Goal: Task Accomplishment & Management: Manage account settings

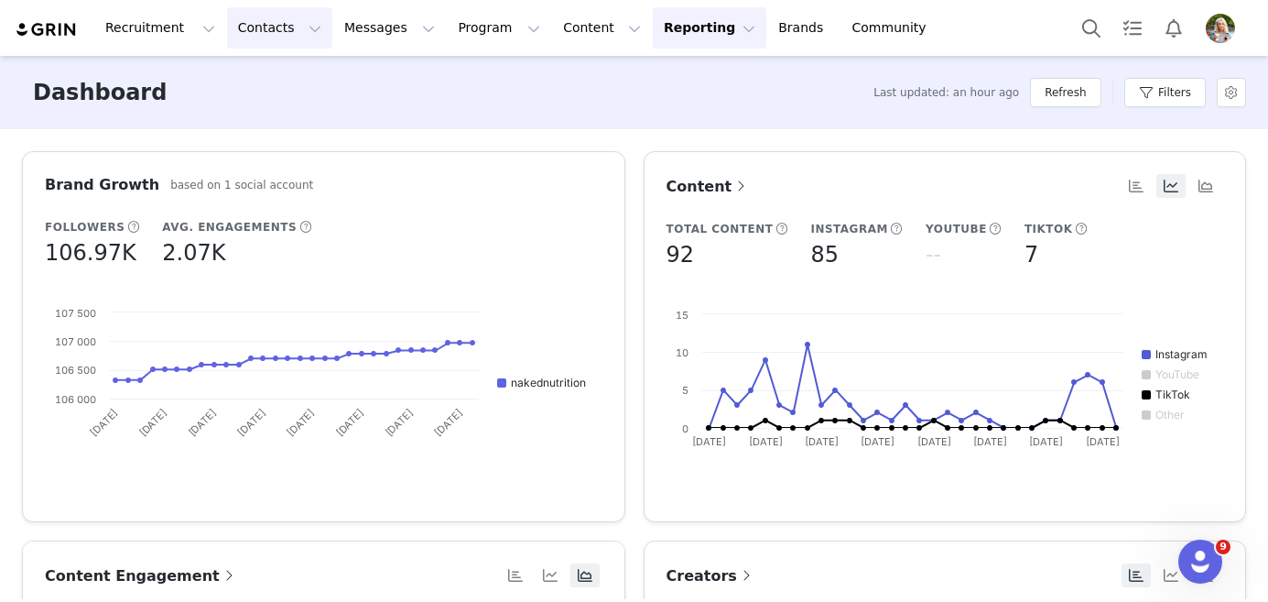
scroll to position [1, 0]
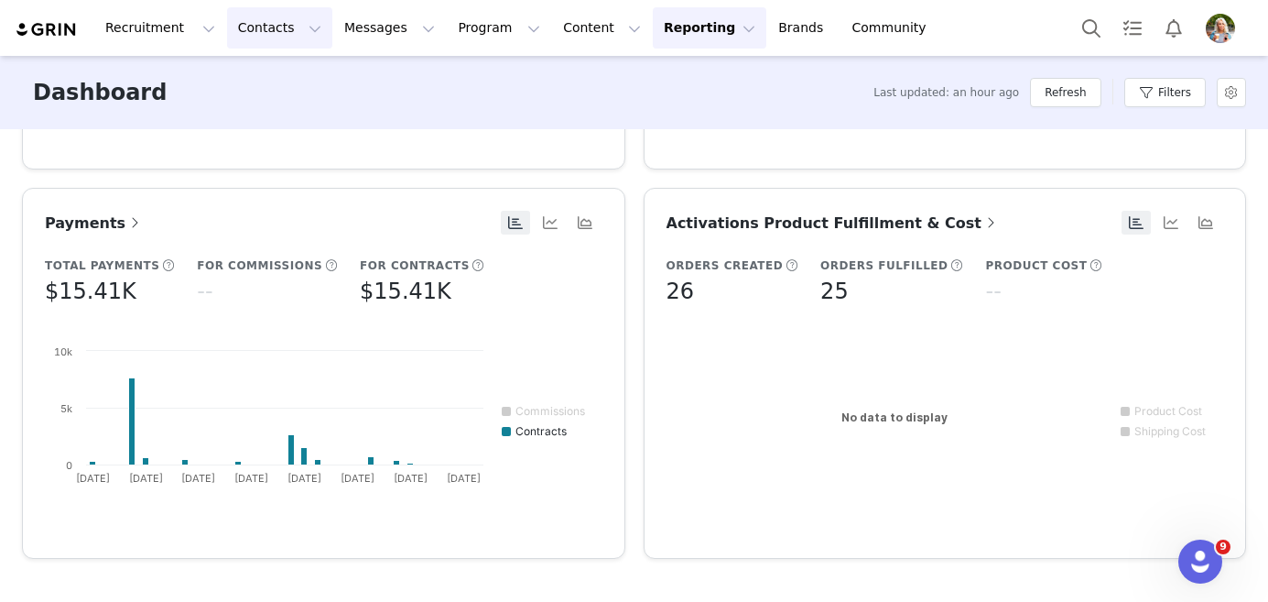
click at [297, 34] on button "Contacts Contacts" at bounding box center [279, 27] width 105 height 41
click at [277, 105] on p "Prospects" at bounding box center [259, 114] width 61 height 19
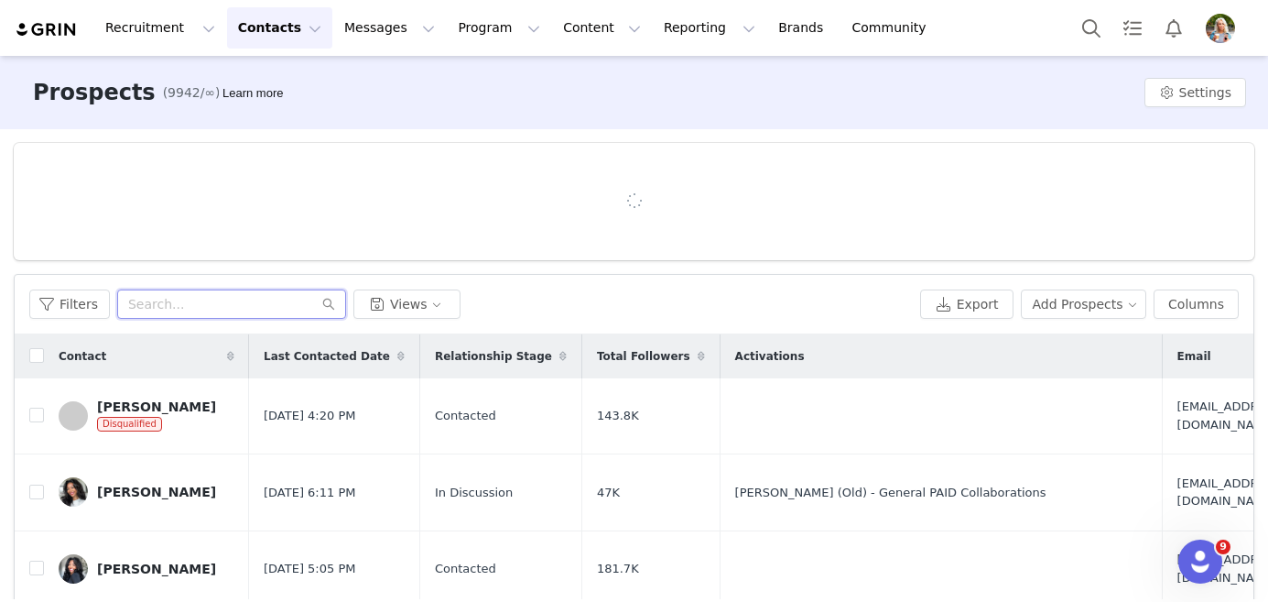
click at [203, 294] on input "text" at bounding box center [231, 303] width 229 height 29
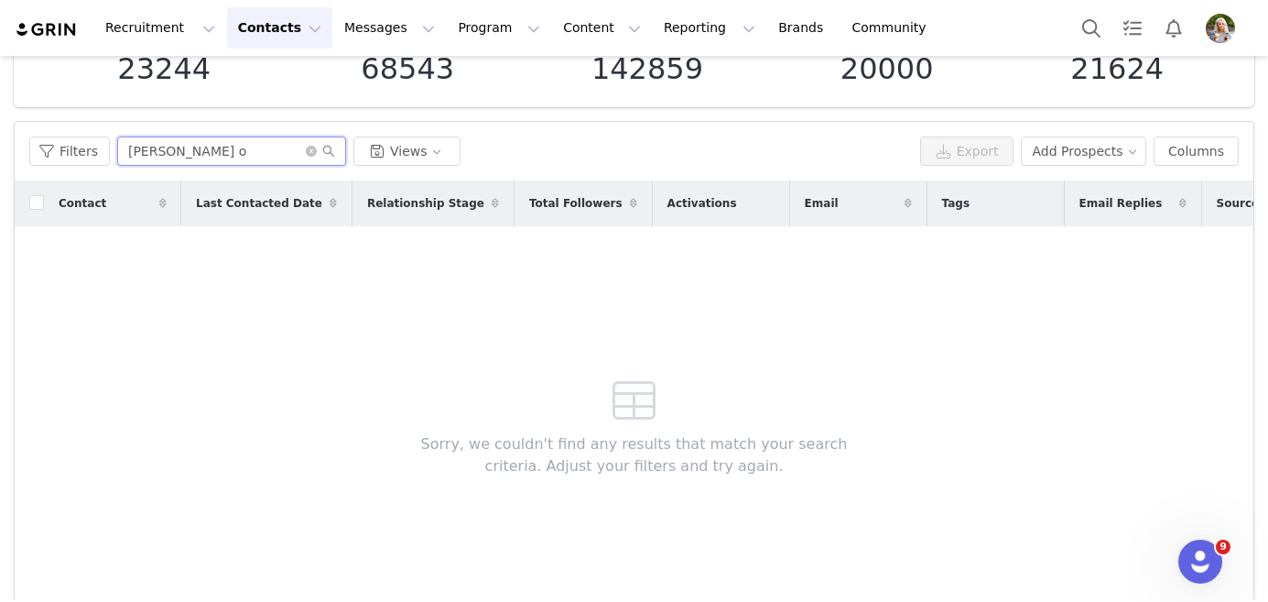
scroll to position [125, 0]
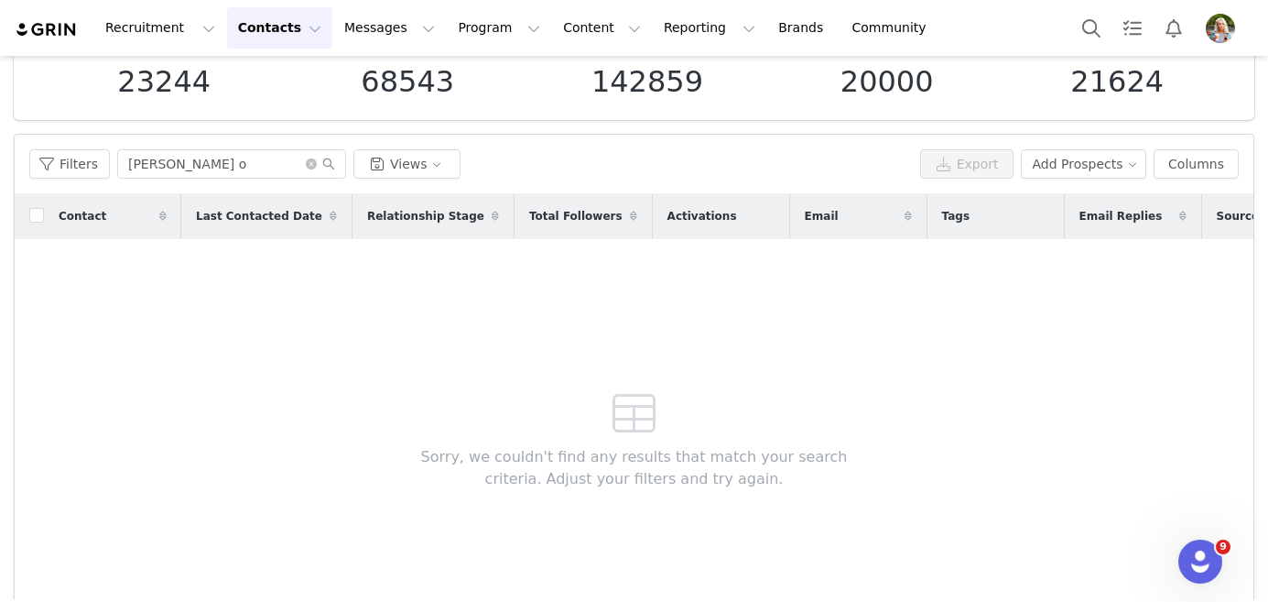
click at [329, 287] on div "Contact Last Contacted Date Relationship Stage Total Followers Activations Emai…" at bounding box center [634, 412] width 1239 height 437
click at [202, 165] on input "[PERSON_NAME] o" at bounding box center [231, 163] width 229 height 29
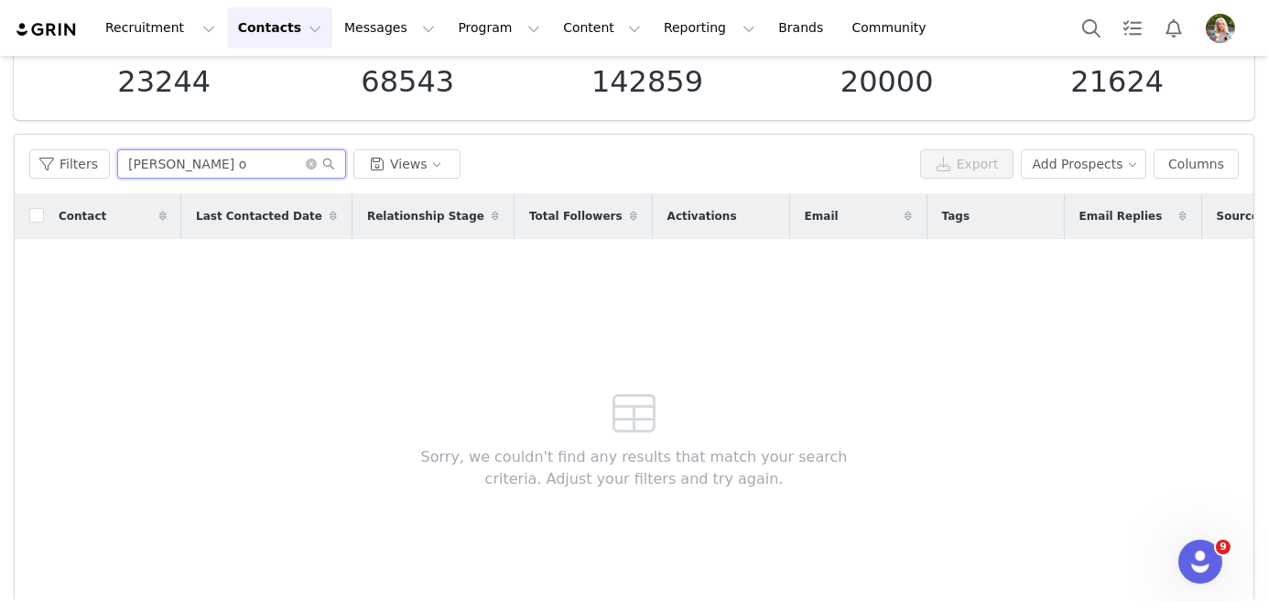
click at [208, 162] on input "[PERSON_NAME] o" at bounding box center [231, 163] width 229 height 29
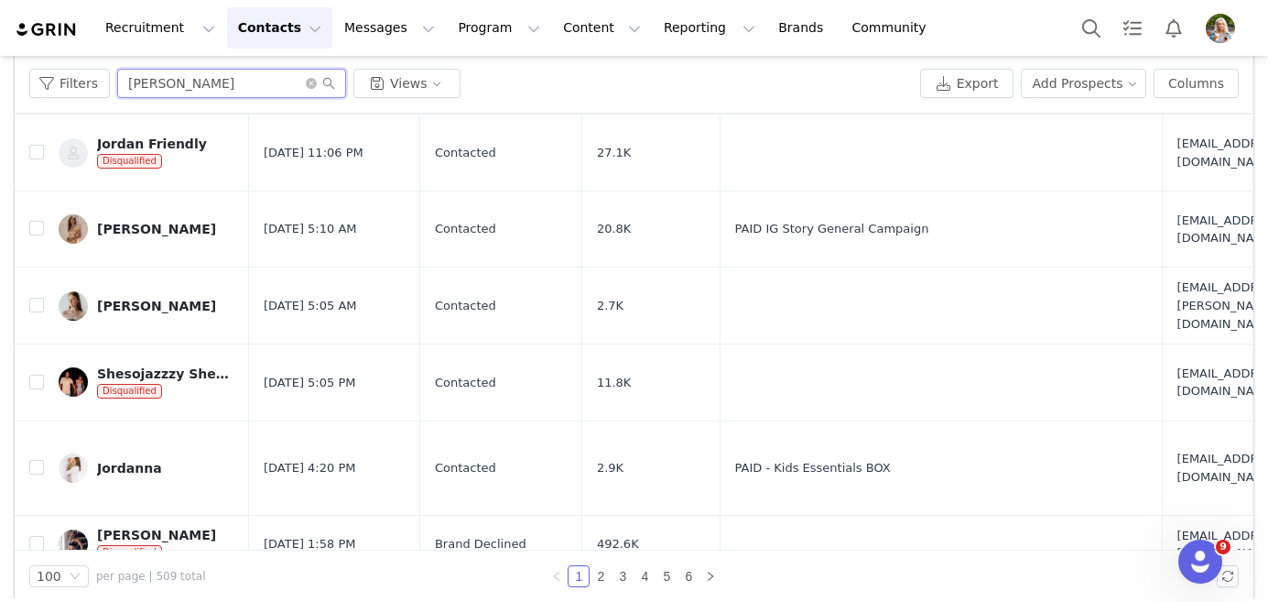
scroll to position [5165, 0]
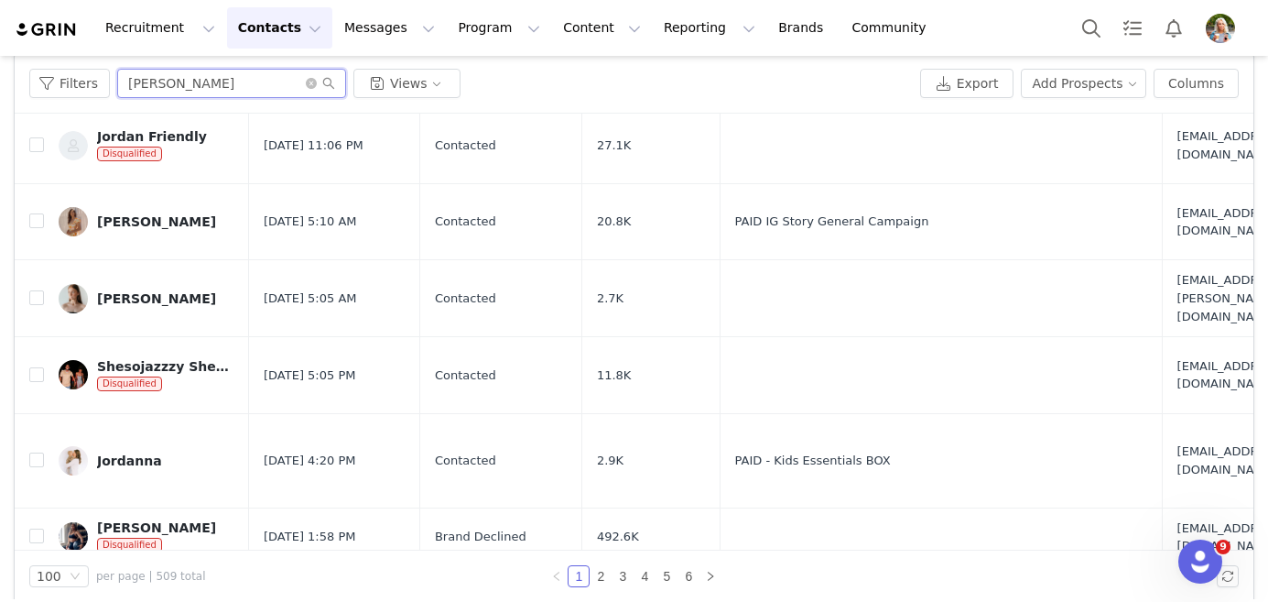
click at [169, 87] on input "[PERSON_NAME]" at bounding box center [231, 83] width 229 height 29
paste input "[EMAIL_ADDRESS][DOMAIN_NAME]"
type input "[EMAIL_ADDRESS][DOMAIN_NAME]"
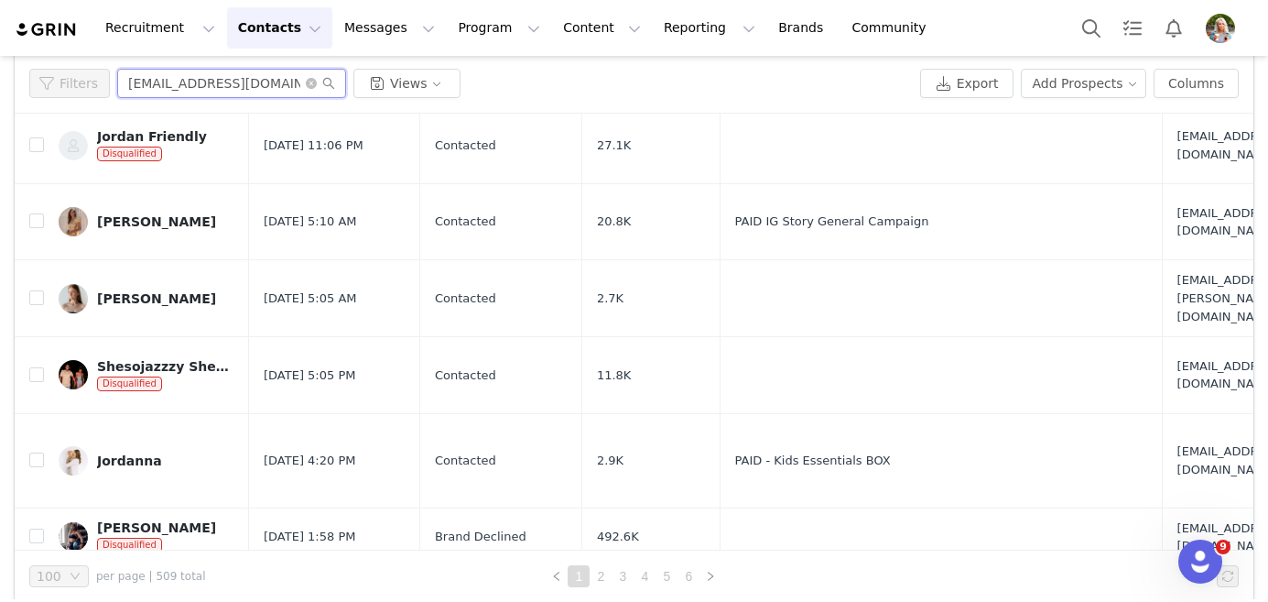
scroll to position [0, 0]
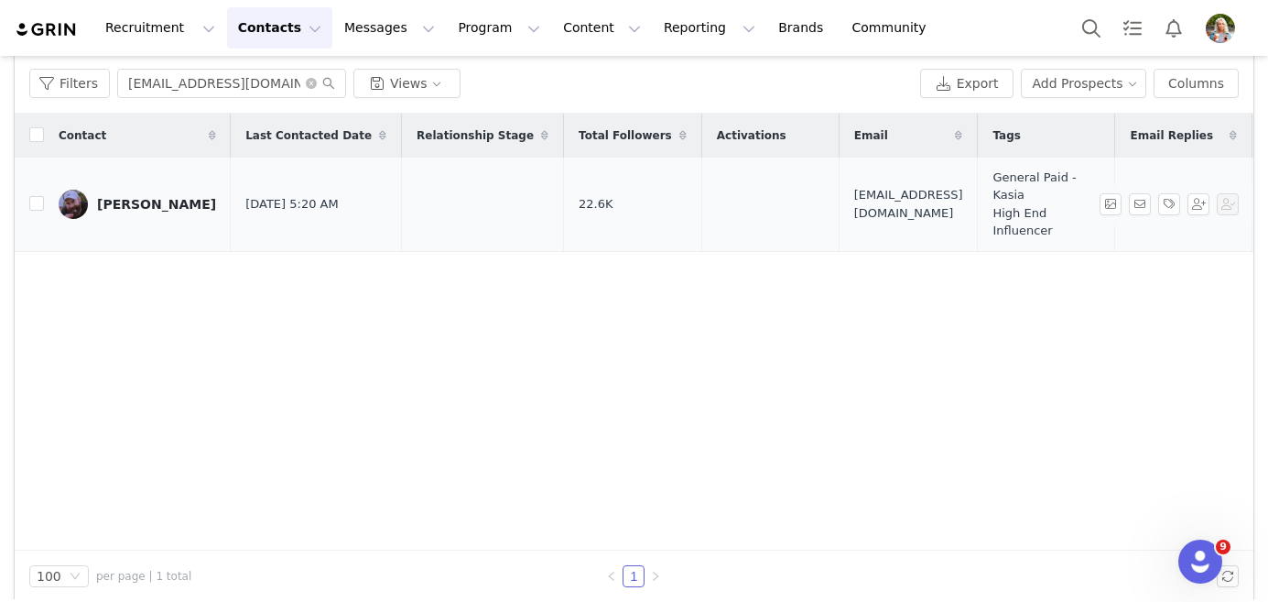
click at [158, 199] on div "[PERSON_NAME]" at bounding box center [156, 204] width 119 height 15
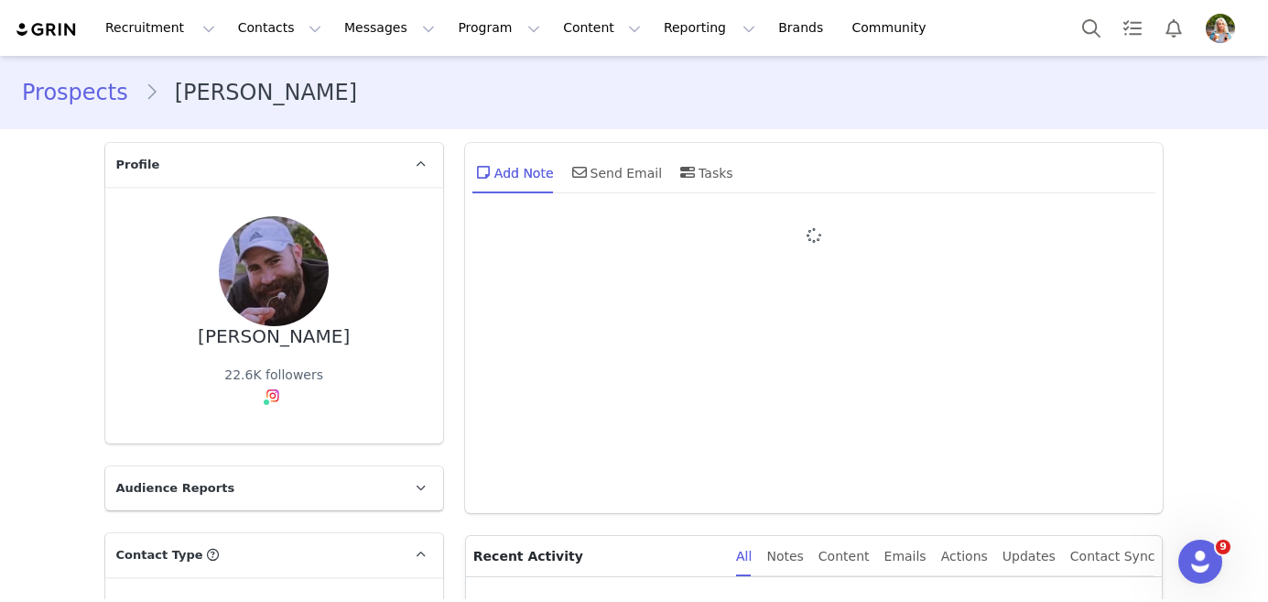
type input "+1 ([GEOGRAPHIC_DATA])"
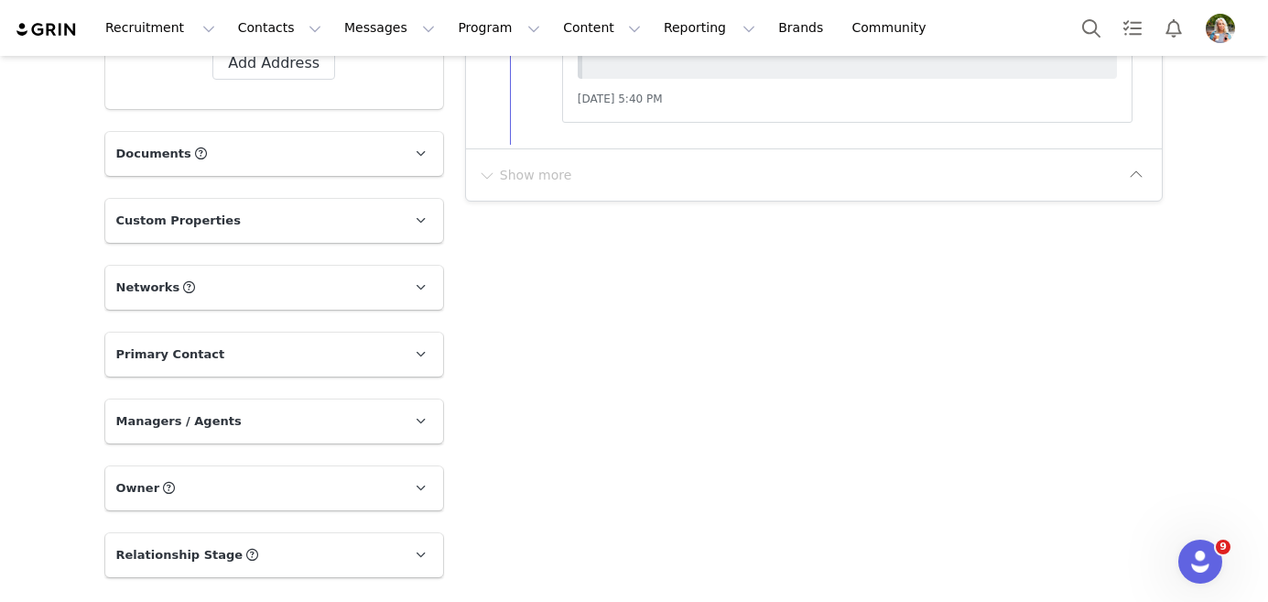
scroll to position [2067, 0]
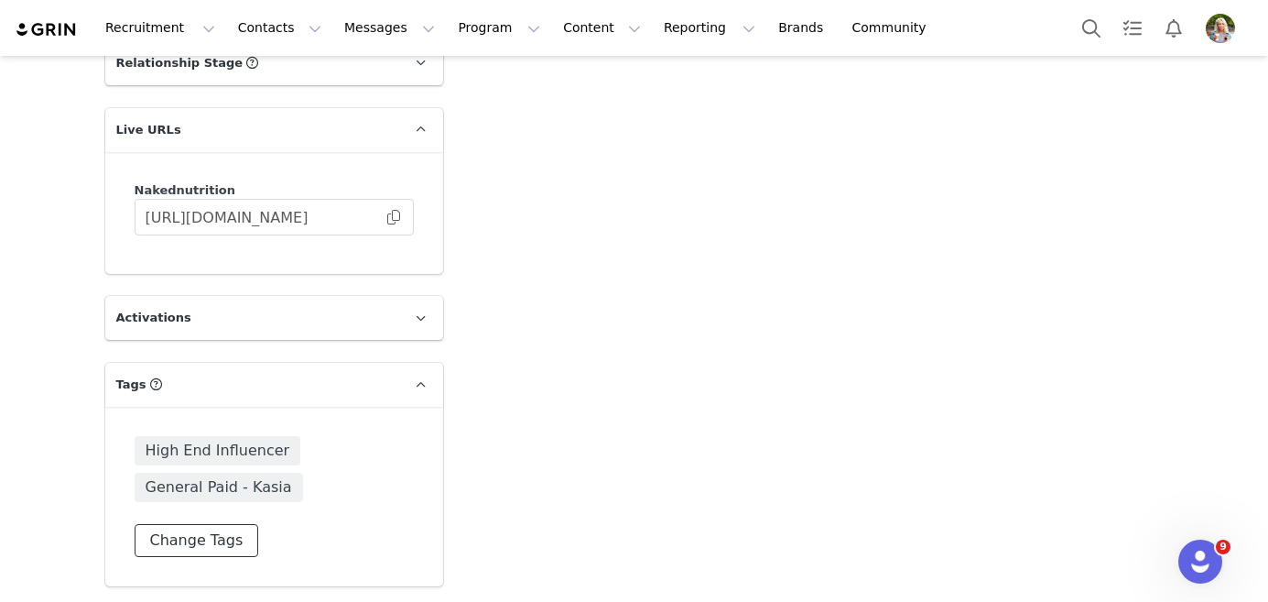
click at [182, 537] on button "Change Tags" at bounding box center [197, 540] width 125 height 33
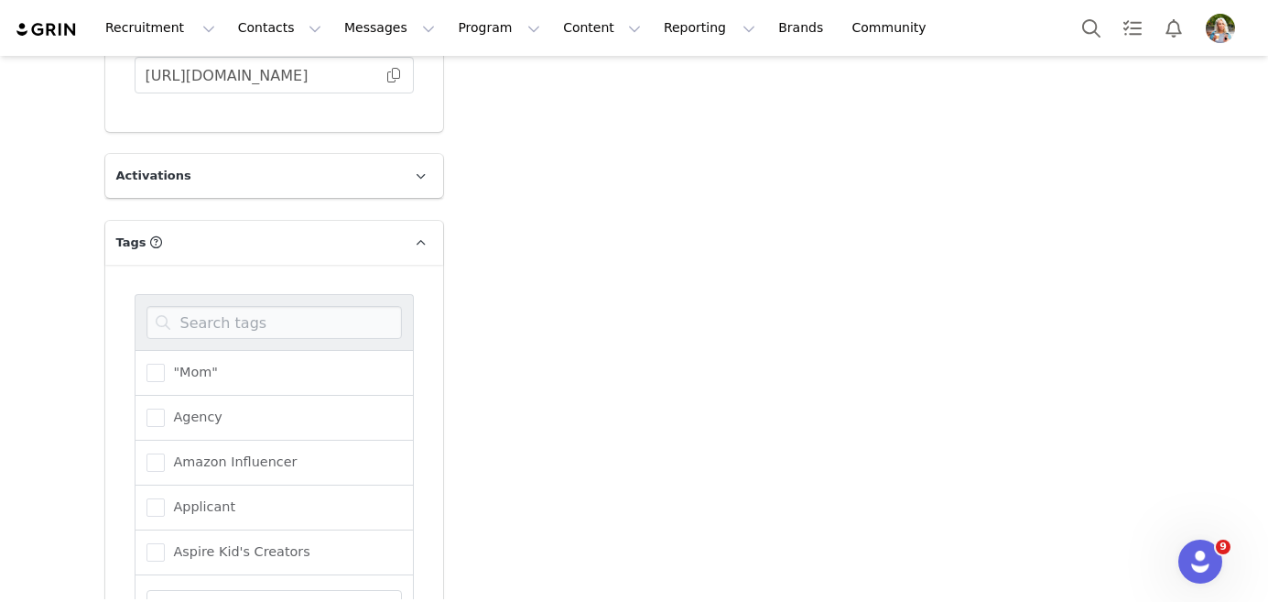
scroll to position [2254, 0]
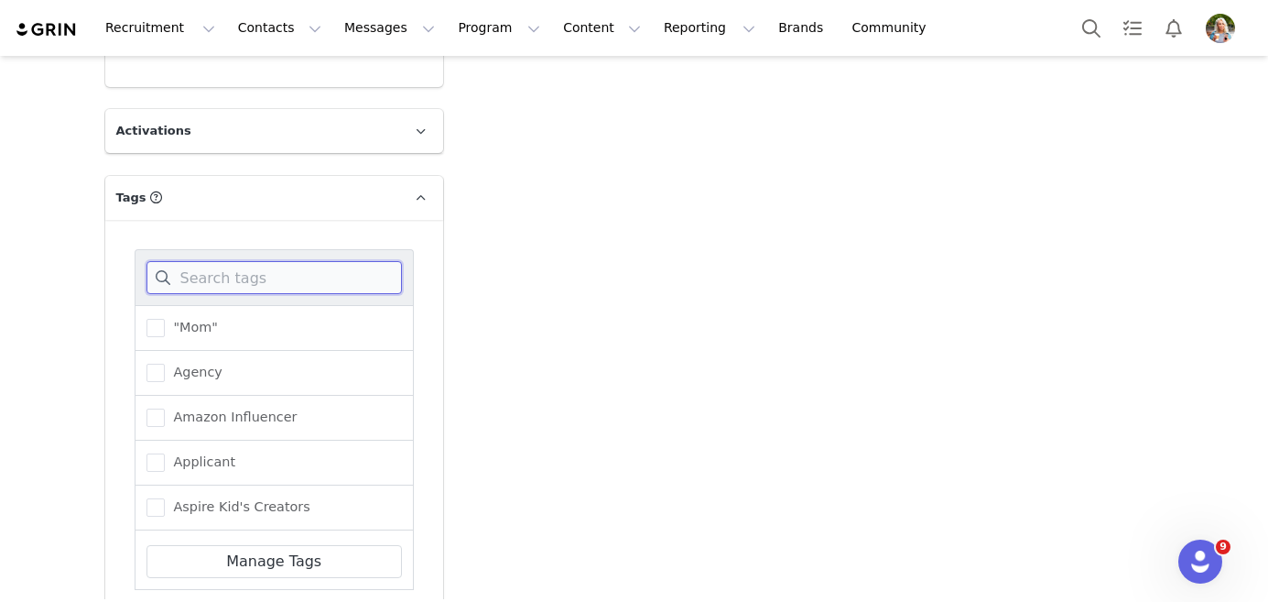
click at [222, 284] on input at bounding box center [275, 277] width 256 height 33
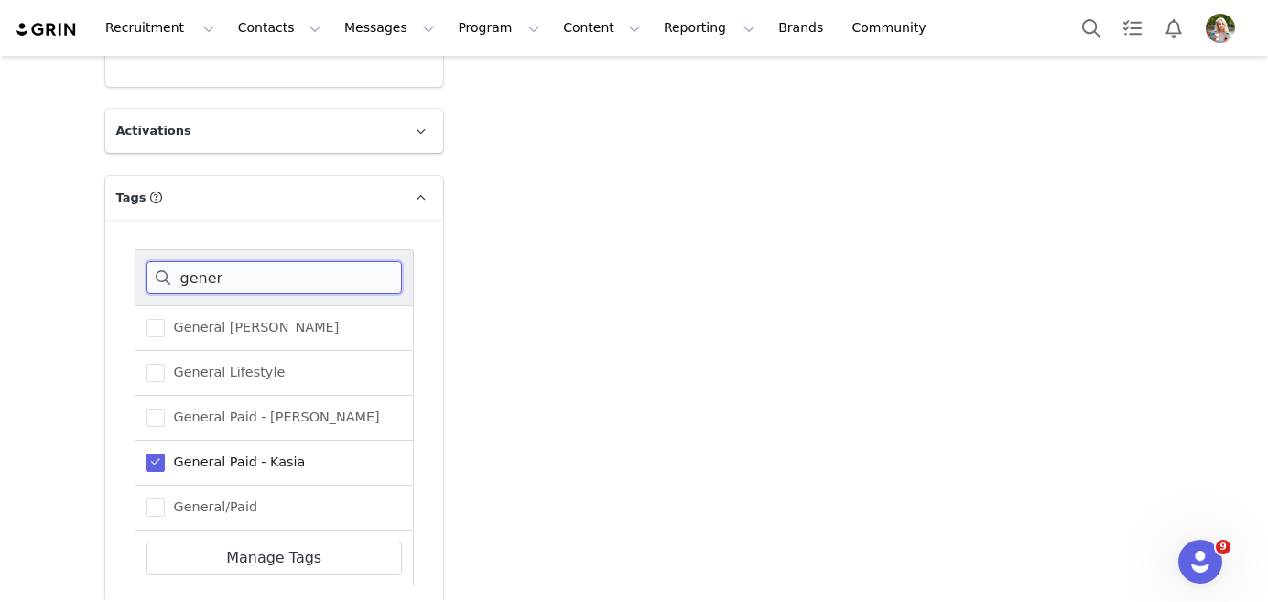
type input "gener"
click at [161, 463] on span at bounding box center [156, 462] width 18 height 18
click at [165, 453] on input "General Paid - Kasia" at bounding box center [165, 453] width 0 height 0
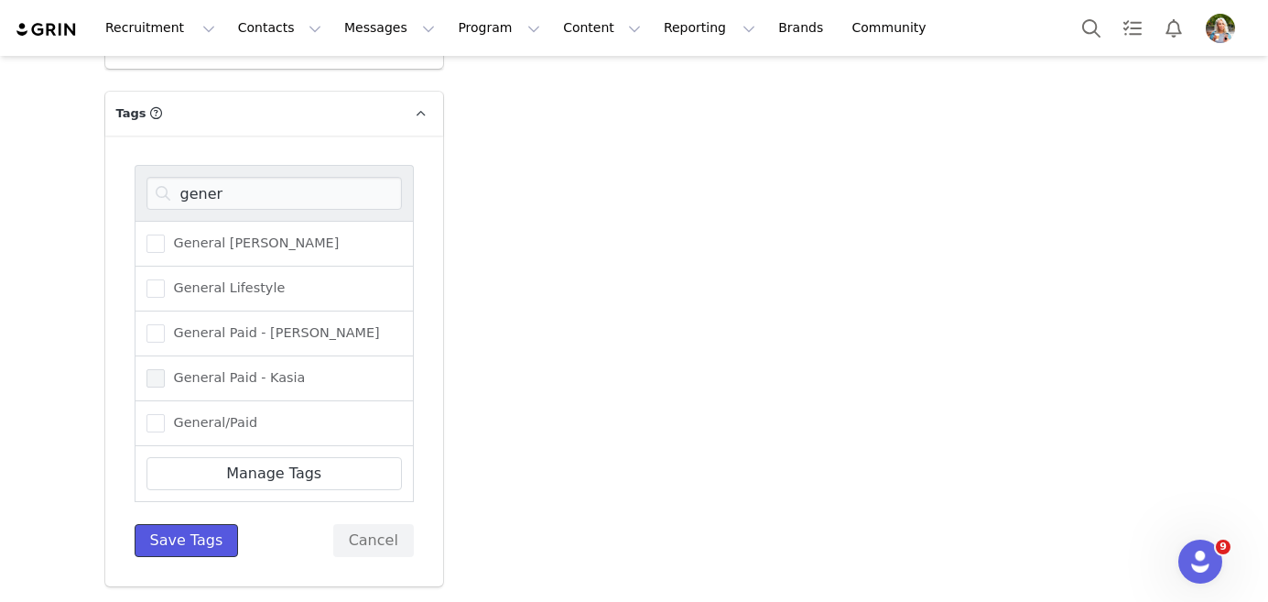
click at [194, 537] on button "Save Tags" at bounding box center [187, 540] width 104 height 33
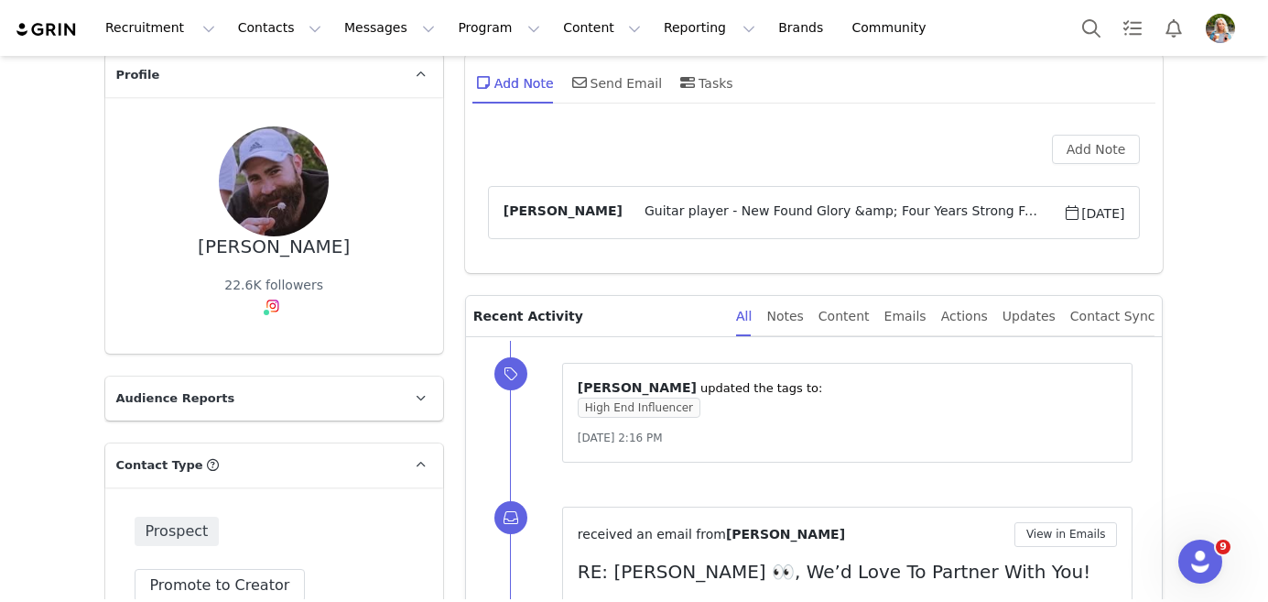
scroll to position [291, 0]
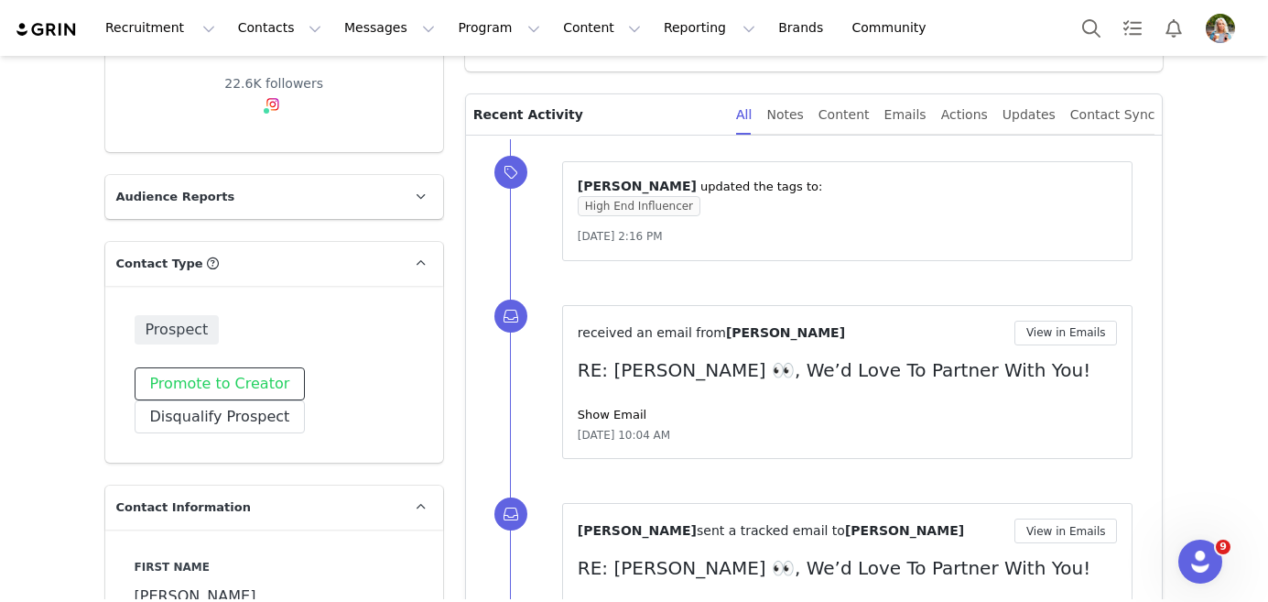
click at [224, 378] on button "Promote to Creator" at bounding box center [220, 383] width 171 height 33
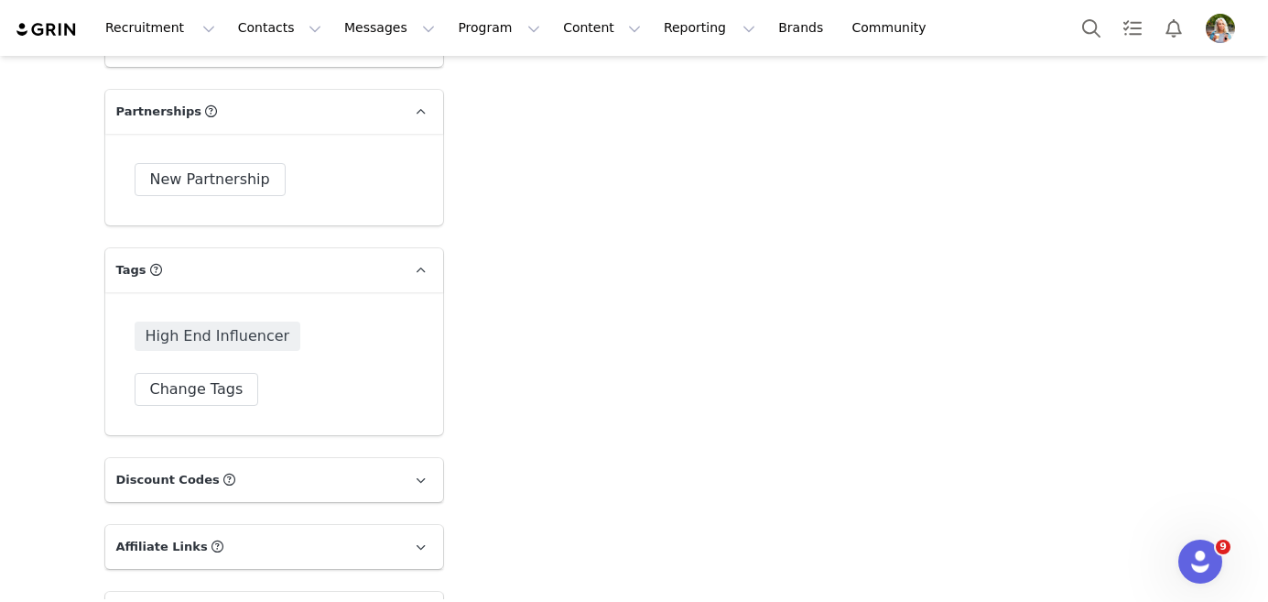
scroll to position [2589, 0]
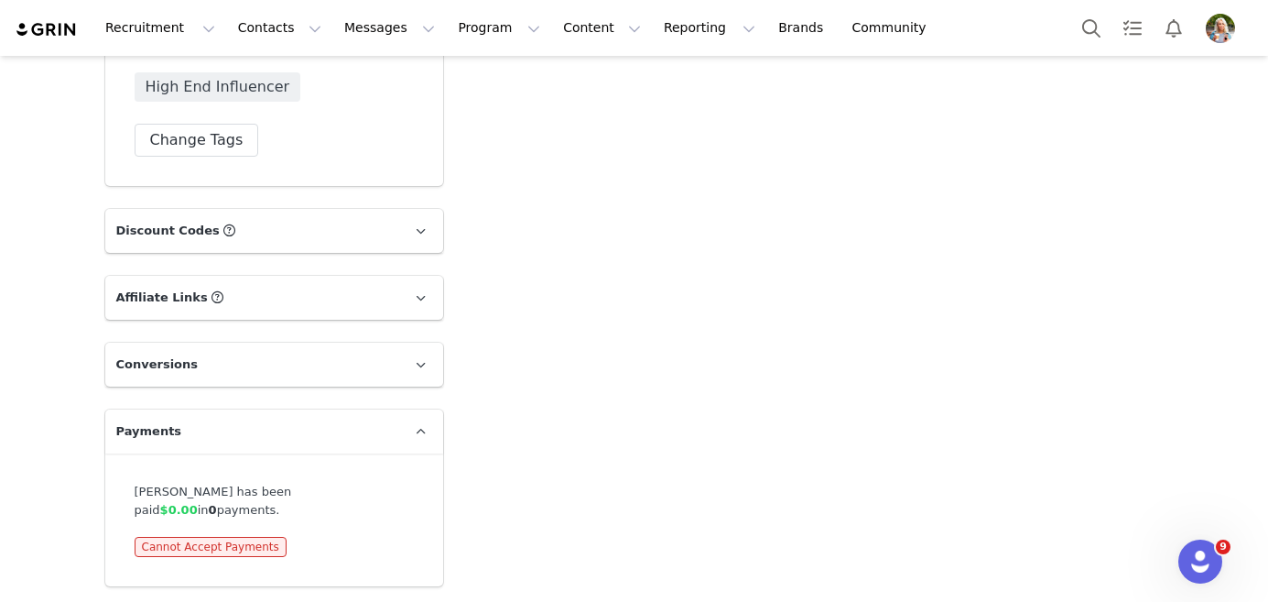
click at [256, 287] on p "Affiliate Links Affiliate links associated with this Creator" at bounding box center [252, 298] width 294 height 44
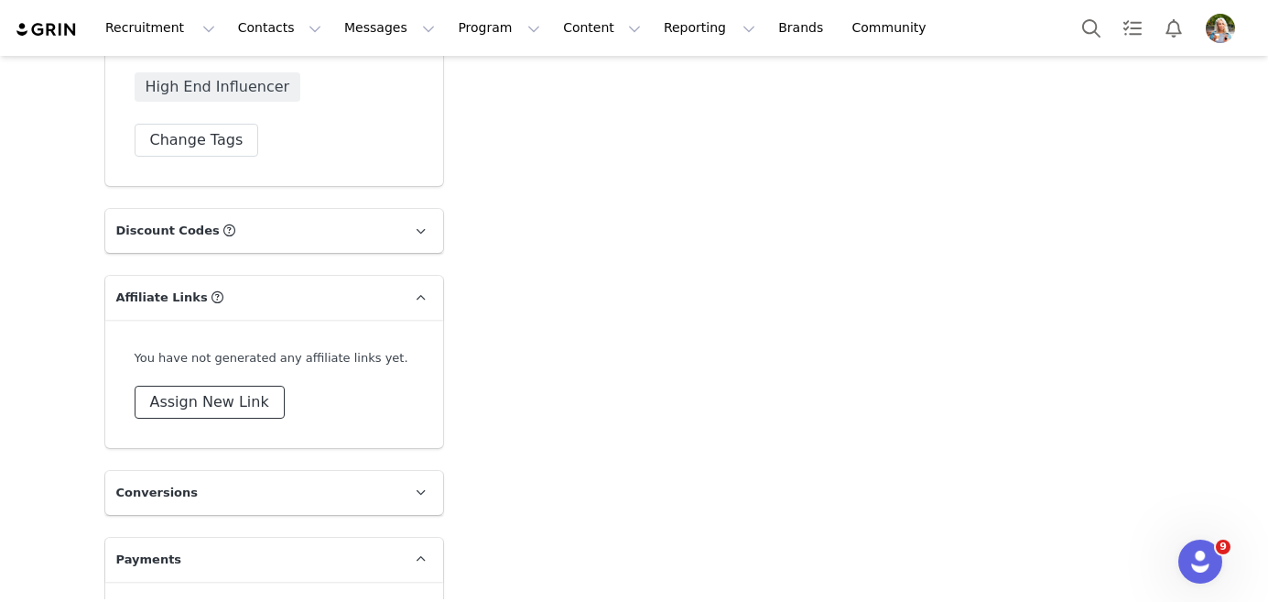
click at [223, 397] on button "Assign New Link" at bounding box center [210, 402] width 150 height 33
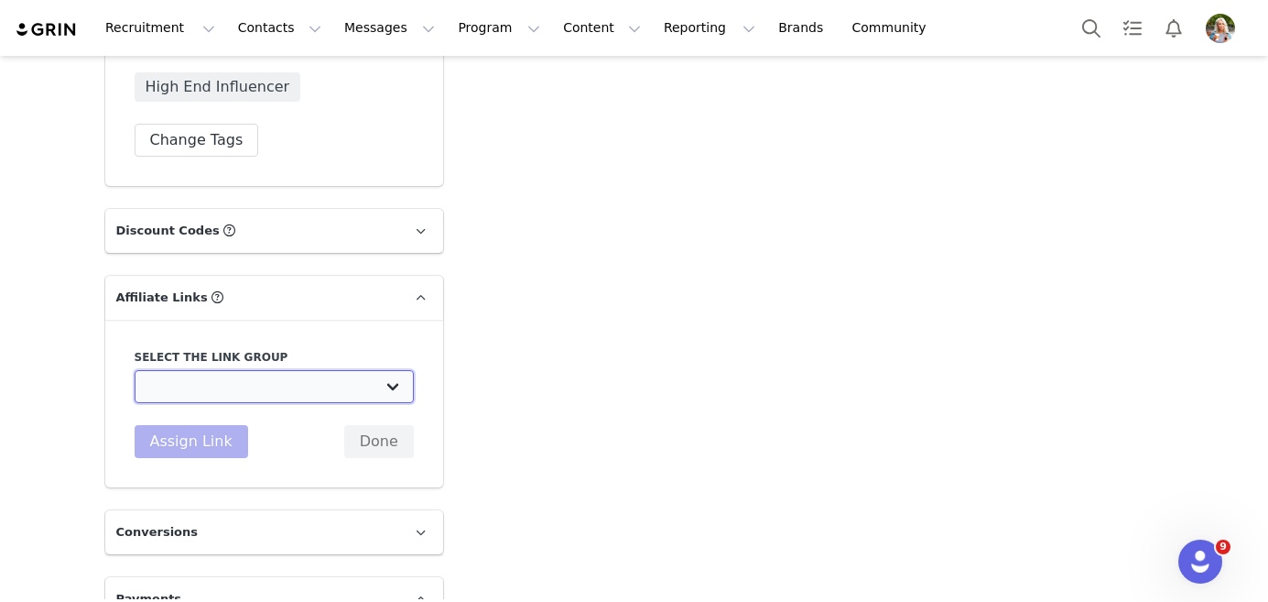
click at [233, 375] on select "DEMO: [URL][DOMAIN_NAME] z01 TEST AFFILIATE LINK: [URL][DOMAIN_NAME] 10% COMMIS…" at bounding box center [274, 386] width 279 height 33
select select "27382"
click at [135, 370] on select "DEMO: [URL][DOMAIN_NAME] z01 TEST AFFILIATE LINK: [URL][DOMAIN_NAME] 10% COMMIS…" at bounding box center [274, 386] width 279 height 33
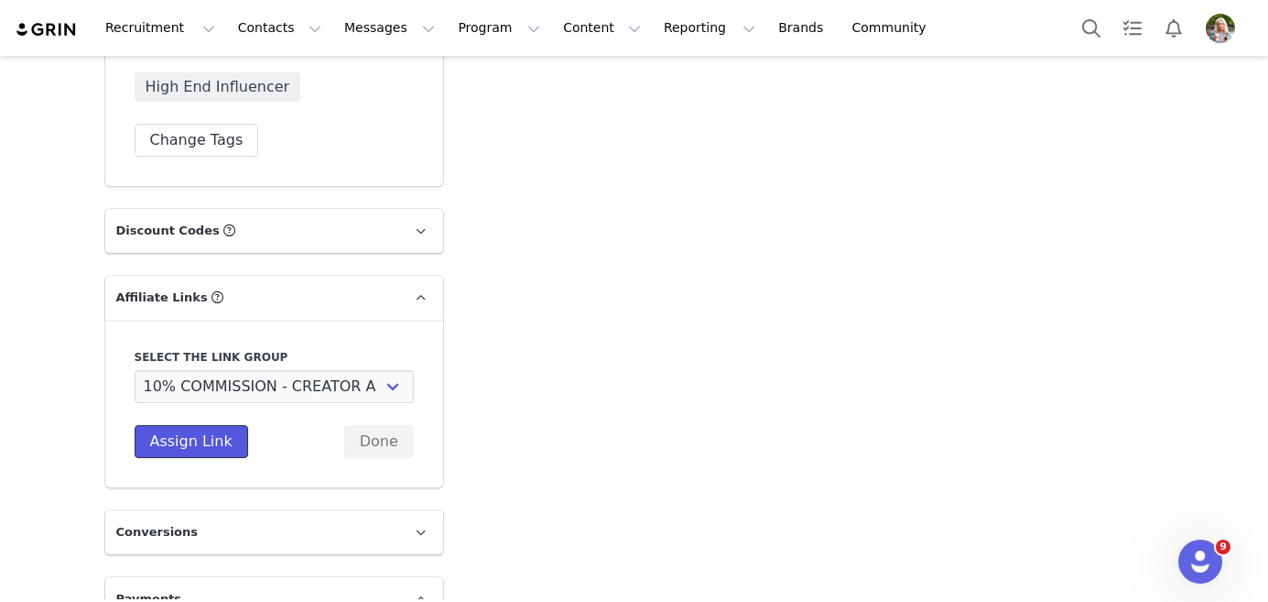
click at [208, 446] on button "Assign Link" at bounding box center [192, 441] width 114 height 33
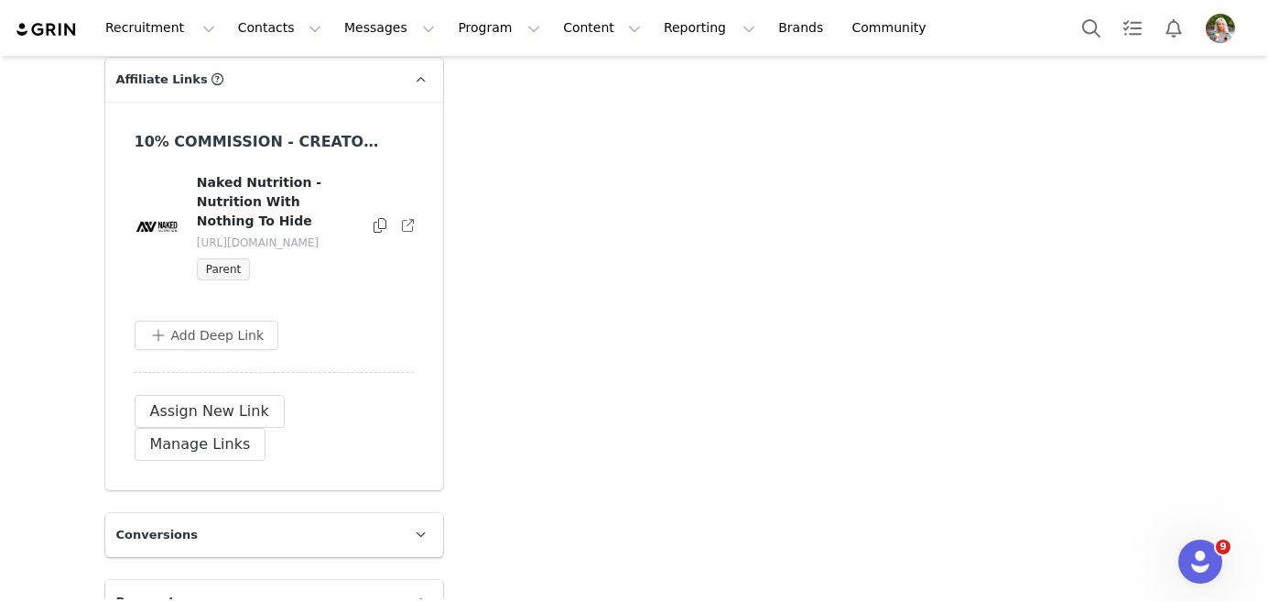
scroll to position [2871, 0]
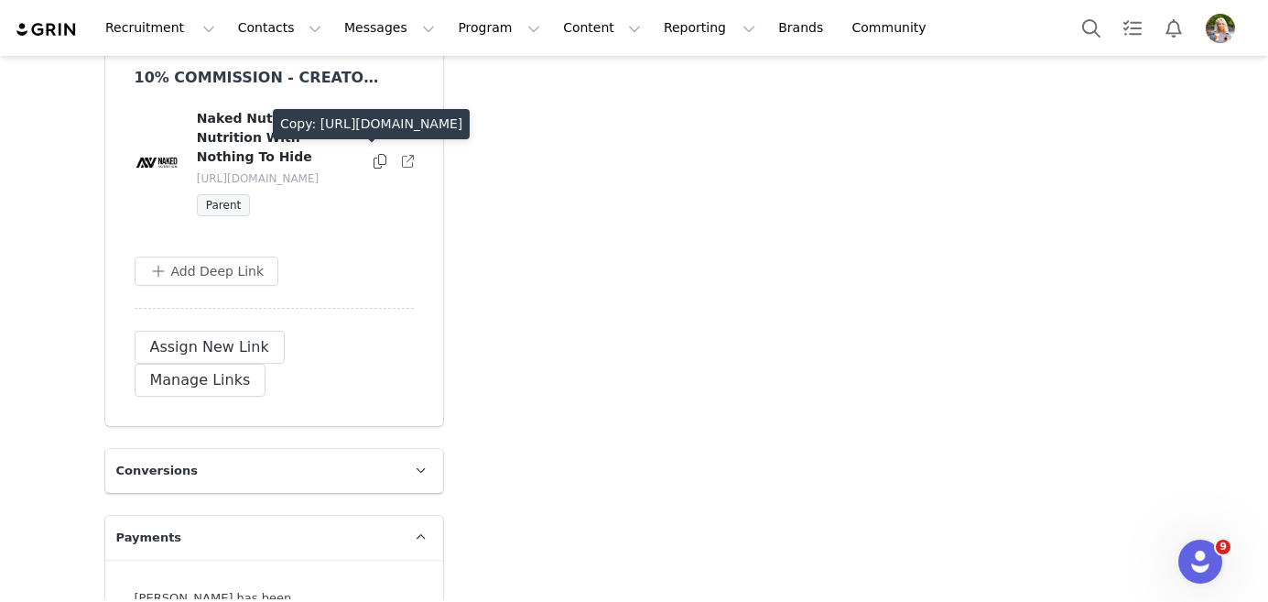
click at [383, 158] on icon at bounding box center [380, 161] width 13 height 15
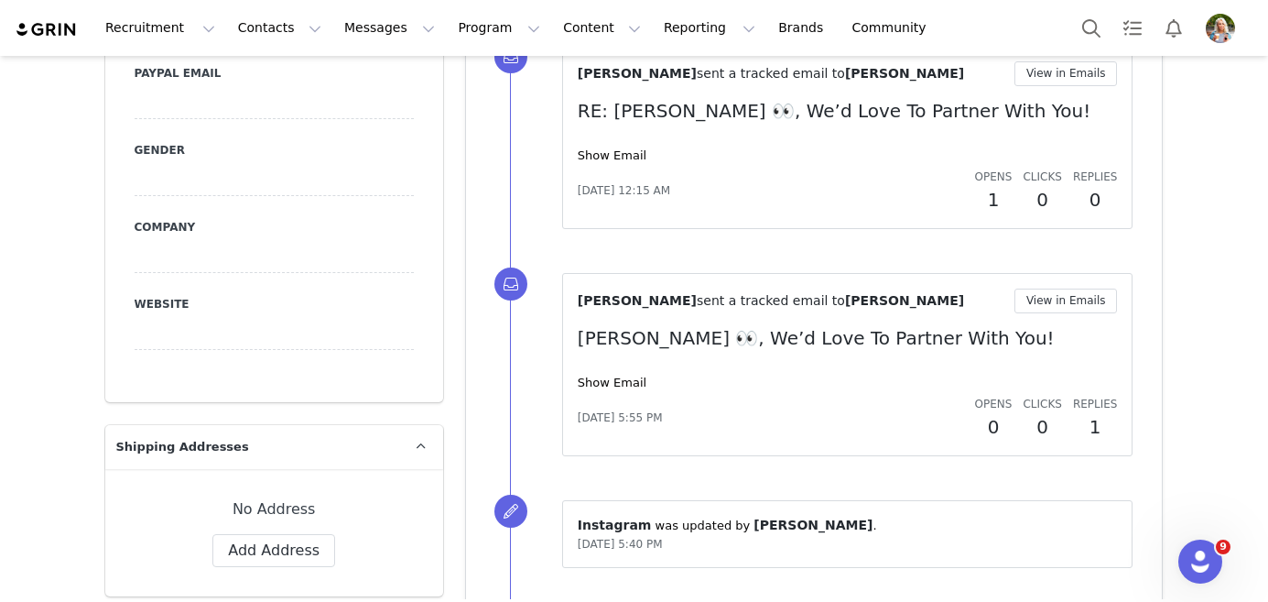
scroll to position [0, 0]
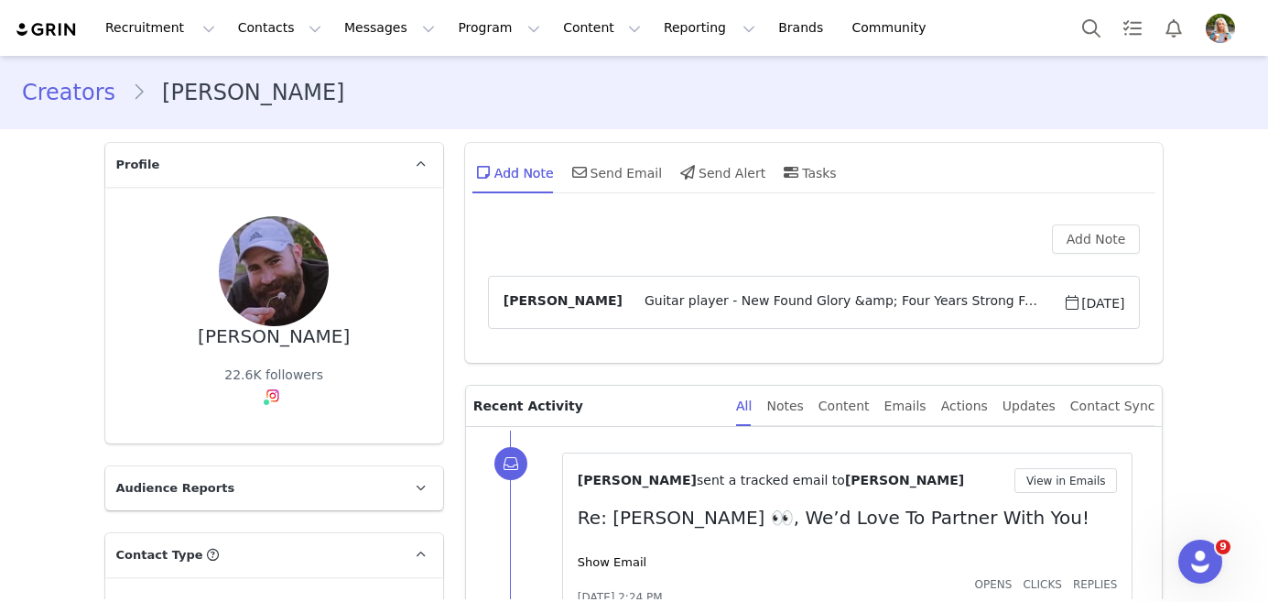
click at [48, 12] on div "Recruitment Recruitment Creator Search Curated Lists Landing Pages Web Extensio…" at bounding box center [480, 27] width 931 height 41
drag, startPoint x: 51, startPoint y: 25, endPoint x: 473, endPoint y: 18, distance: 421.4
click at [51, 25] on img at bounding box center [47, 29] width 64 height 17
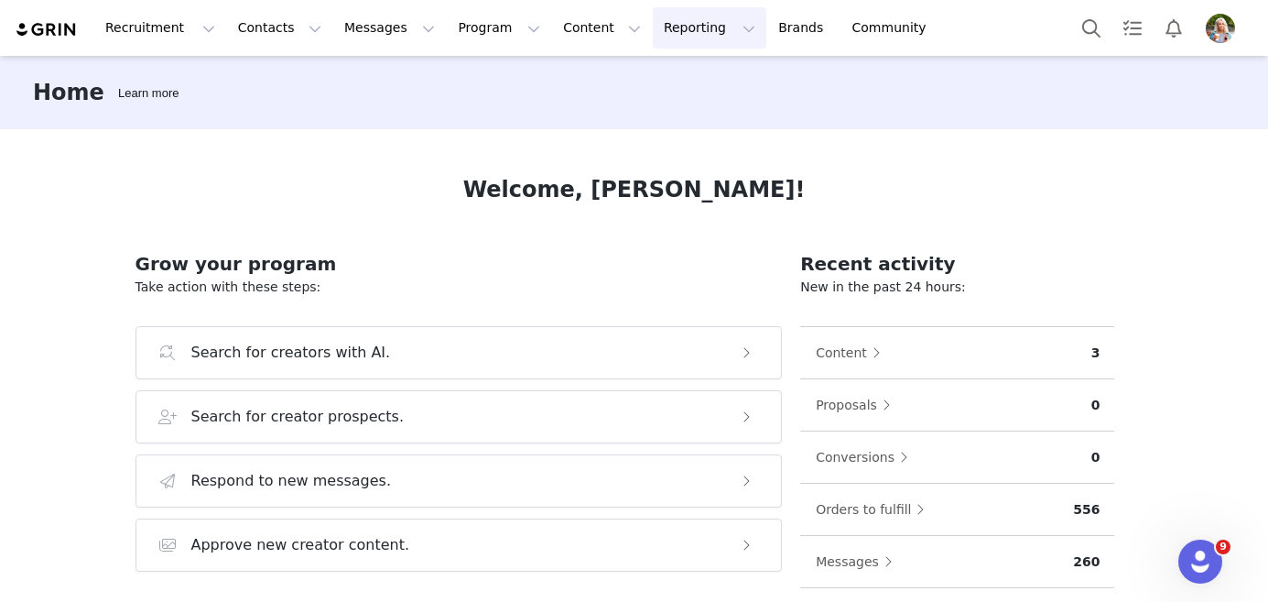
click at [681, 30] on button "Reporting Reporting" at bounding box center [710, 27] width 114 height 41
click at [681, 81] on p "Dashboard" at bounding box center [657, 80] width 70 height 19
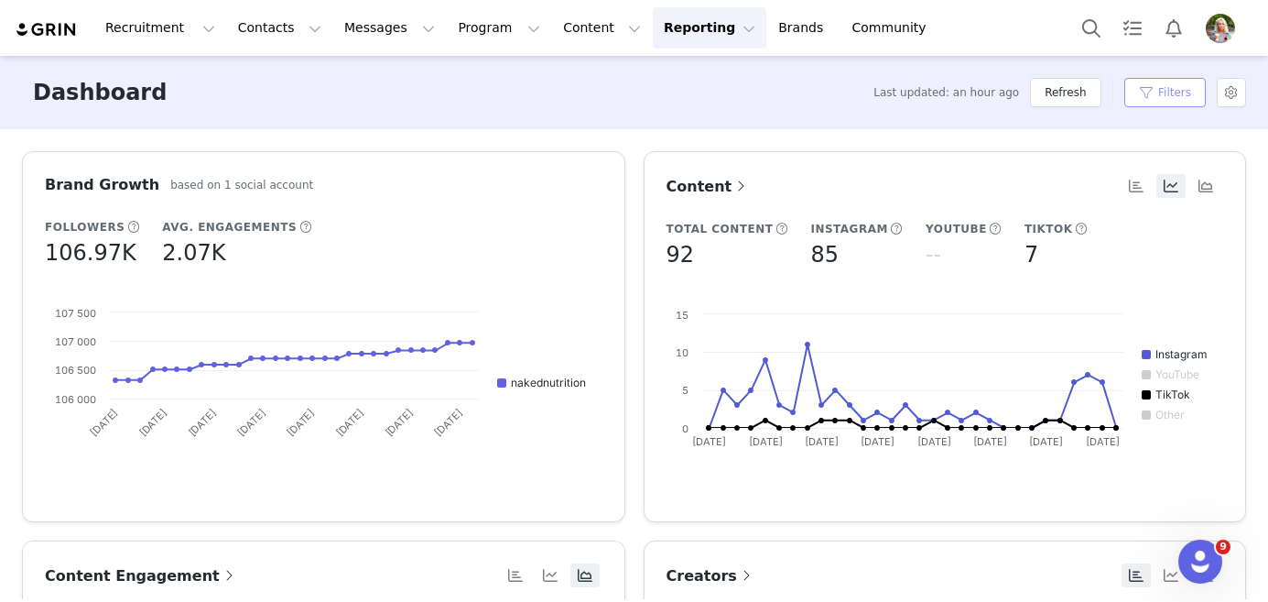
click at [1182, 96] on button "Filters" at bounding box center [1166, 92] width 82 height 29
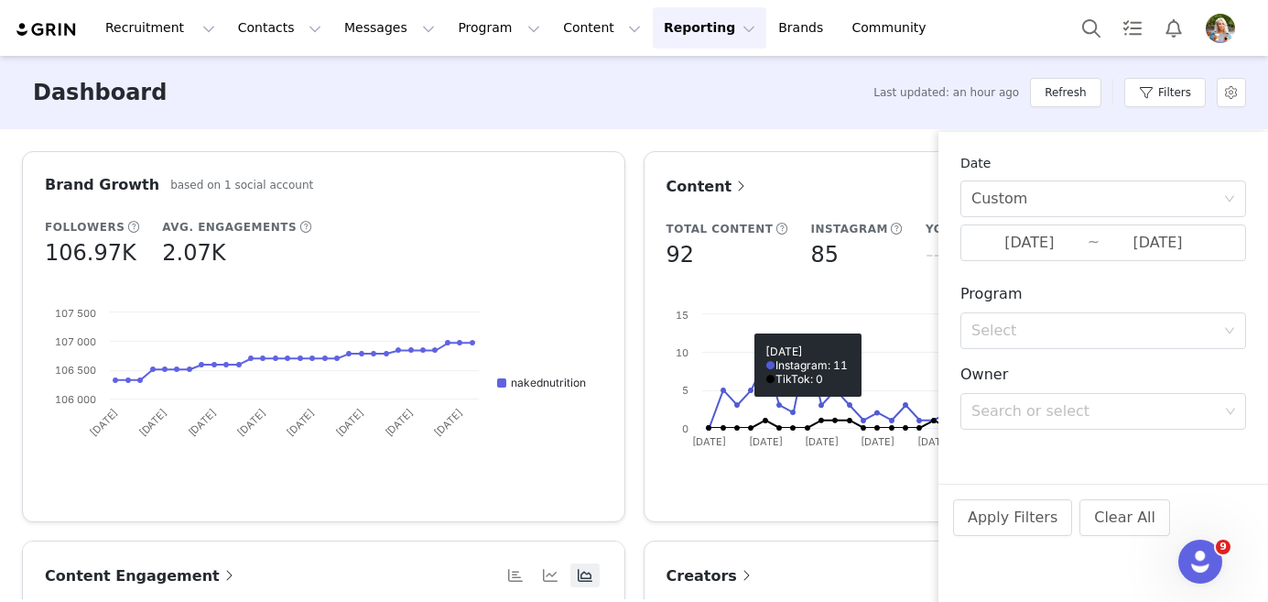
click at [635, 125] on div "Dashboard Last updated: an hour ago Refresh Filters" at bounding box center [634, 92] width 1268 height 73
click at [582, 110] on div "Dashboard Last updated: an hour ago Refresh Filters" at bounding box center [634, 92] width 1268 height 73
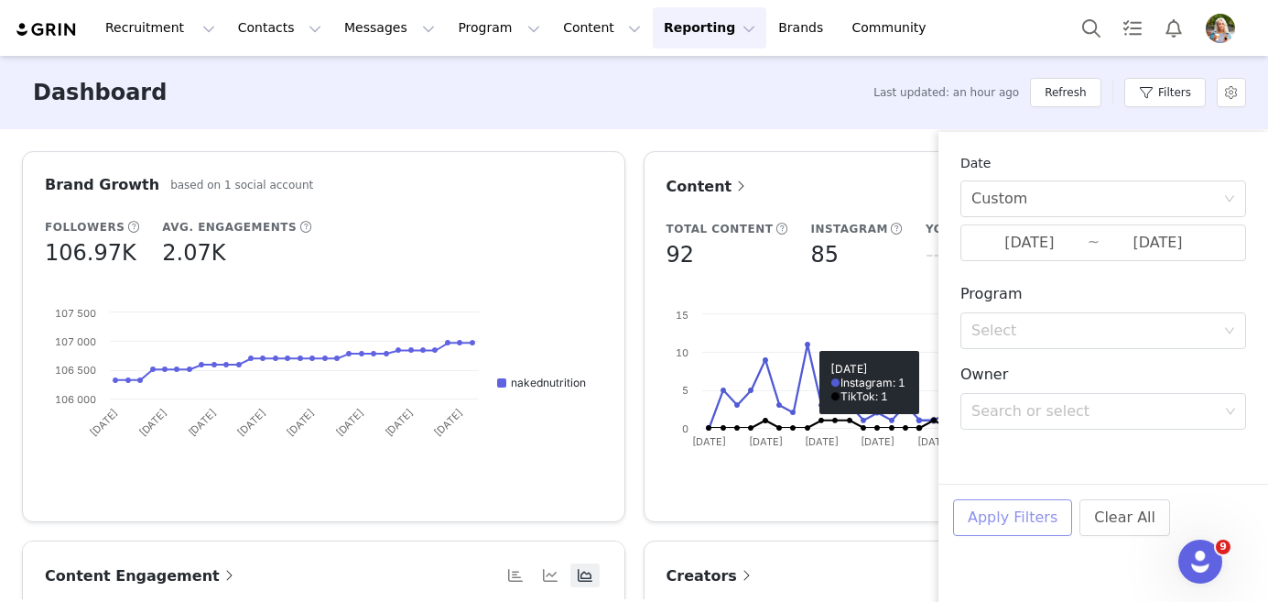
click at [1001, 511] on button "Apply Filters" at bounding box center [1012, 517] width 119 height 37
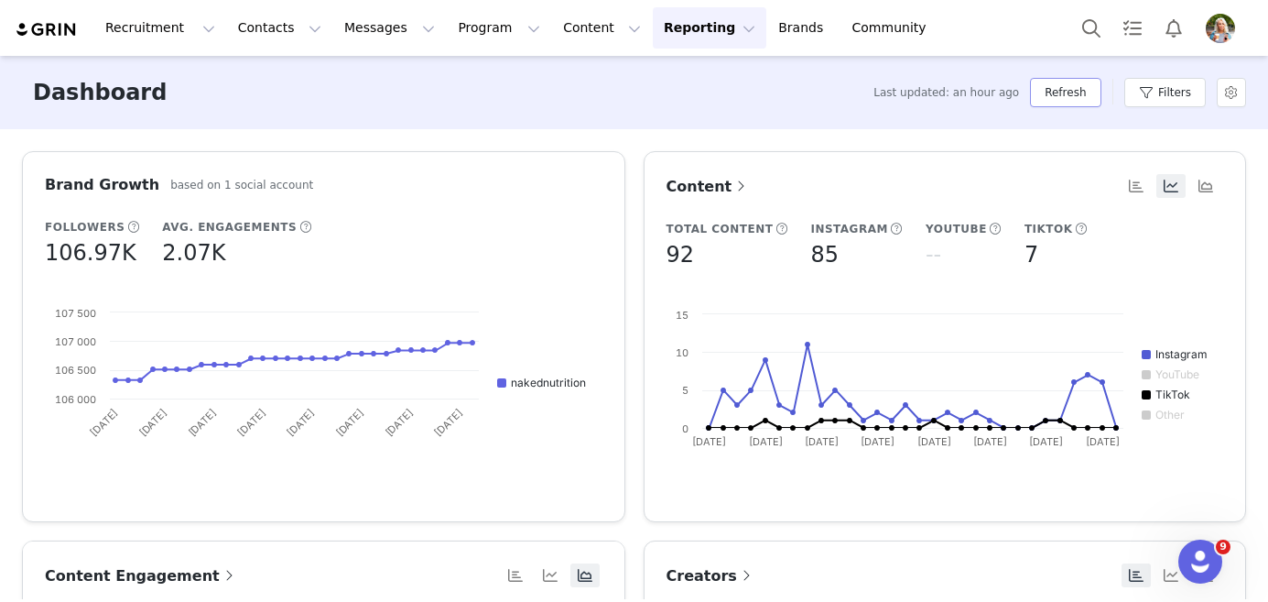
click at [1082, 93] on button "Refresh" at bounding box center [1065, 92] width 71 height 29
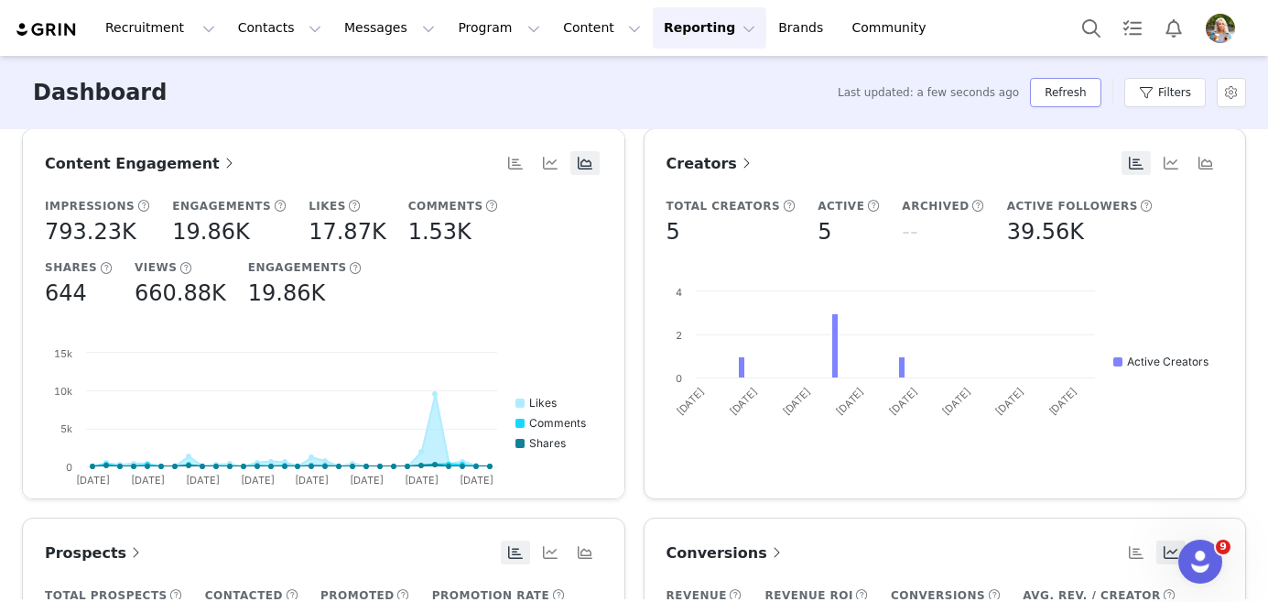
scroll to position [410, 0]
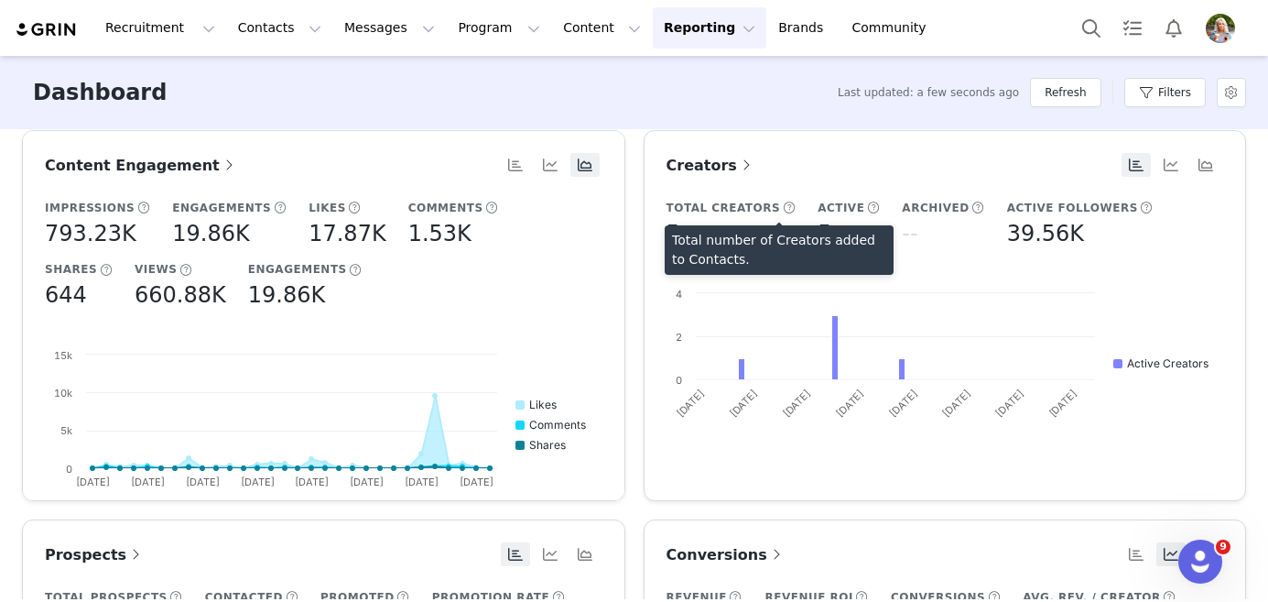
click at [782, 205] on span at bounding box center [789, 208] width 14 height 16
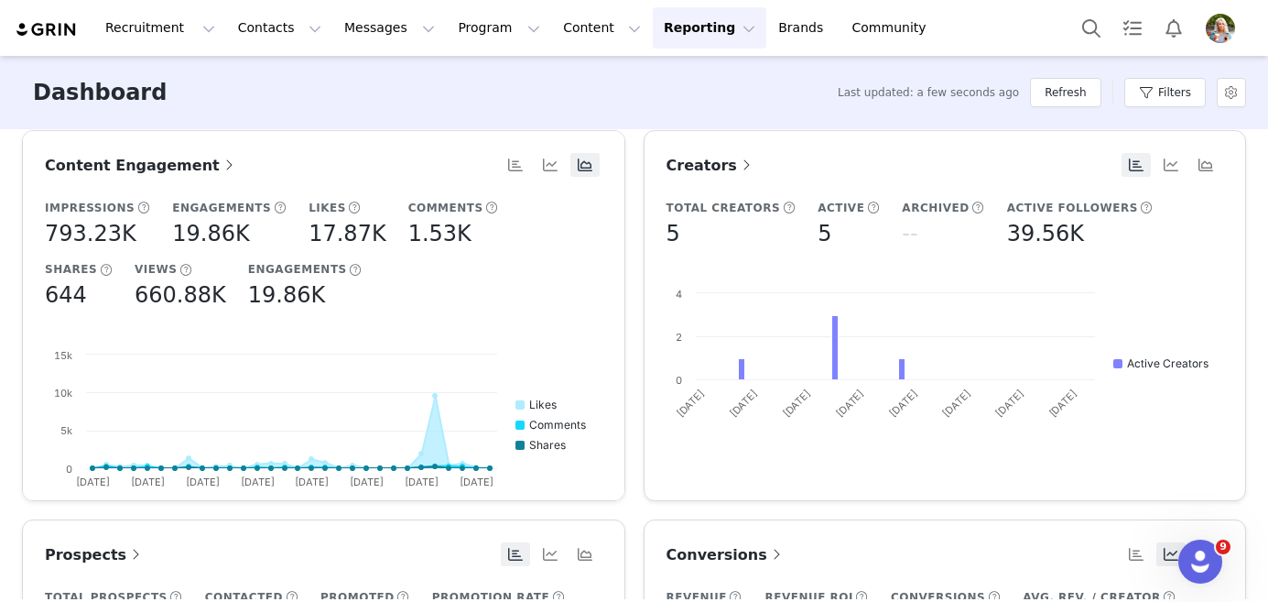
click at [866, 206] on span at bounding box center [873, 208] width 14 height 16
click at [972, 202] on span at bounding box center [979, 208] width 14 height 16
click at [1140, 209] on span at bounding box center [1147, 208] width 14 height 16
click at [1159, 213] on div "Total Creators 5 Active 5 Archived -- Active Followers 39.56K Created with High…" at bounding box center [946, 319] width 558 height 241
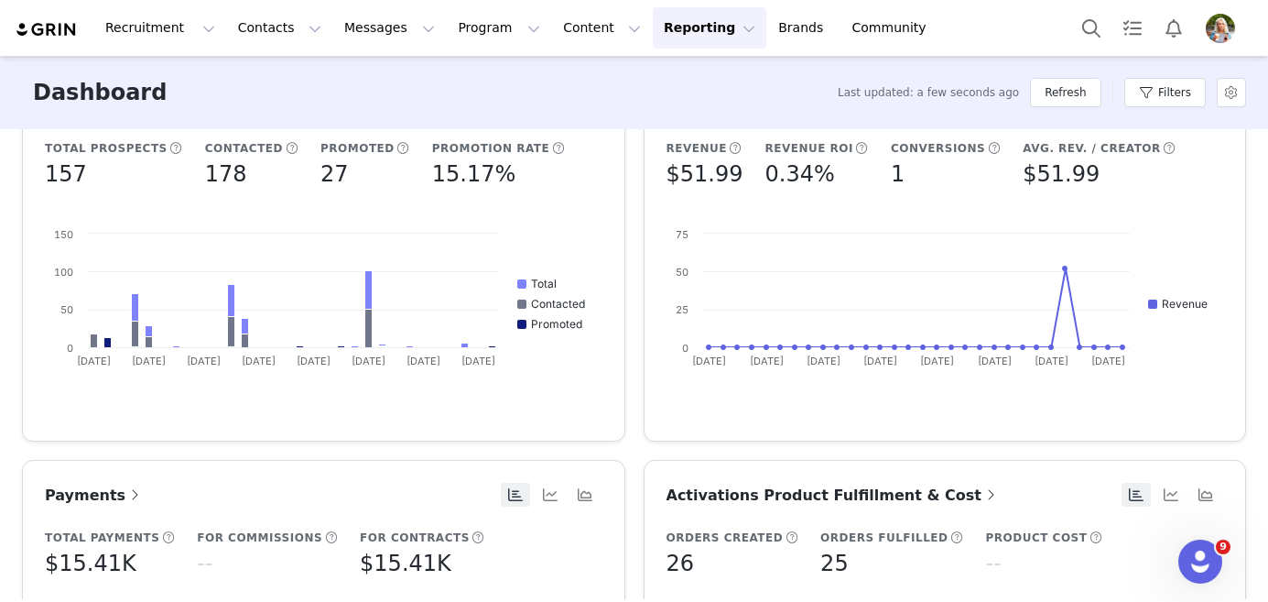
scroll to position [785, 0]
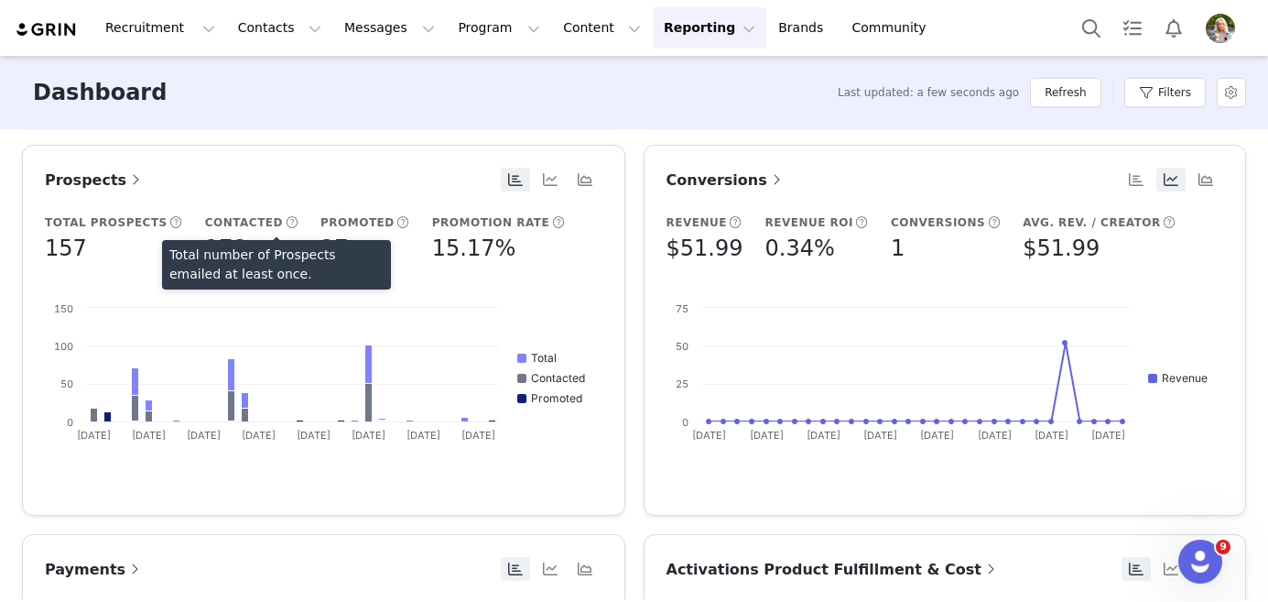
click at [285, 219] on span at bounding box center [292, 222] width 14 height 16
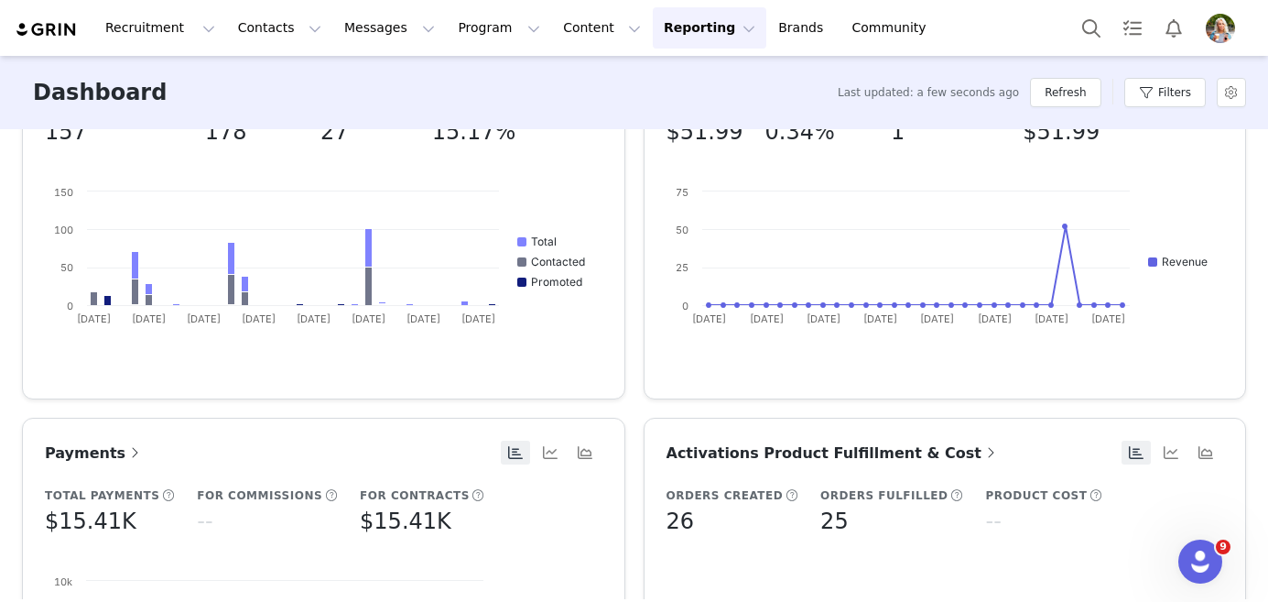
scroll to position [905, 0]
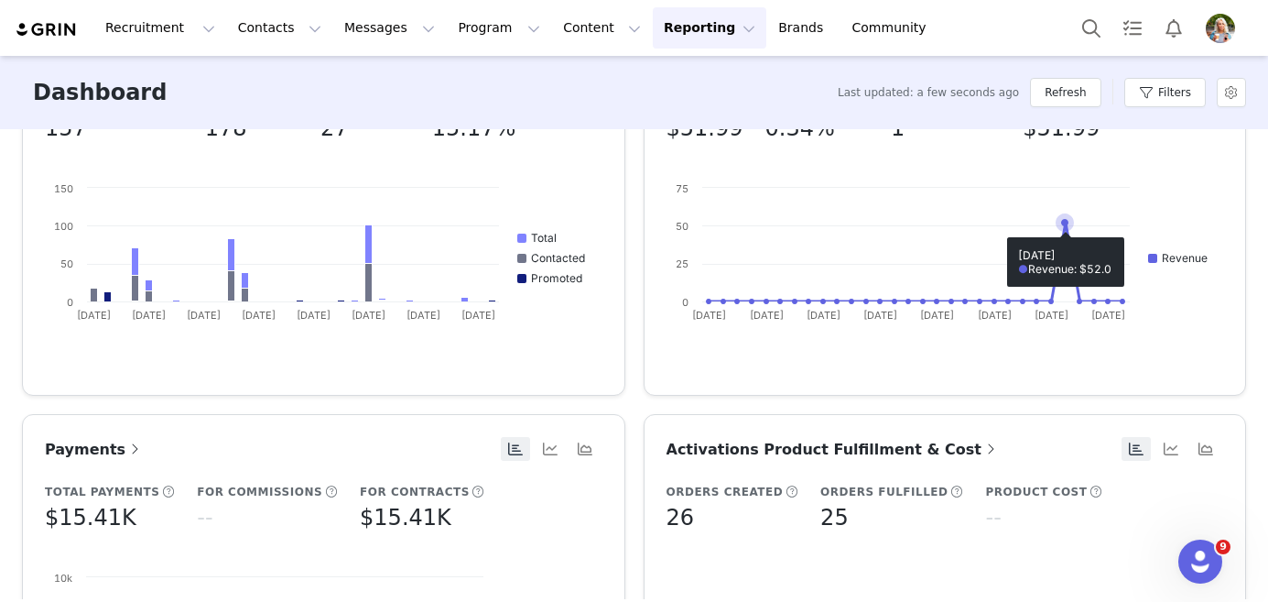
click at [1064, 220] on icon at bounding box center [1064, 222] width 7 height 7
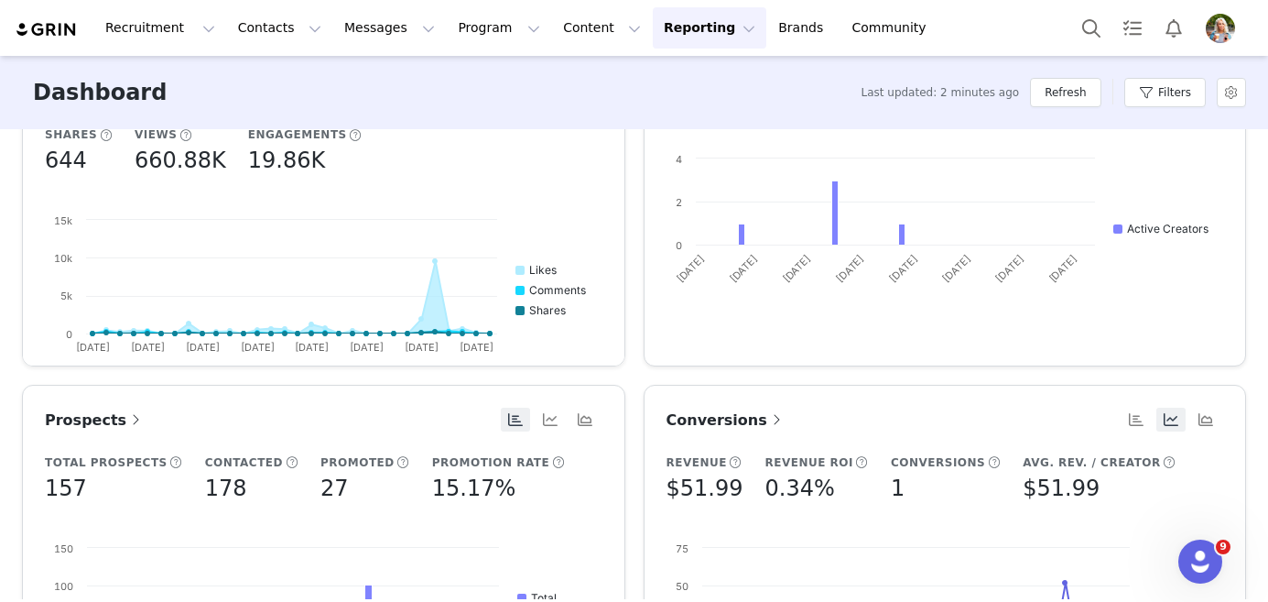
scroll to position [0, 0]
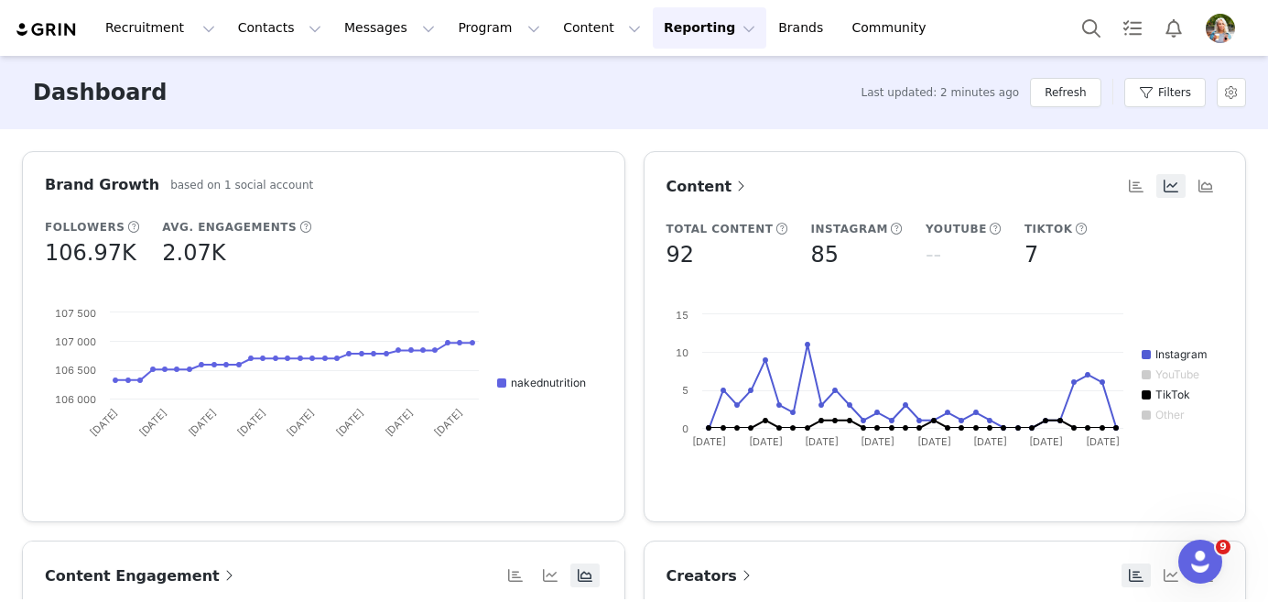
click at [723, 189] on span "Content" at bounding box center [709, 186] width 84 height 17
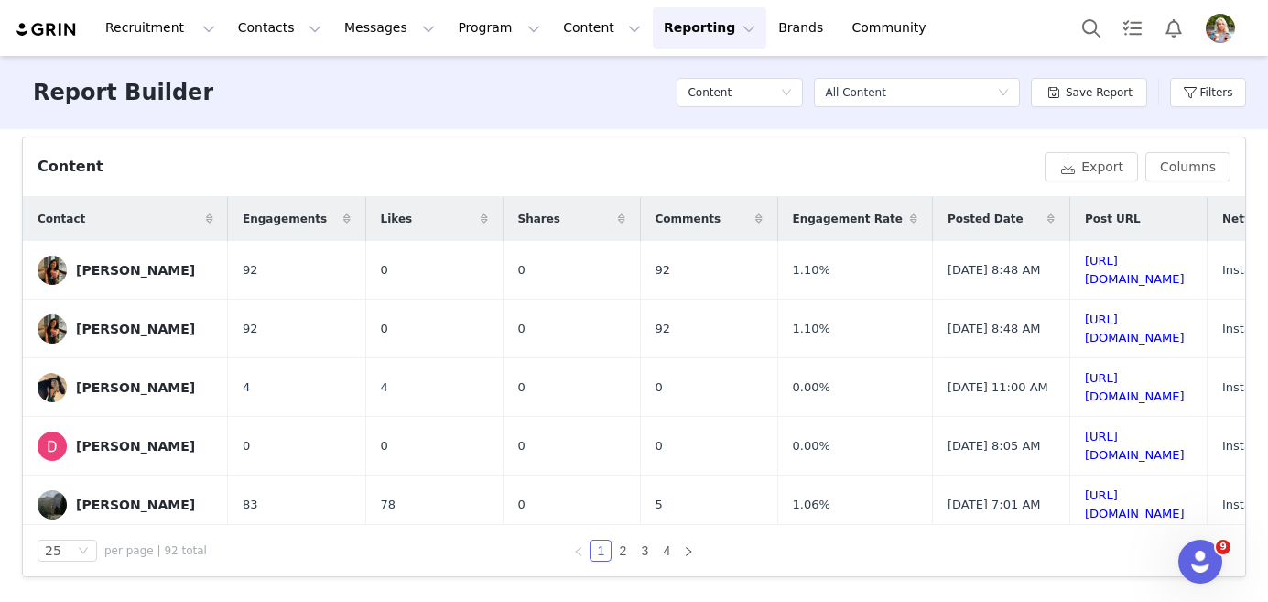
click at [343, 215] on icon at bounding box center [346, 218] width 7 height 11
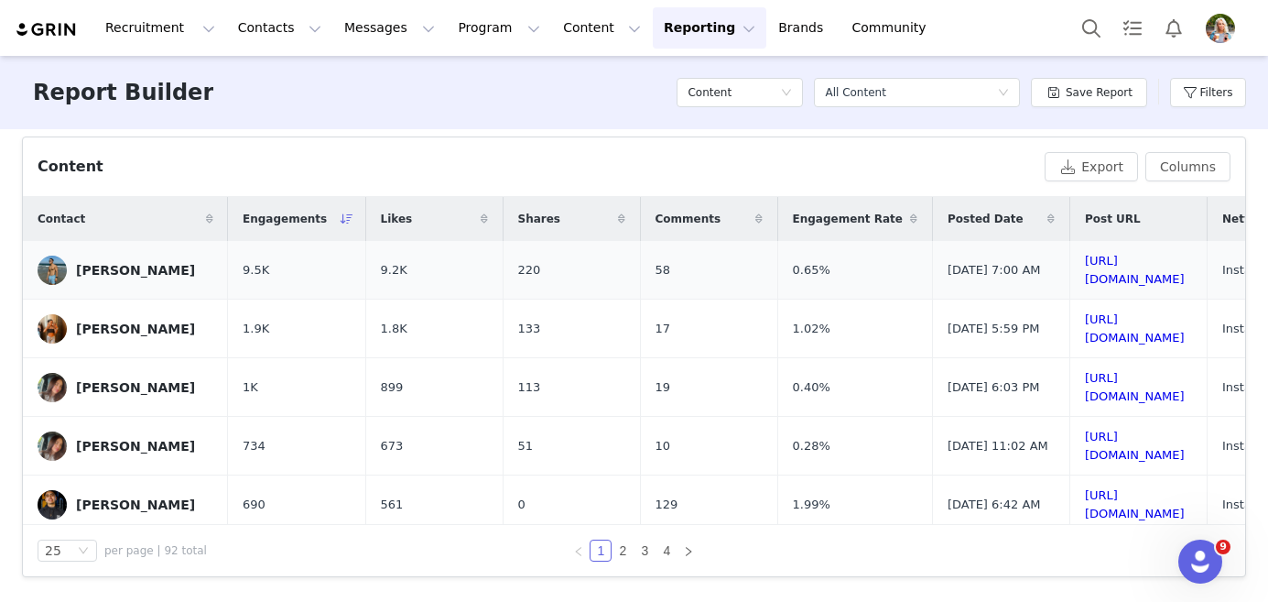
scroll to position [546, 0]
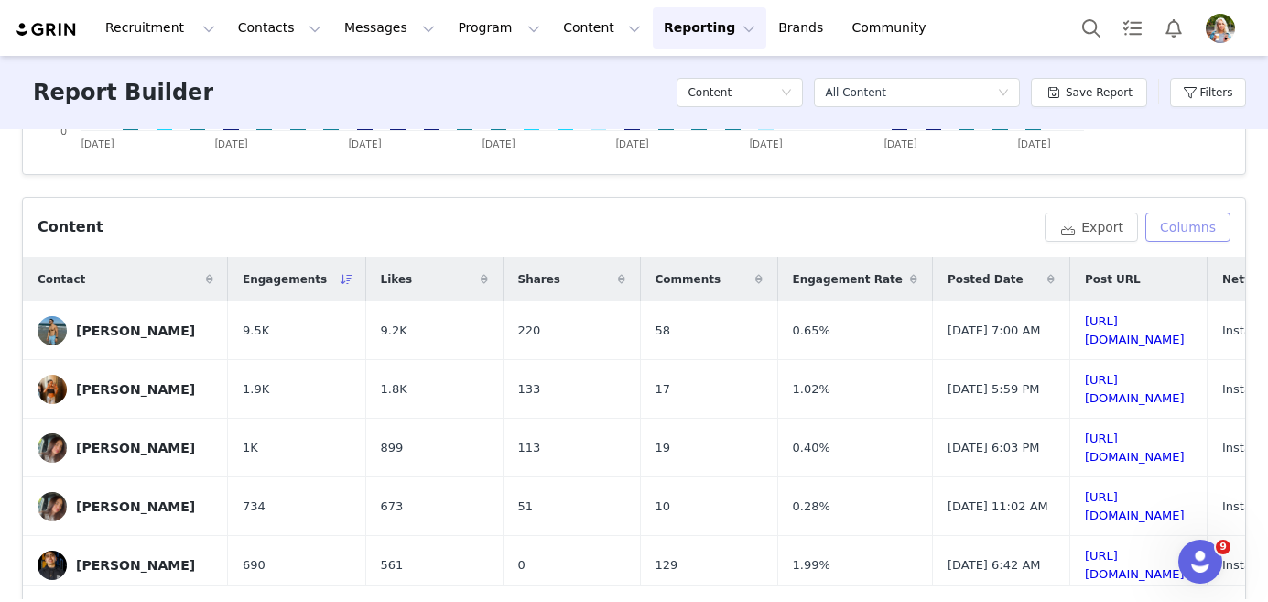
click at [1189, 235] on button "Columns" at bounding box center [1188, 226] width 85 height 29
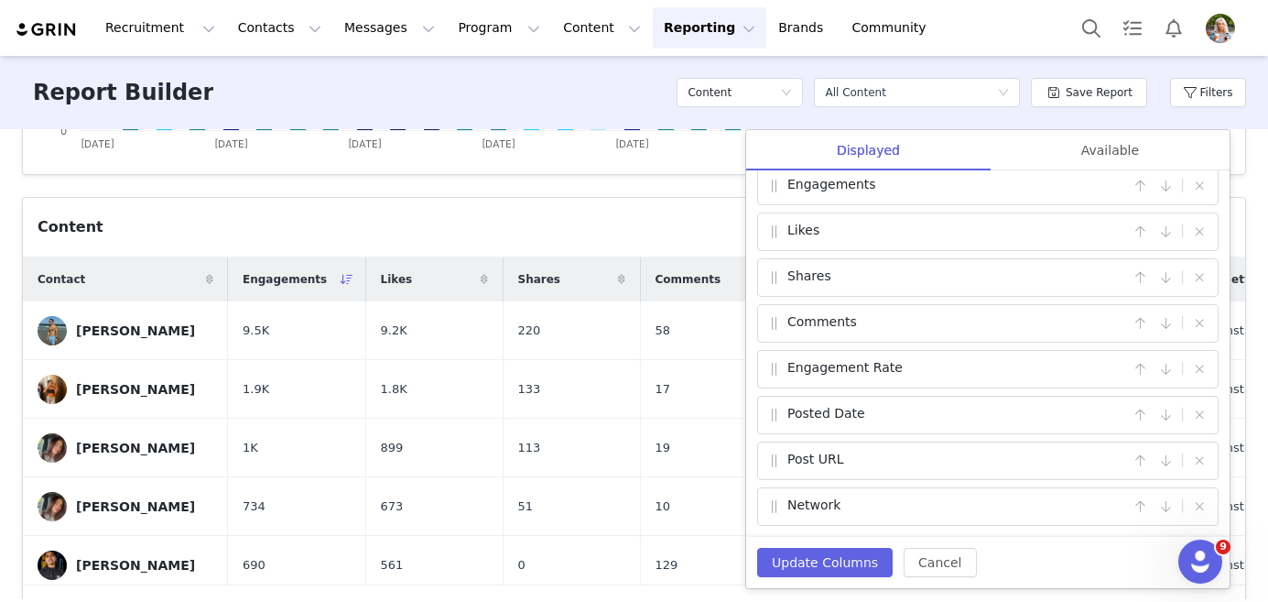
scroll to position [0, 0]
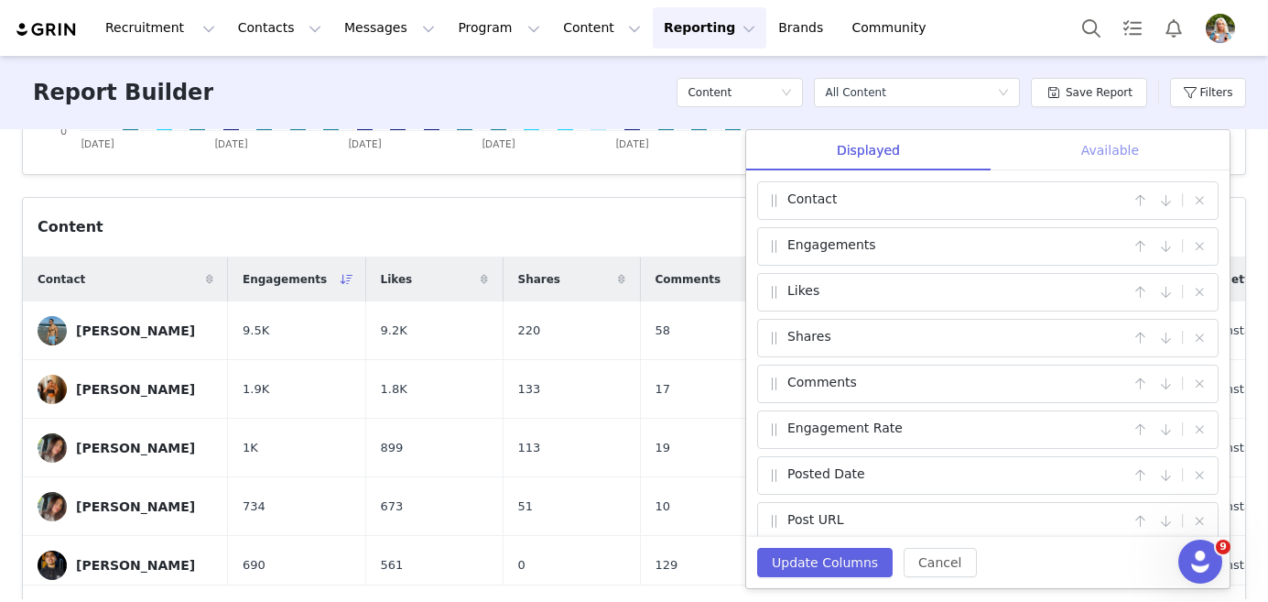
click at [1103, 153] on div "Available" at bounding box center [1110, 150] width 239 height 41
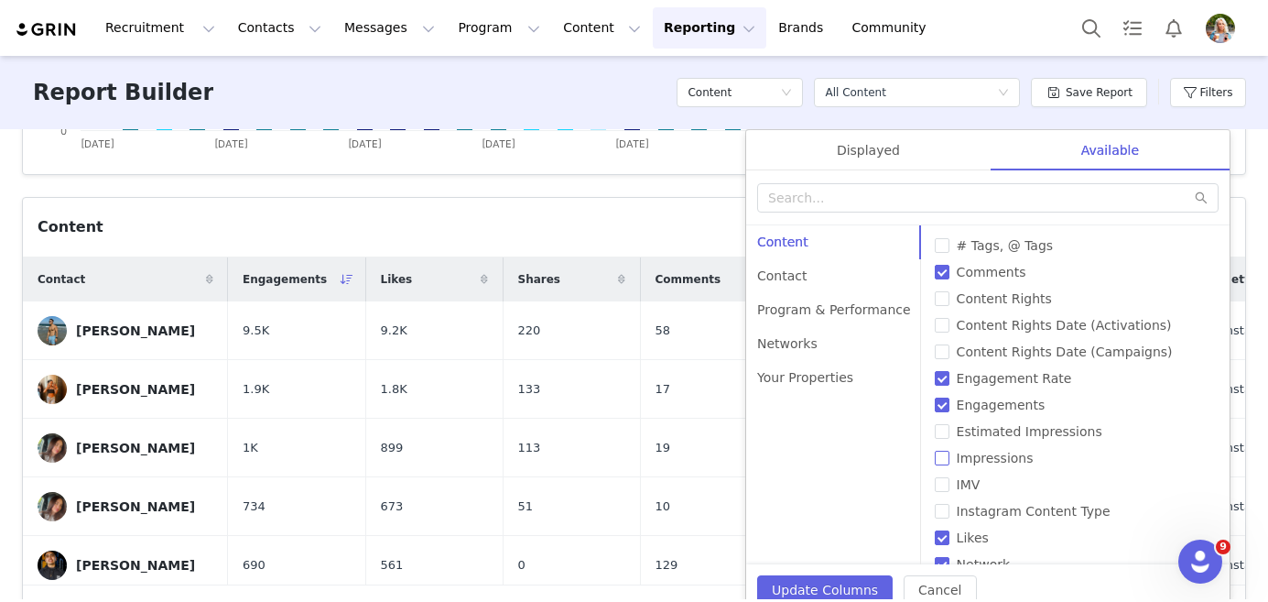
click at [935, 459] on input "Impressions" at bounding box center [942, 458] width 15 height 15
checkbox input "true"
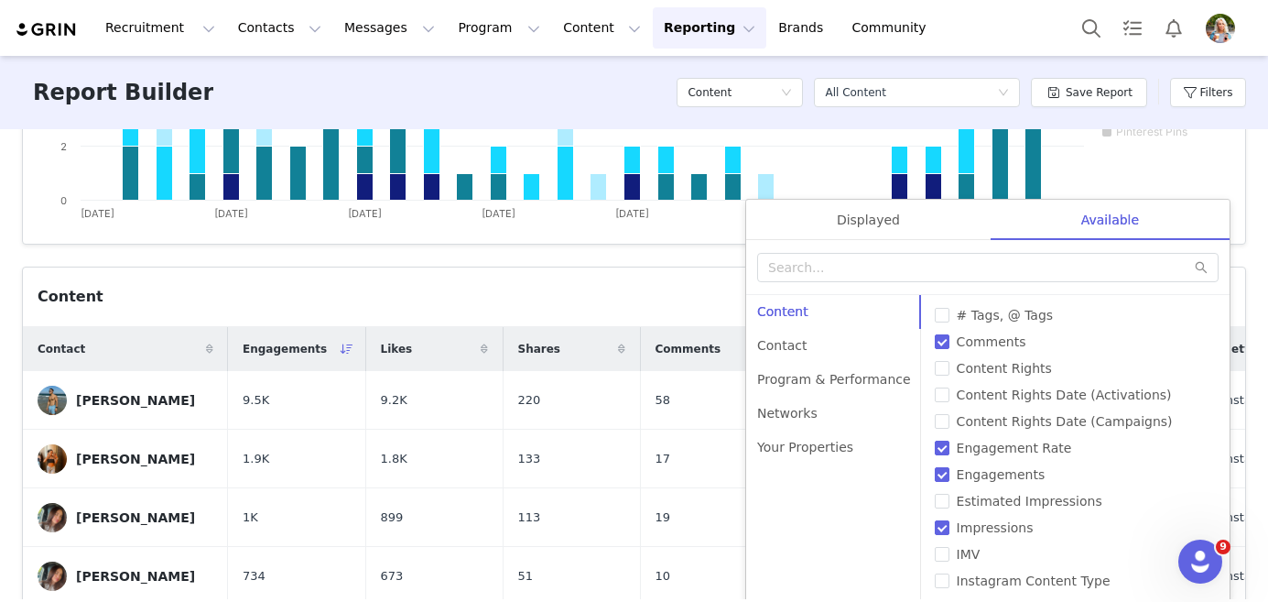
scroll to position [415, 0]
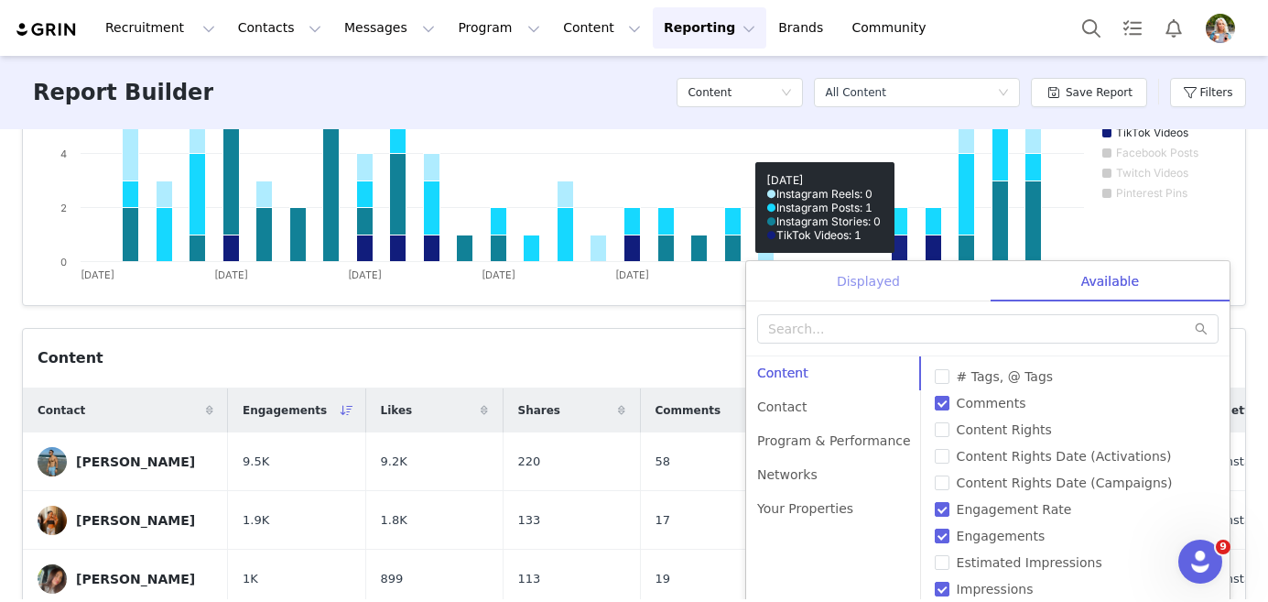
click at [886, 278] on div "Displayed" at bounding box center [868, 281] width 245 height 41
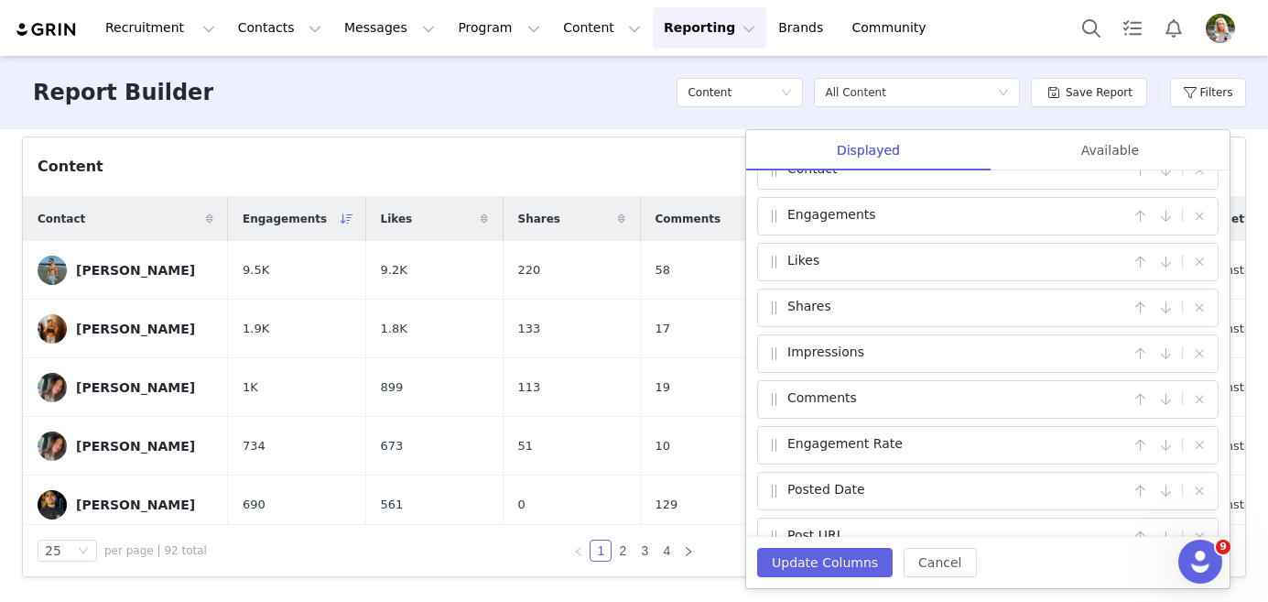
scroll to position [13, 0]
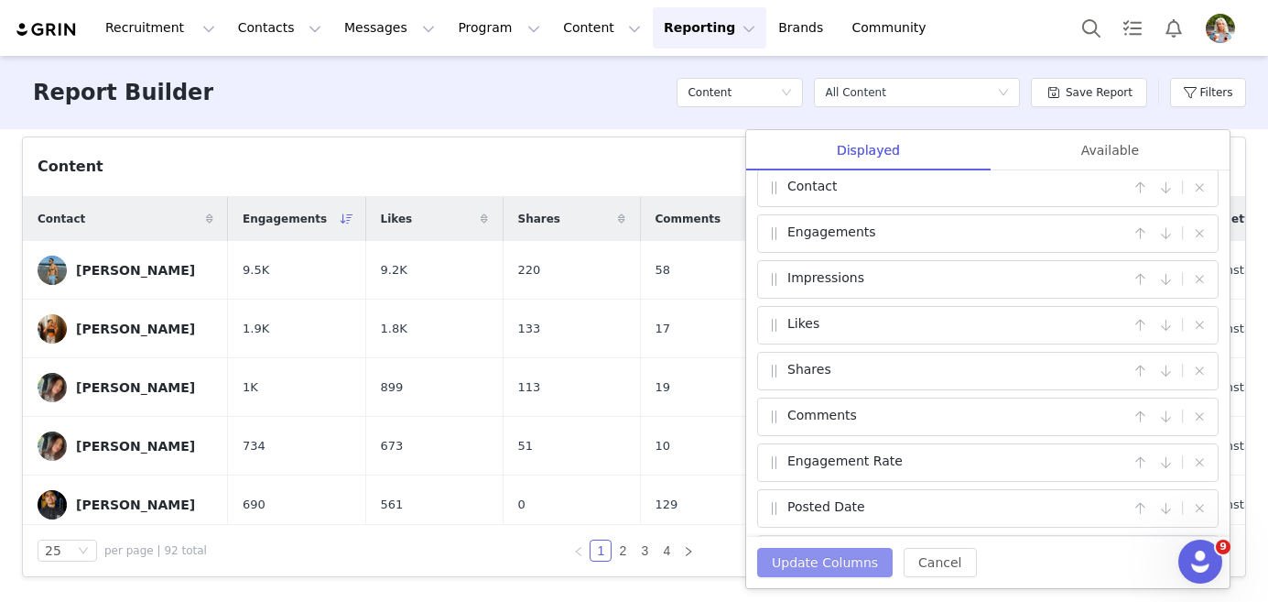
click at [823, 557] on button "Update Columns" at bounding box center [825, 562] width 136 height 29
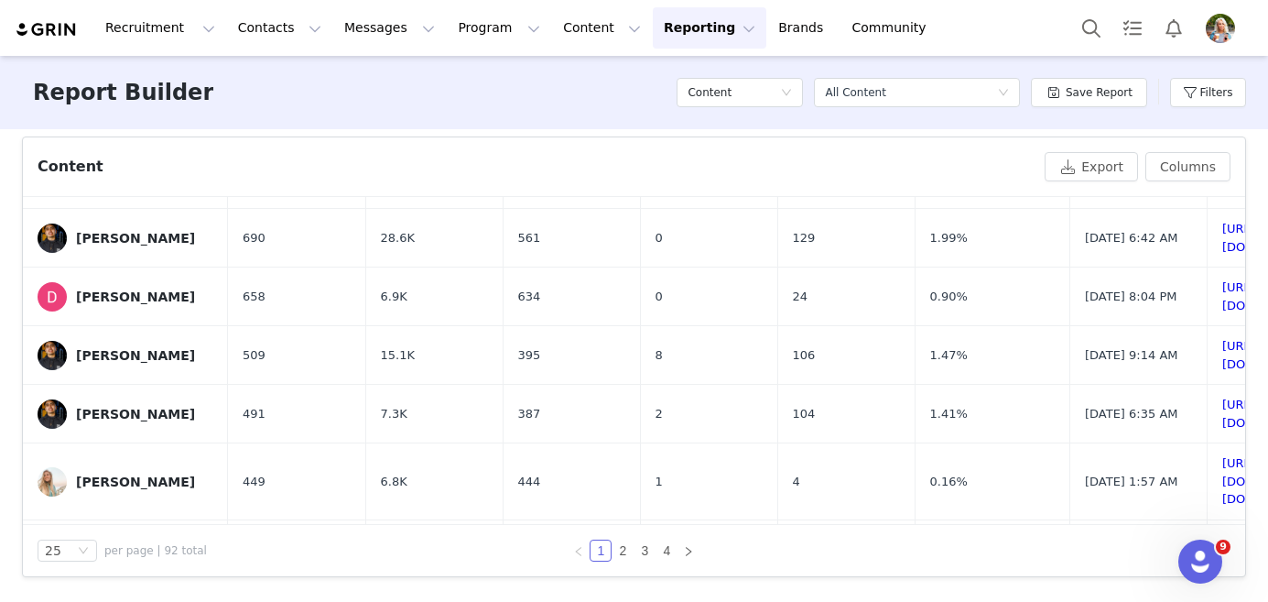
scroll to position [0, 0]
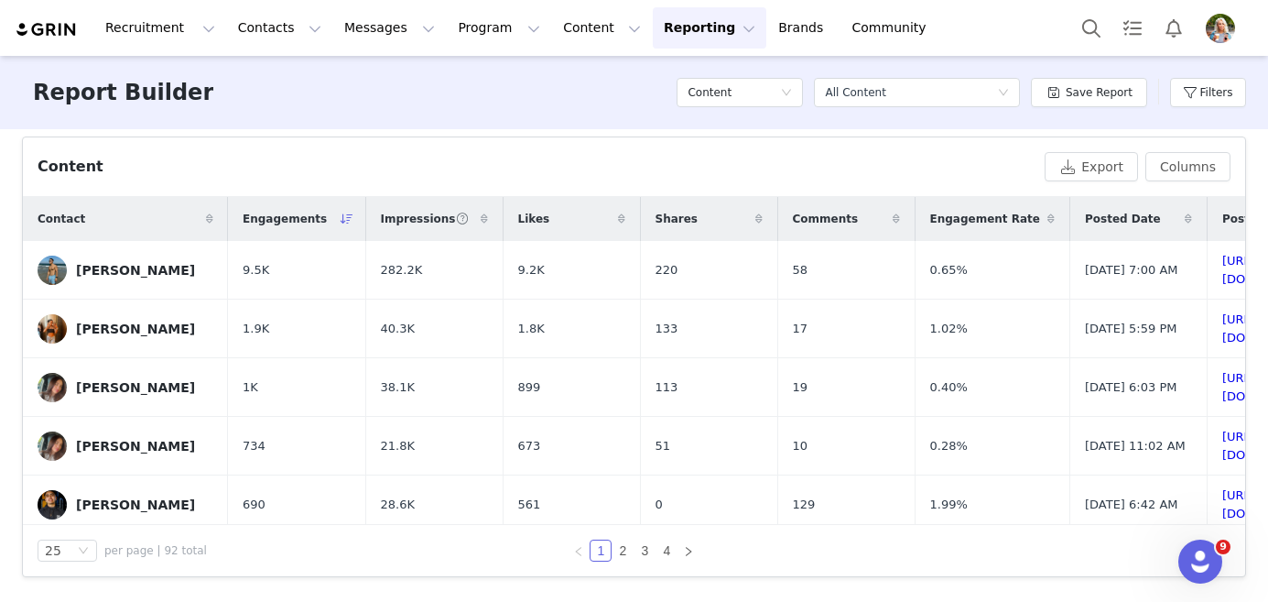
click at [429, 156] on div "Content" at bounding box center [538, 167] width 1000 height 22
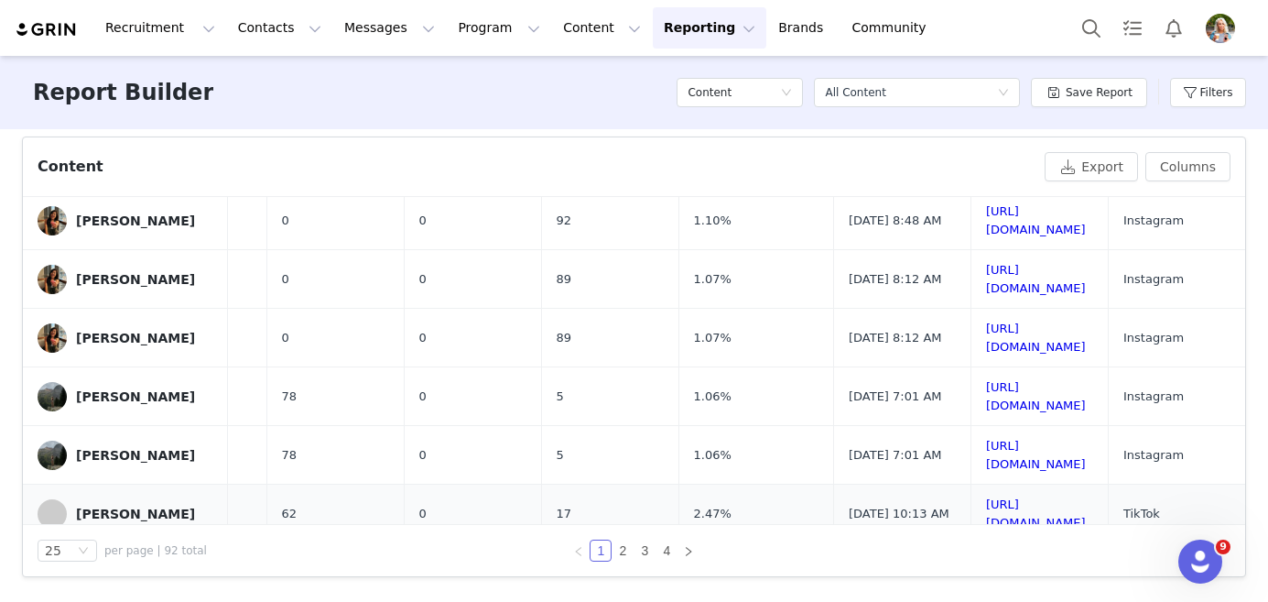
scroll to position [1181, 0]
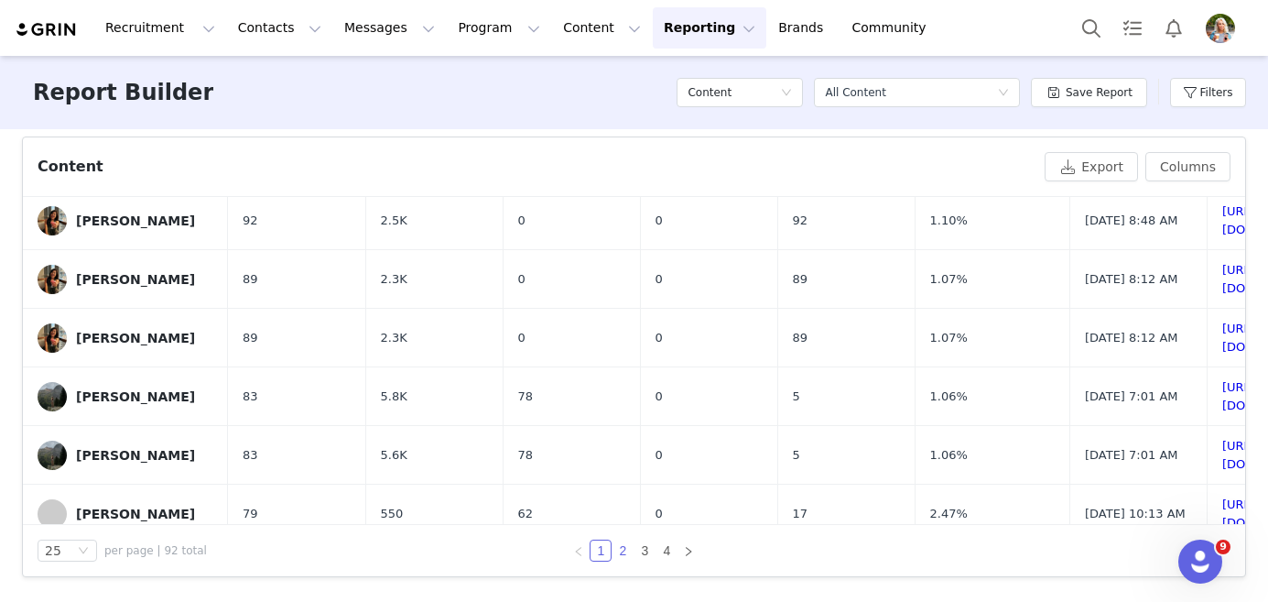
click at [622, 552] on link "2" at bounding box center [623, 550] width 20 height 20
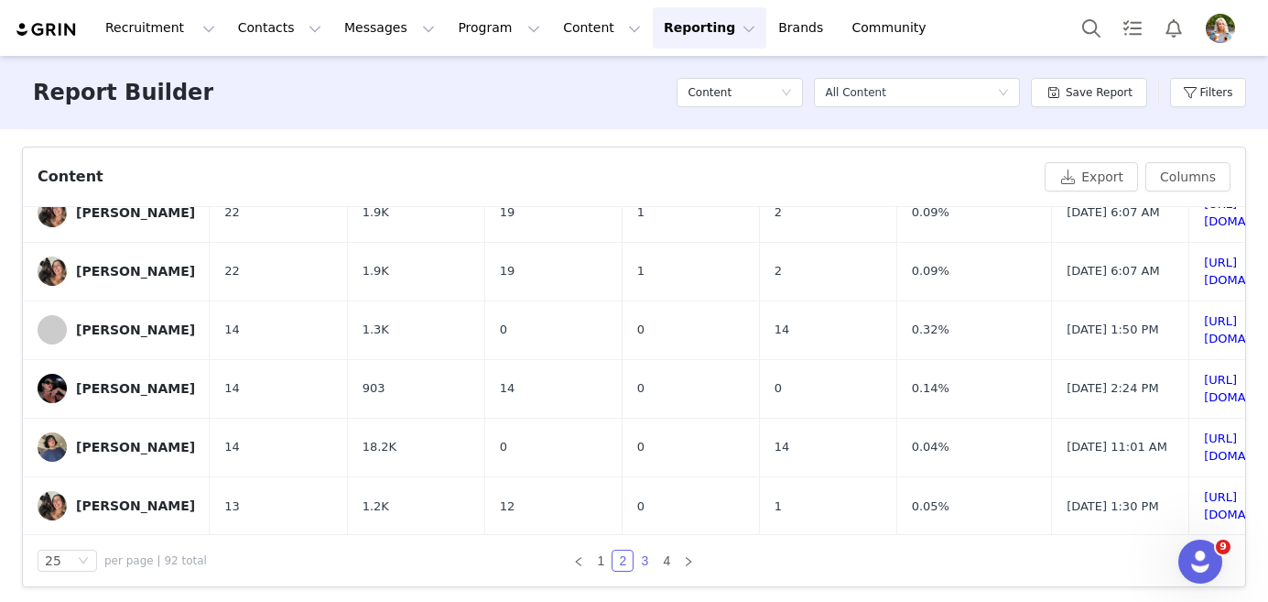
click at [646, 553] on link "3" at bounding box center [645, 560] width 20 height 20
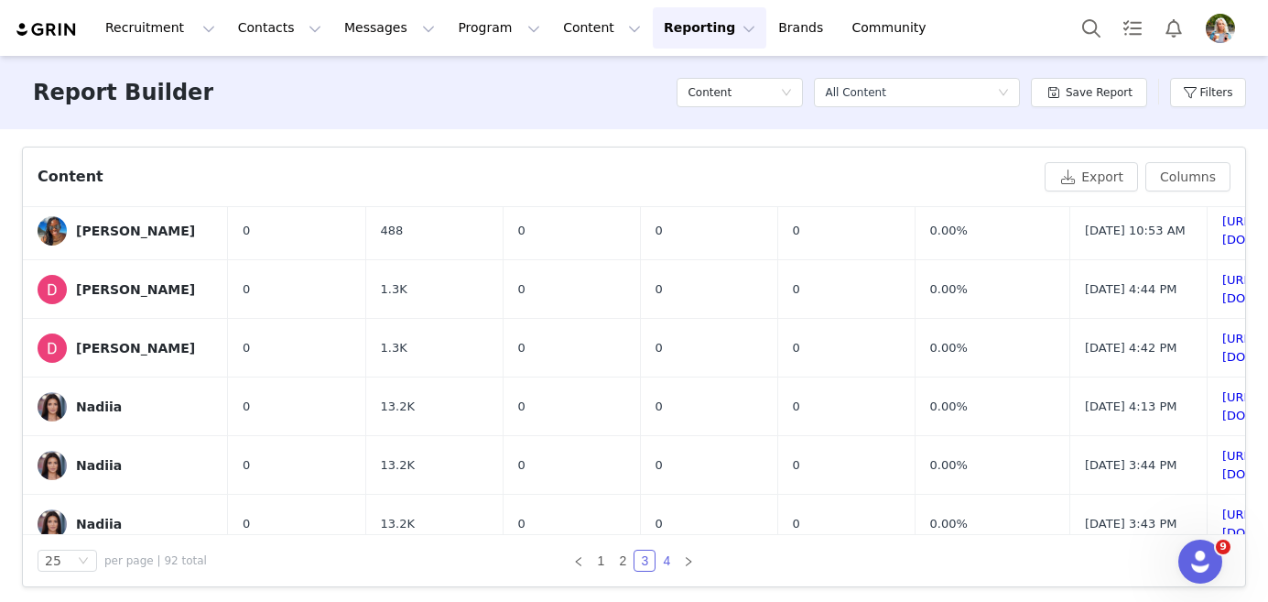
click at [661, 561] on link "4" at bounding box center [667, 560] width 20 height 20
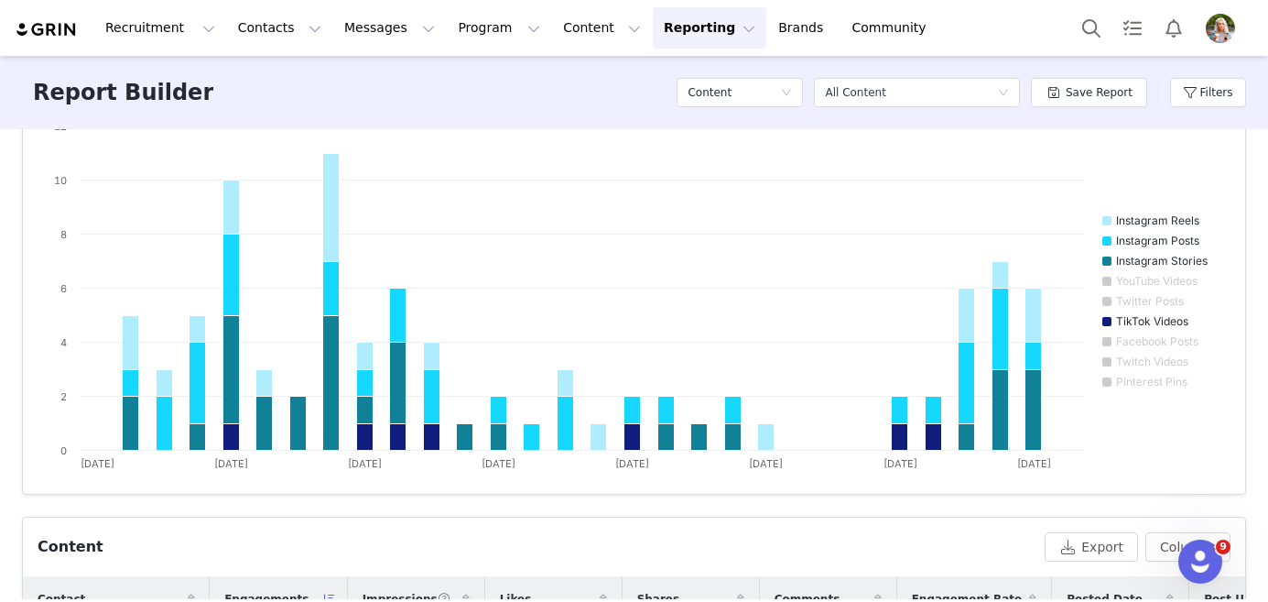
scroll to position [0, 0]
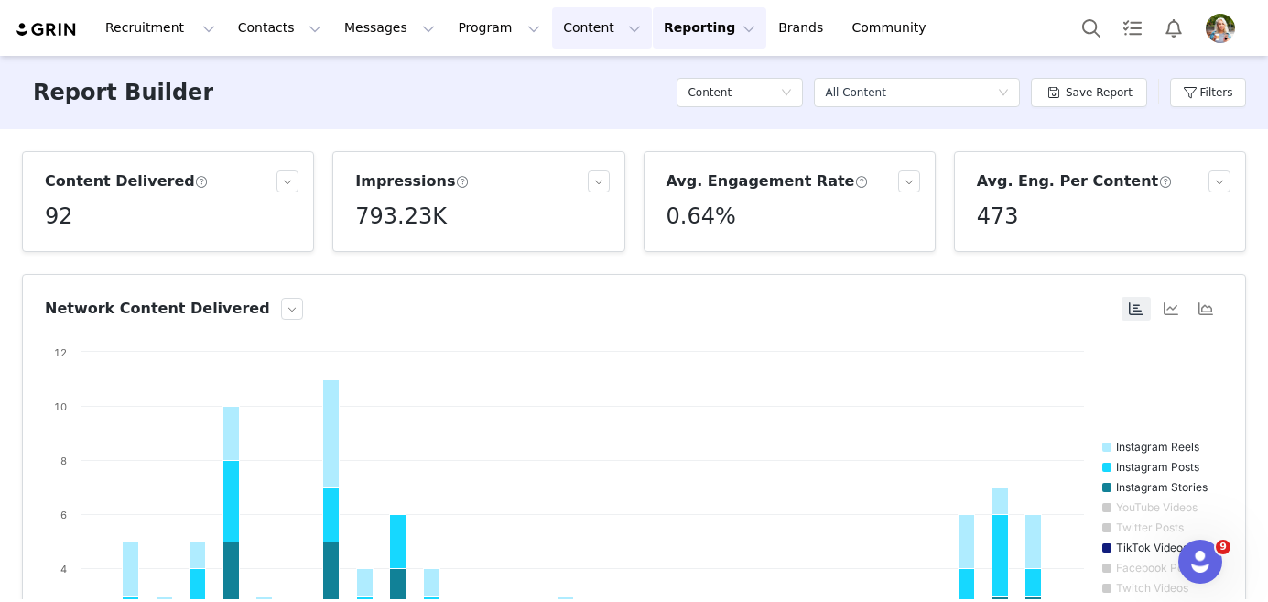
click at [552, 27] on button "Content Content" at bounding box center [602, 27] width 100 height 41
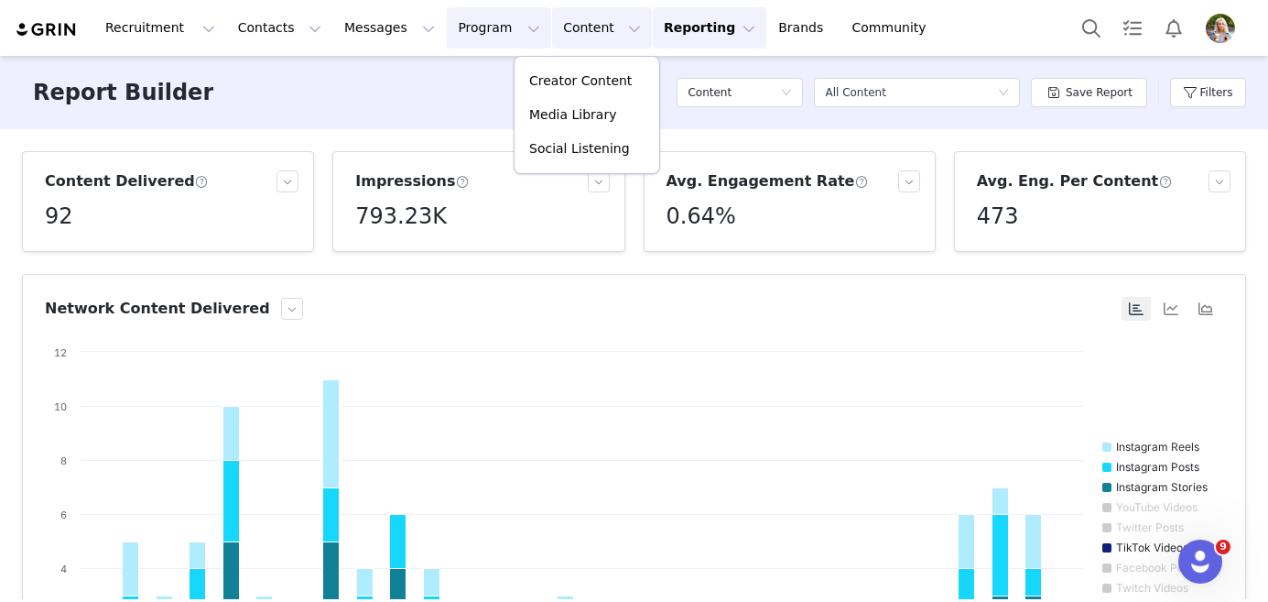
click at [483, 29] on button "Program Program" at bounding box center [499, 27] width 104 height 41
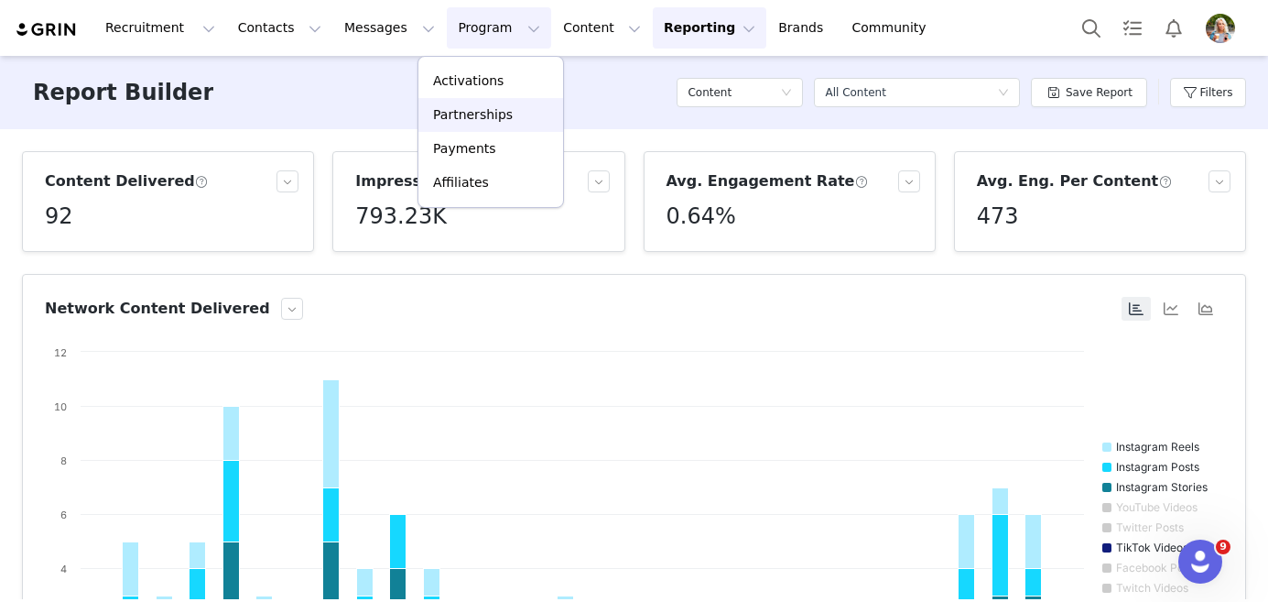
click at [478, 118] on p "Partnerships" at bounding box center [473, 114] width 80 height 19
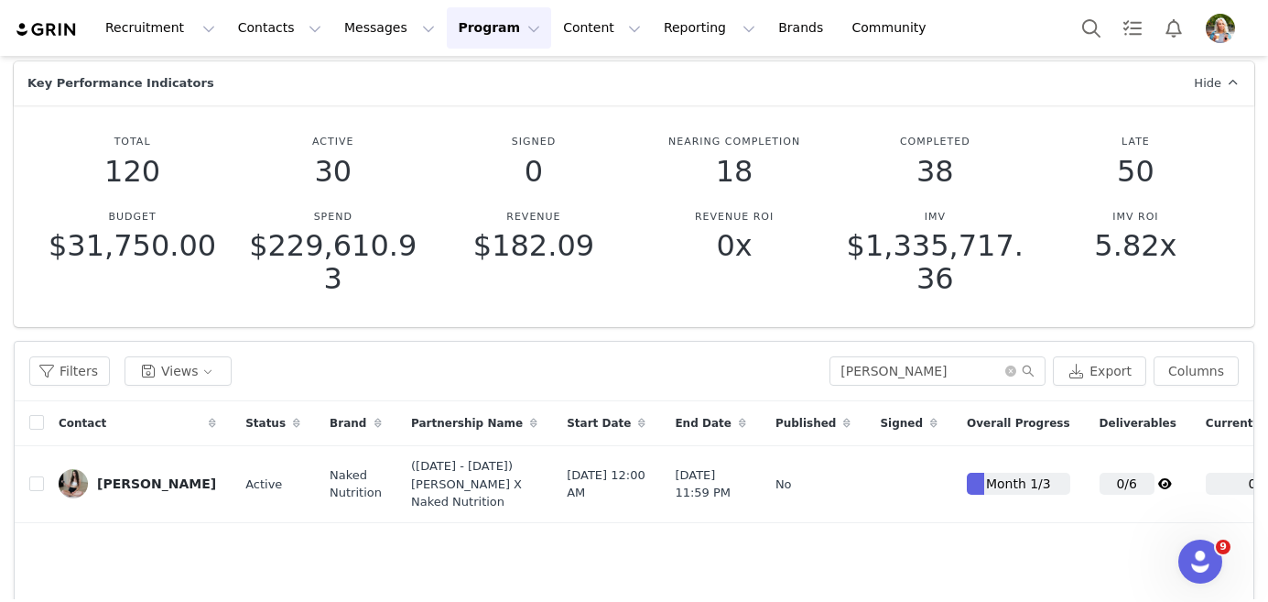
scroll to position [174, 0]
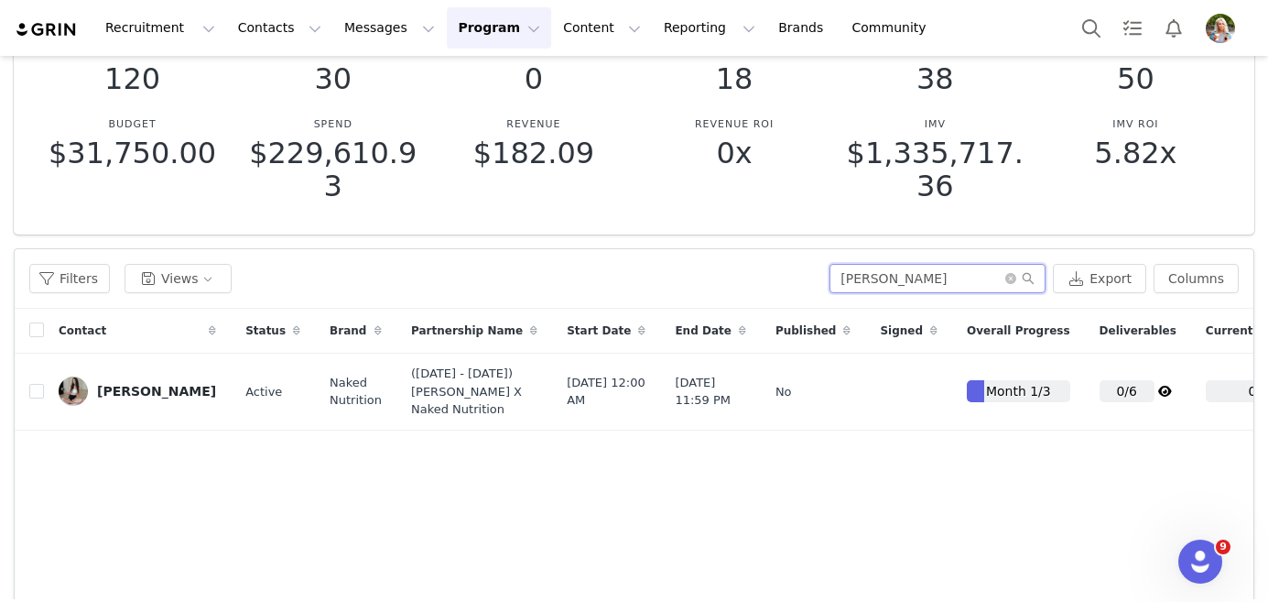
click at [961, 288] on input "[PERSON_NAME]" at bounding box center [938, 278] width 216 height 29
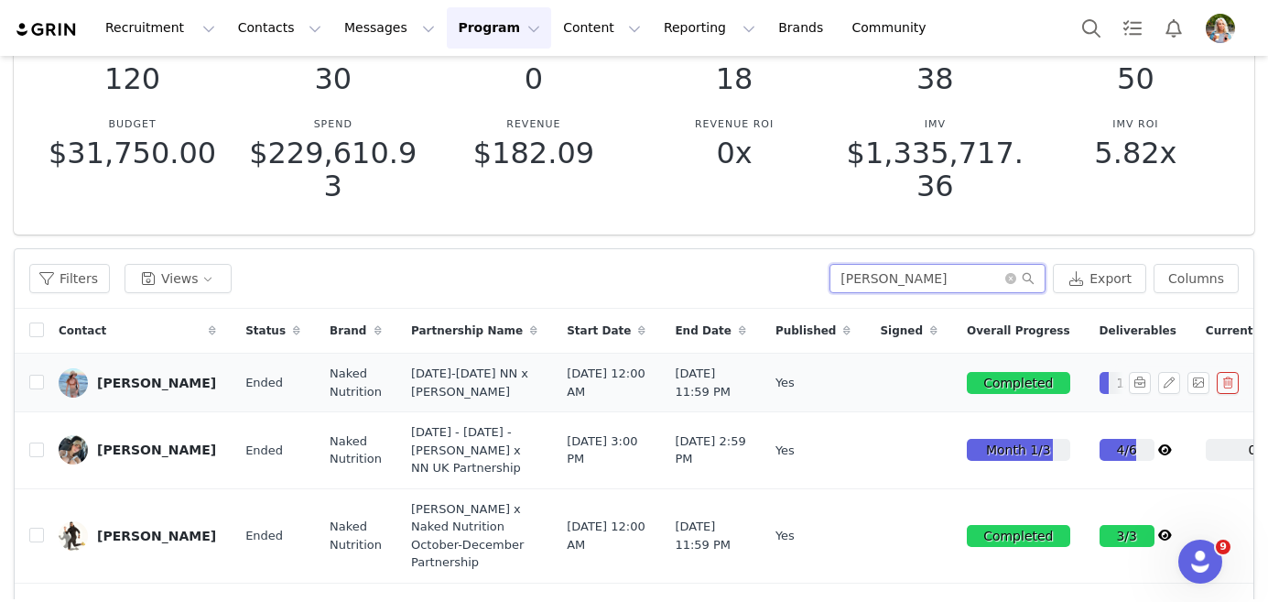
scroll to position [265, 0]
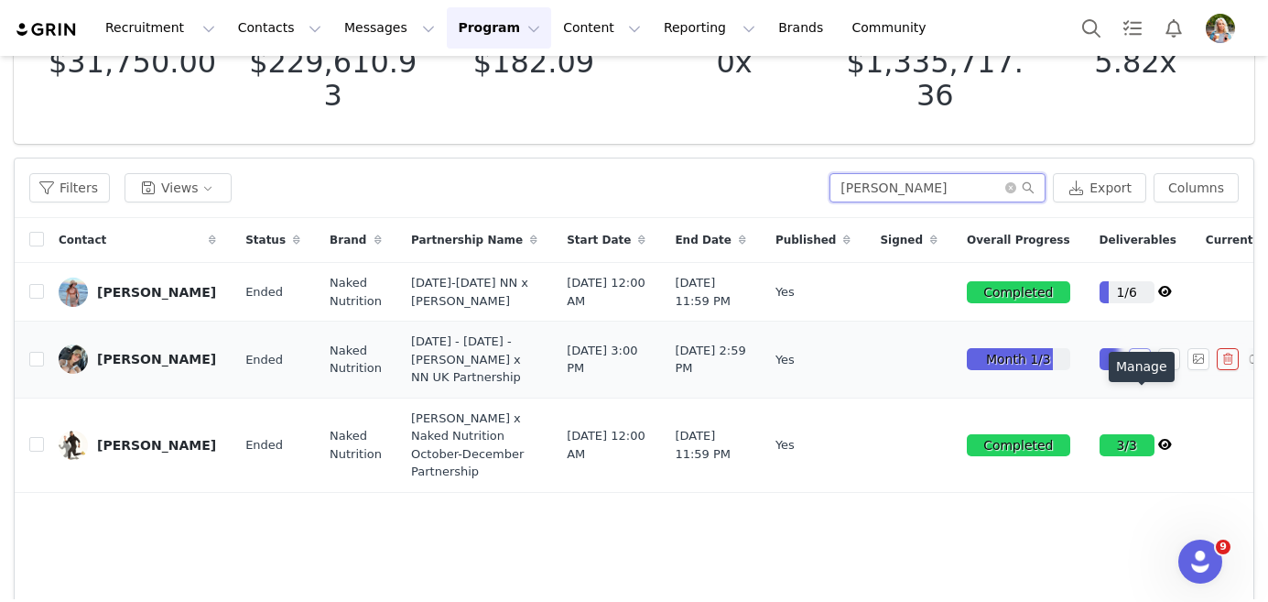
type input "[PERSON_NAME]"
click at [1145, 370] on button "button" at bounding box center [1140, 359] width 22 height 22
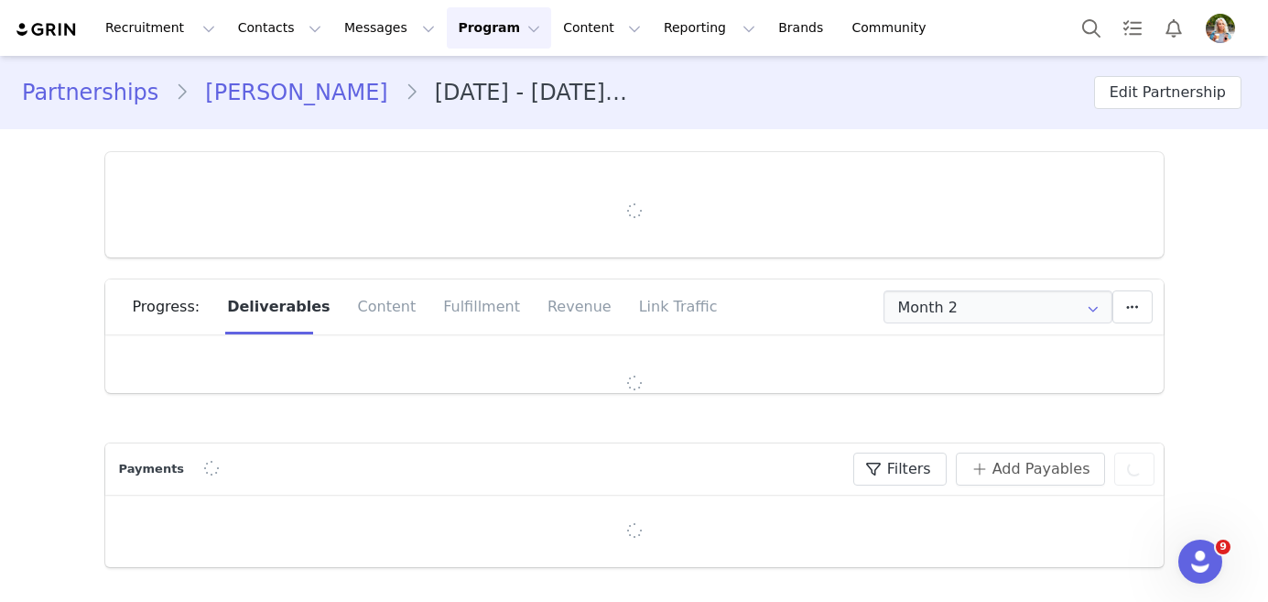
type input "+1 ([GEOGRAPHIC_DATA])"
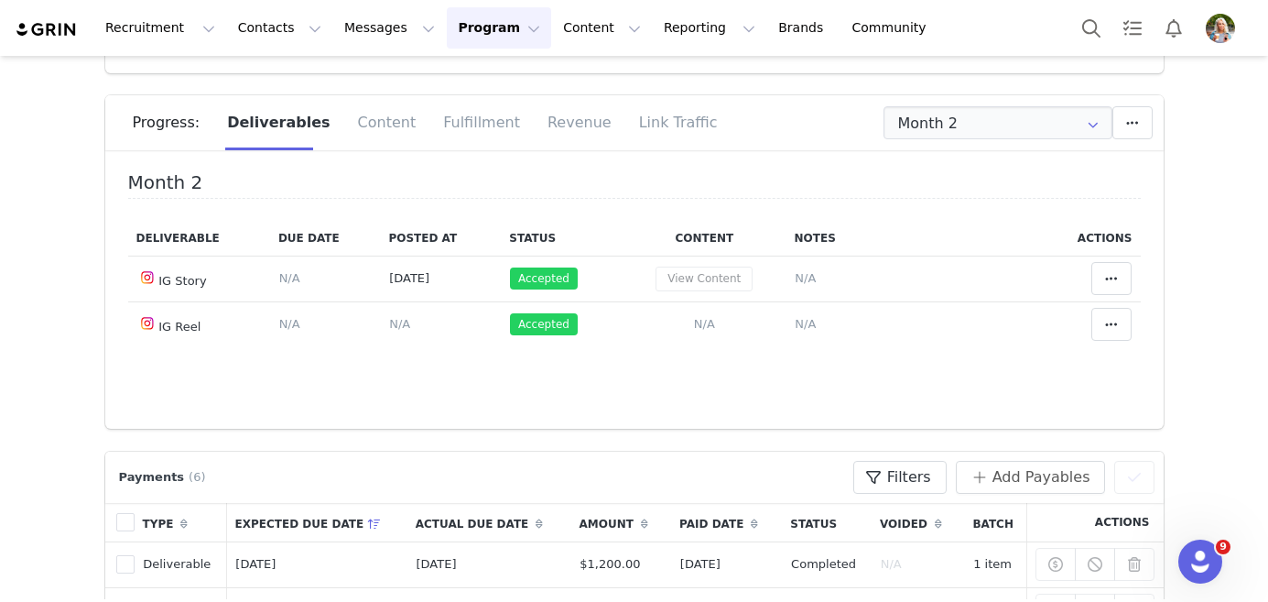
scroll to position [121, 0]
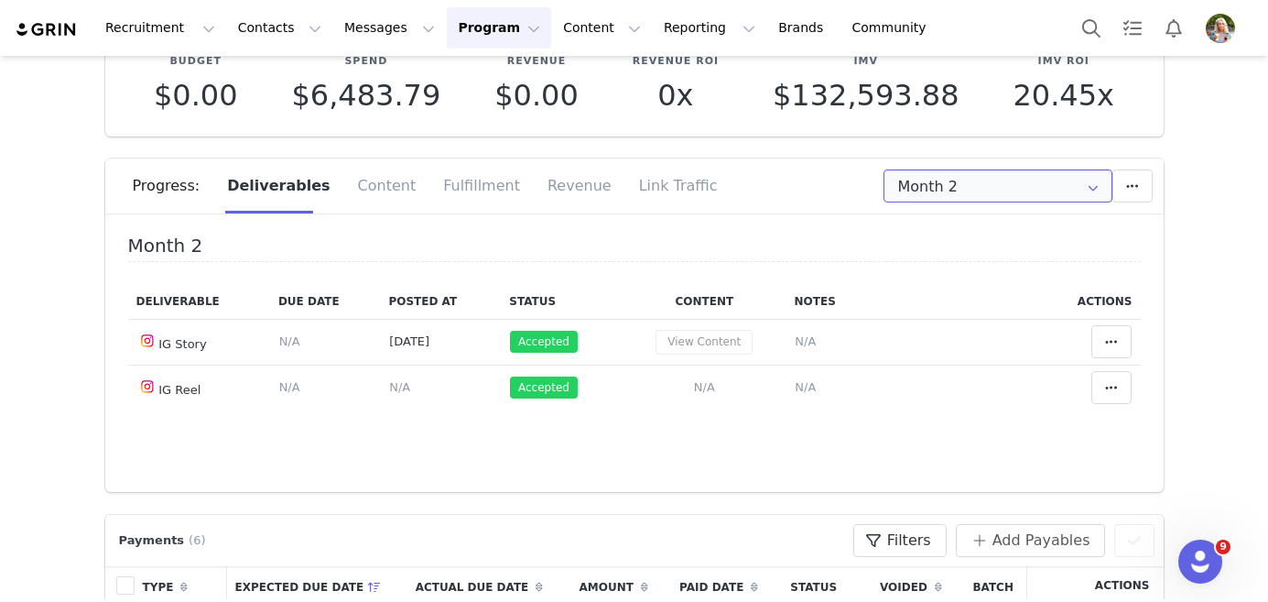
click at [919, 177] on input "Month 2" at bounding box center [998, 185] width 229 height 33
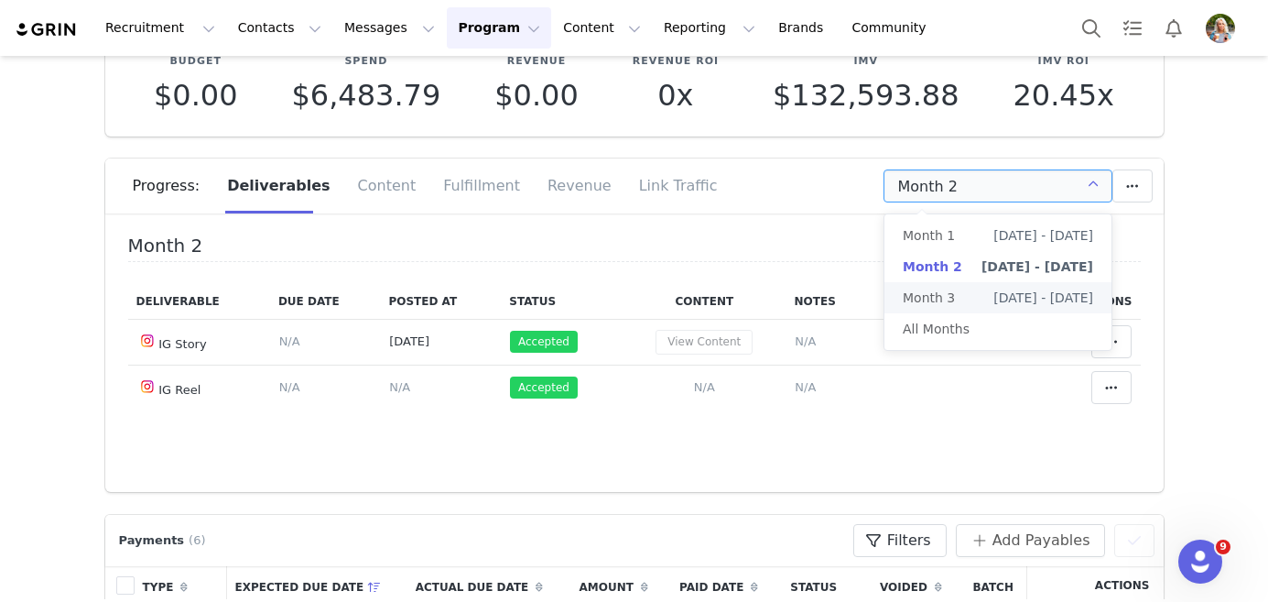
click at [928, 297] on span "Month 3" at bounding box center [929, 297] width 52 height 31
type input "Month 3"
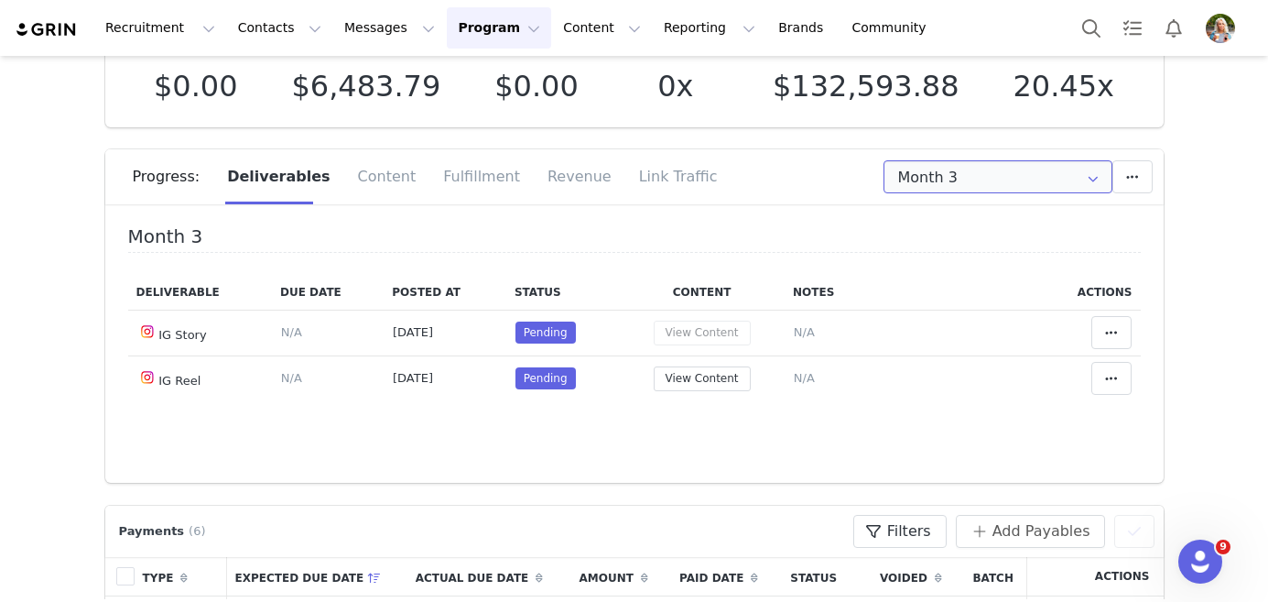
scroll to position [131, 0]
click at [1026, 180] on input "Month 3" at bounding box center [998, 175] width 229 height 33
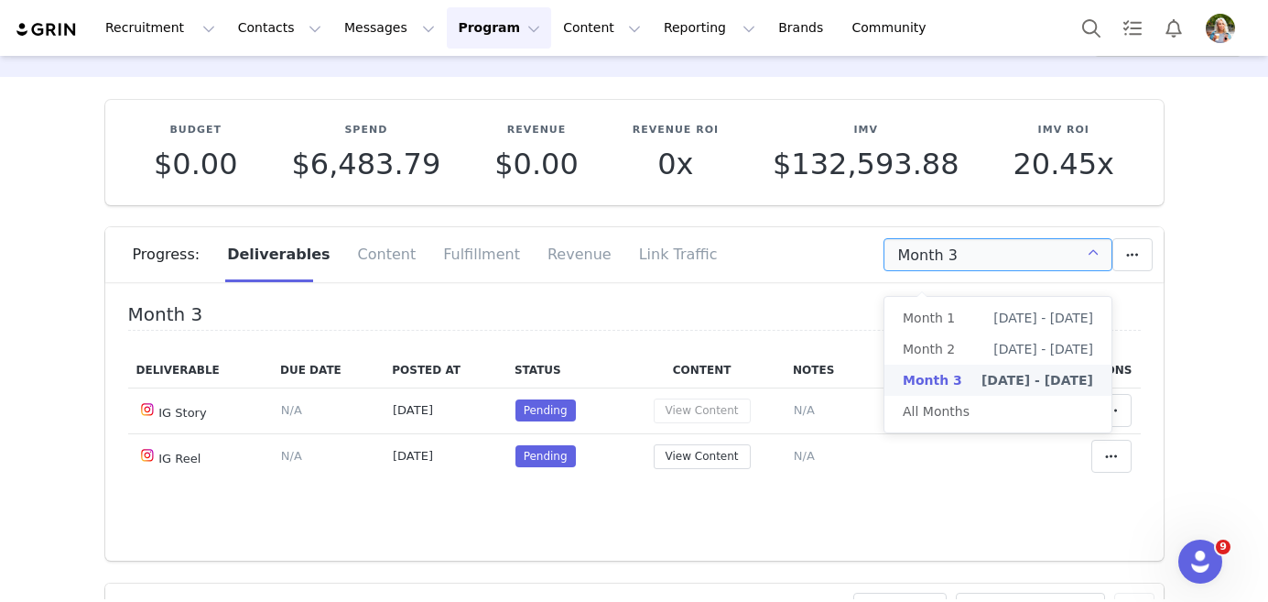
scroll to position [0, 0]
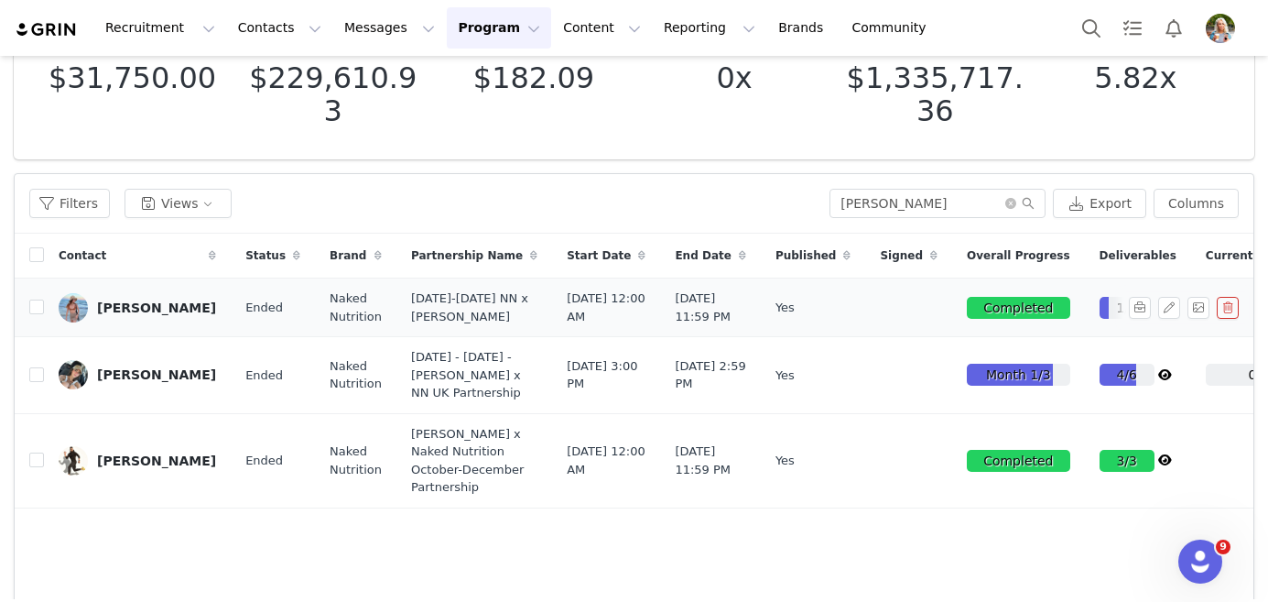
scroll to position [262, 0]
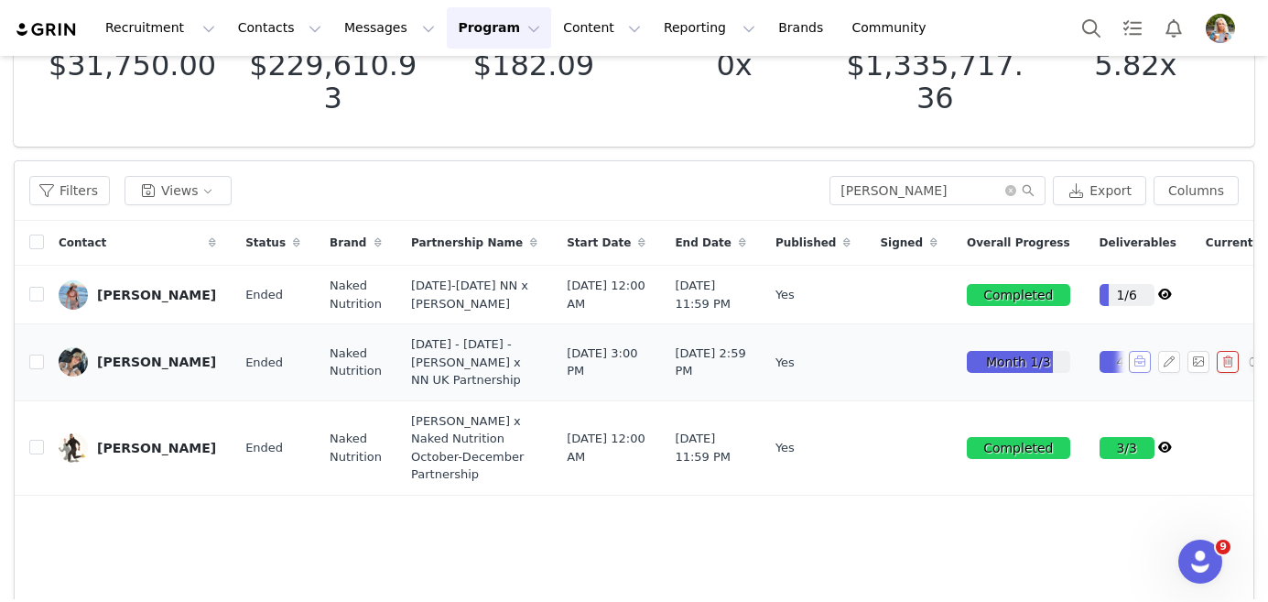
click at [1138, 373] on button "button" at bounding box center [1140, 362] width 22 height 22
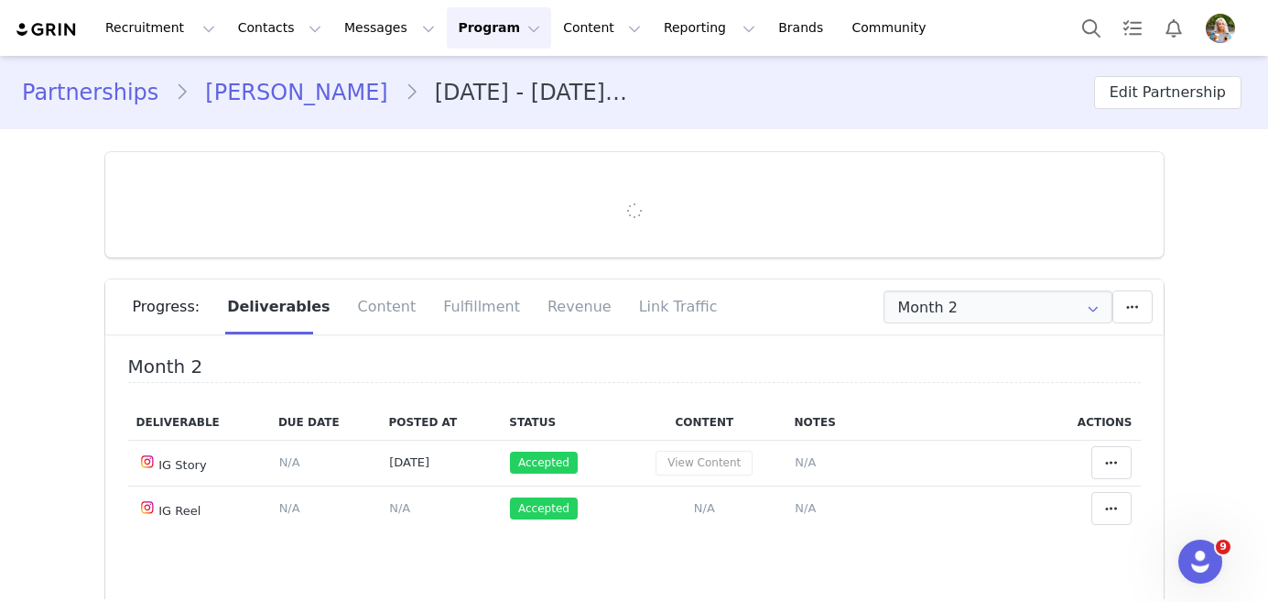
type input "+1 ([GEOGRAPHIC_DATA])"
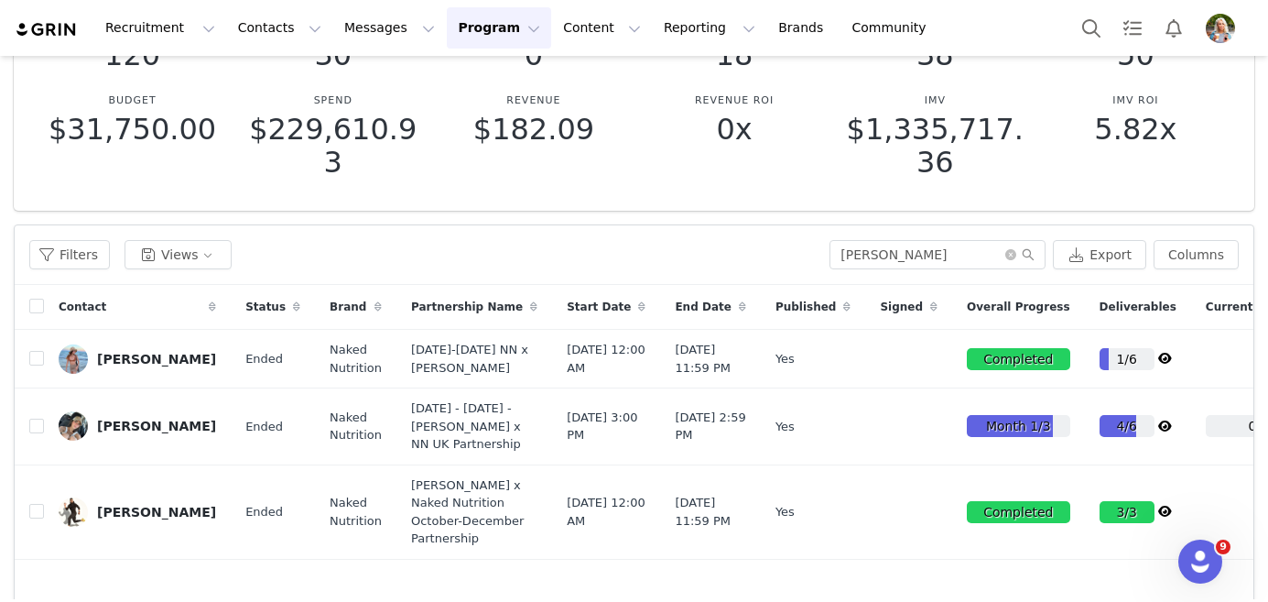
scroll to position [189, 0]
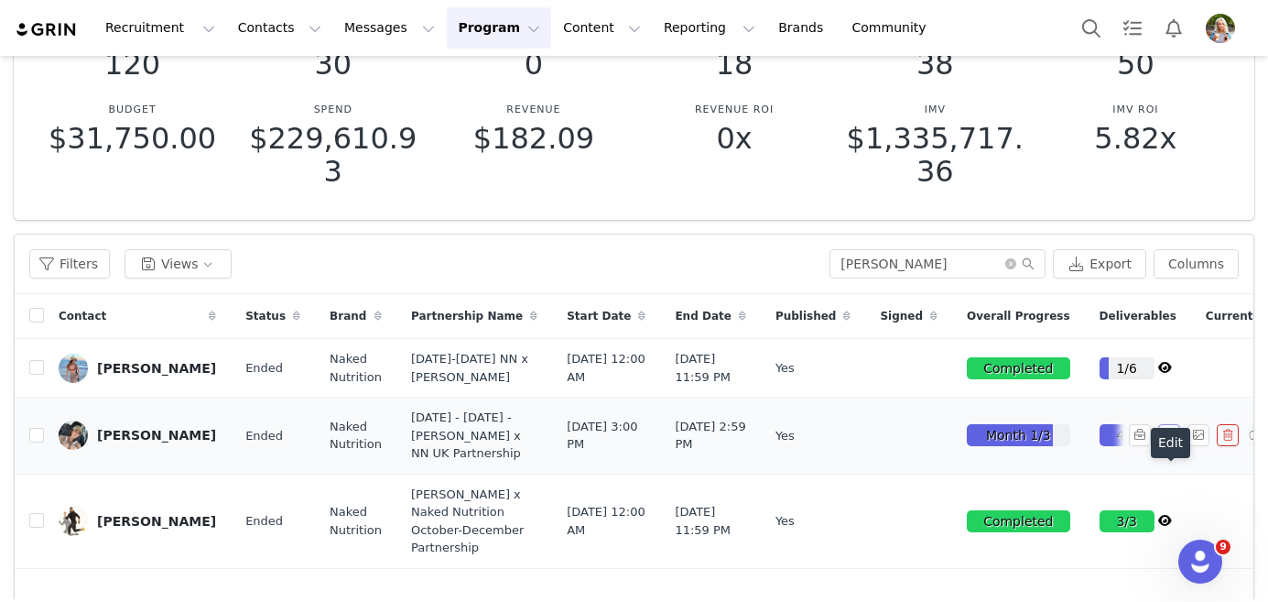
click at [1167, 446] on button "button" at bounding box center [1170, 435] width 22 height 22
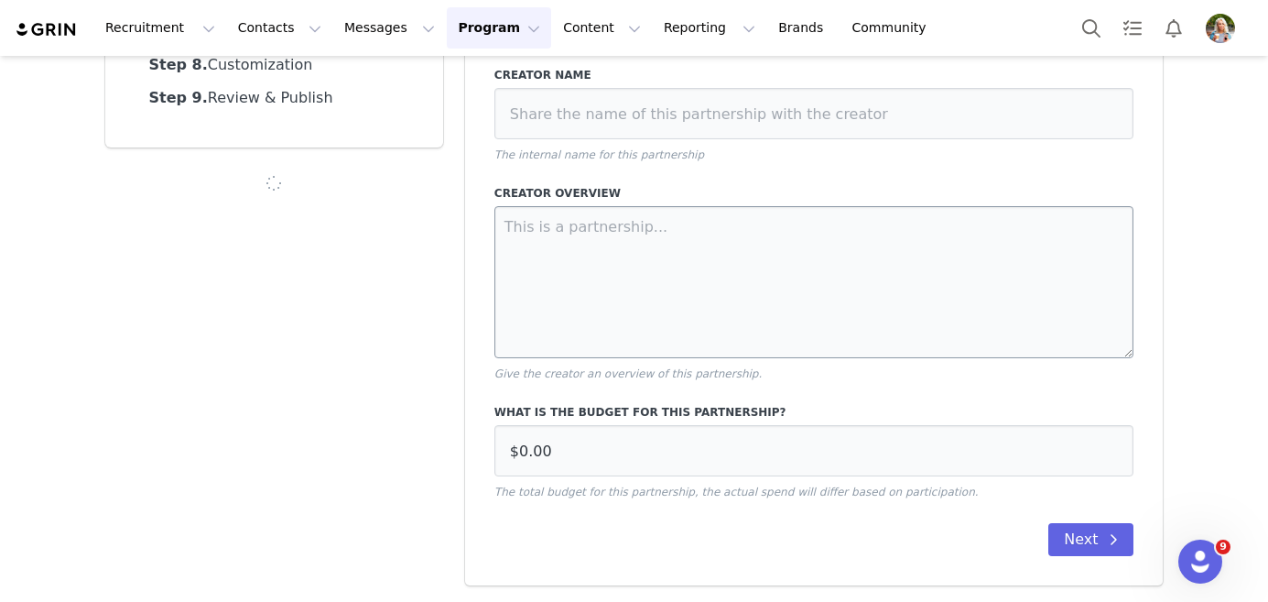
select select "84ce8704-d84d-415d-bcb1-999acde8c9d8"
type input "[DATE] - [DATE] - [PERSON_NAME] x NN UK Partnership"
type textarea "Welcome to your official Naked Nutrition Partnership! As discussed, this partne…"
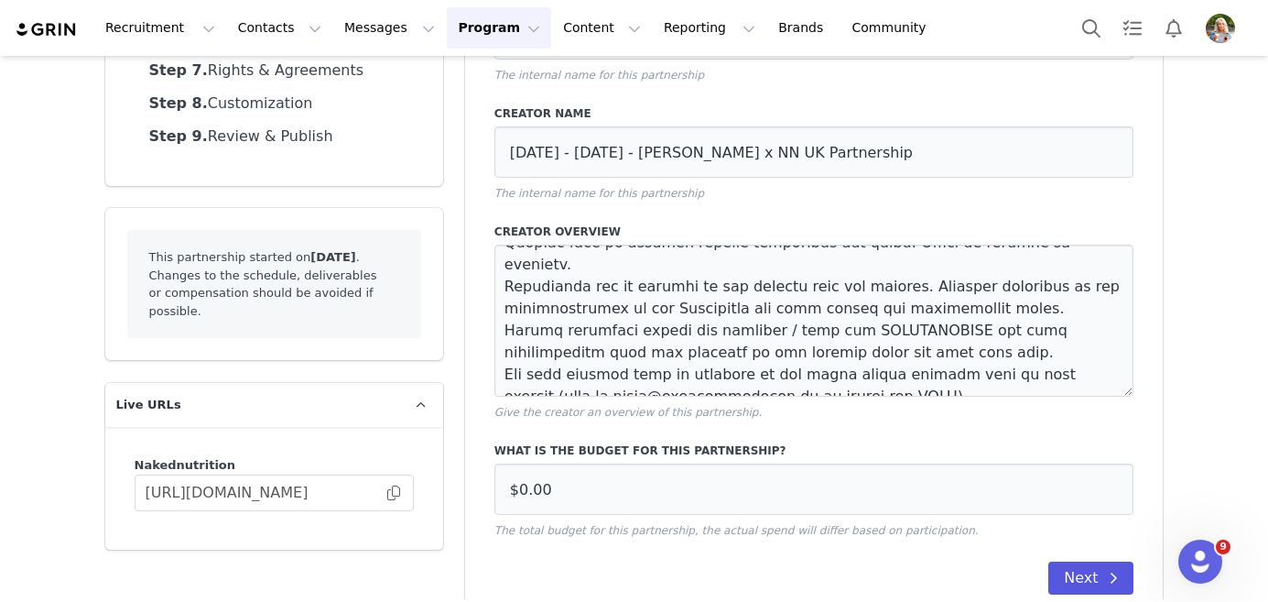
scroll to position [315, 0]
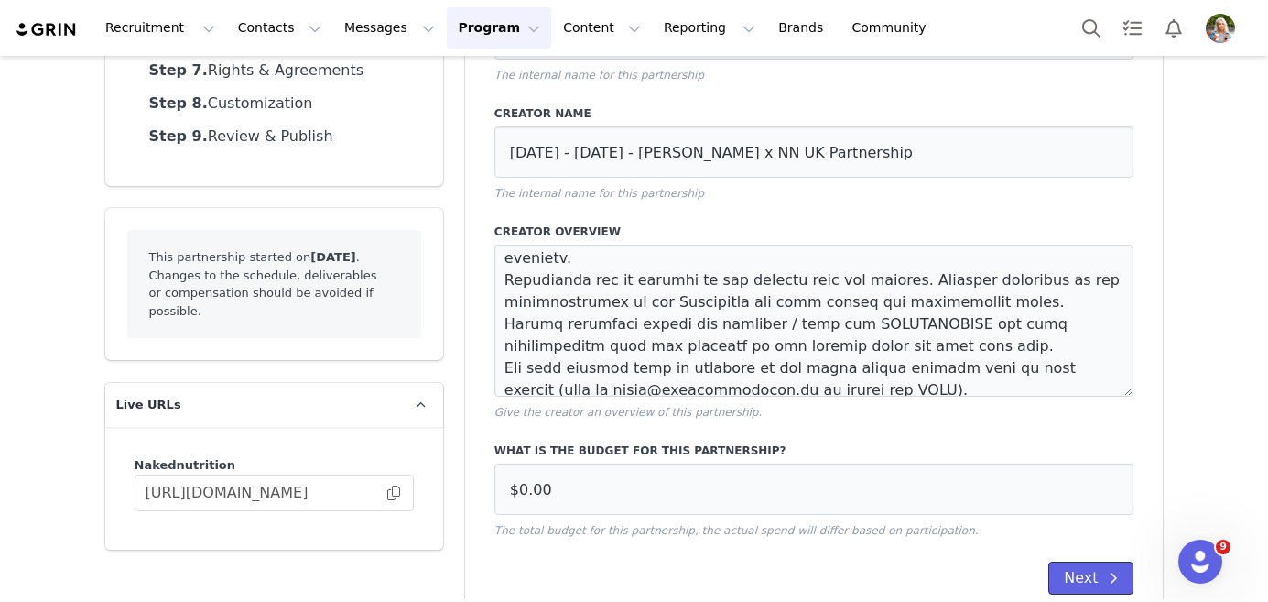
click at [1095, 570] on button "Next" at bounding box center [1091, 577] width 85 height 33
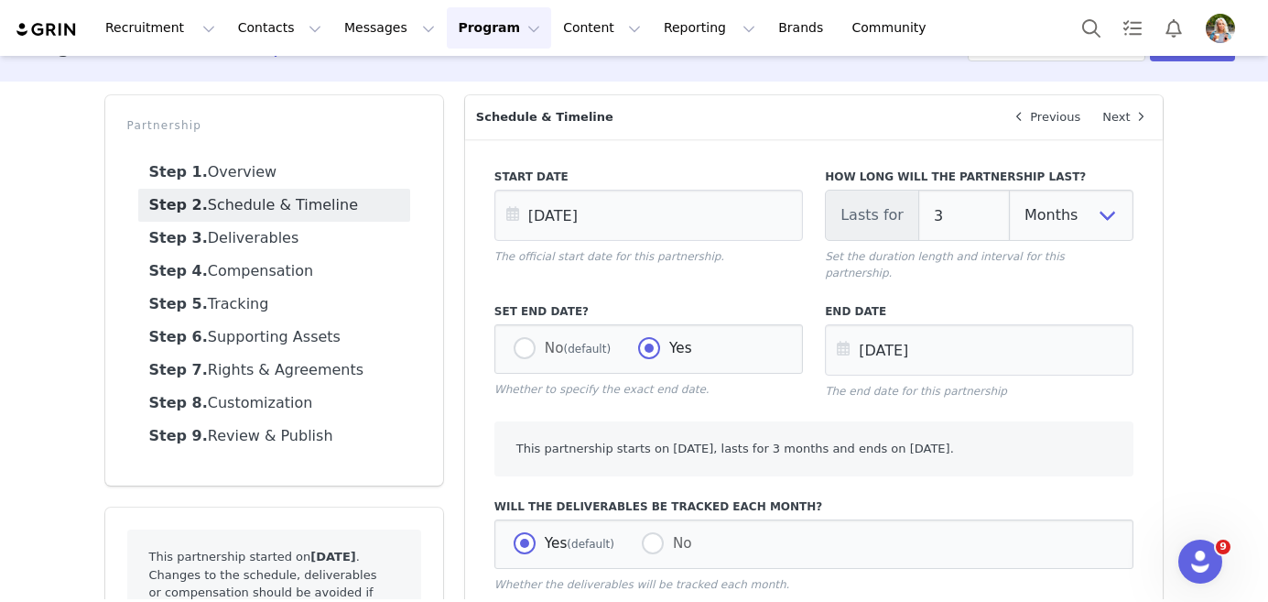
scroll to position [0, 0]
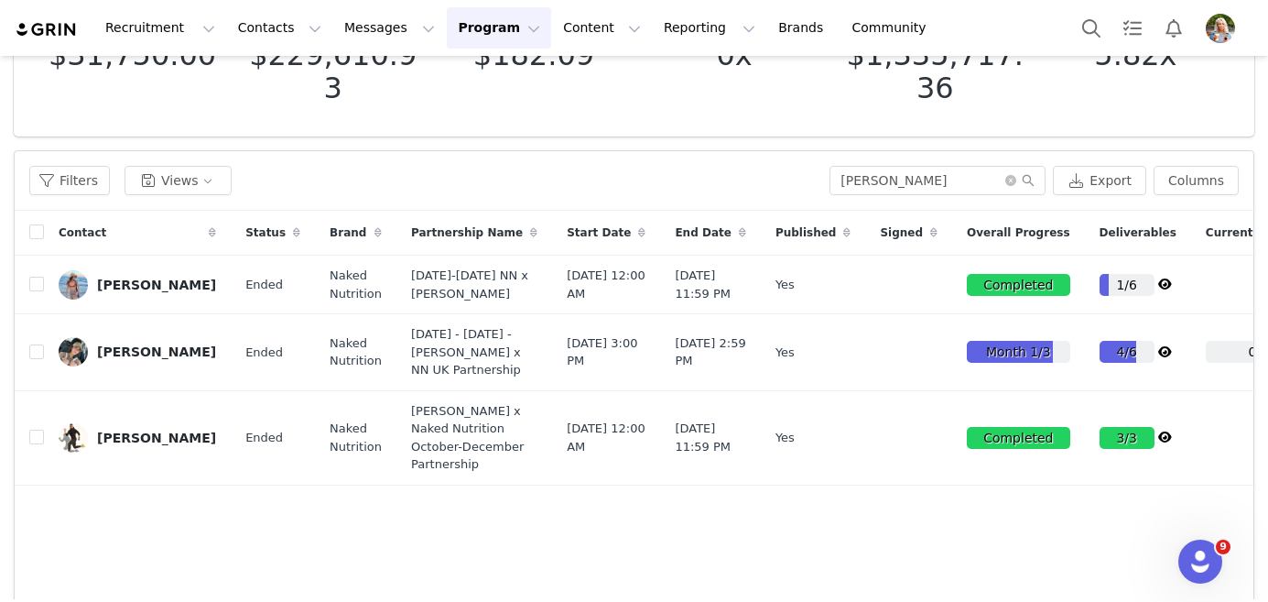
scroll to position [270, 0]
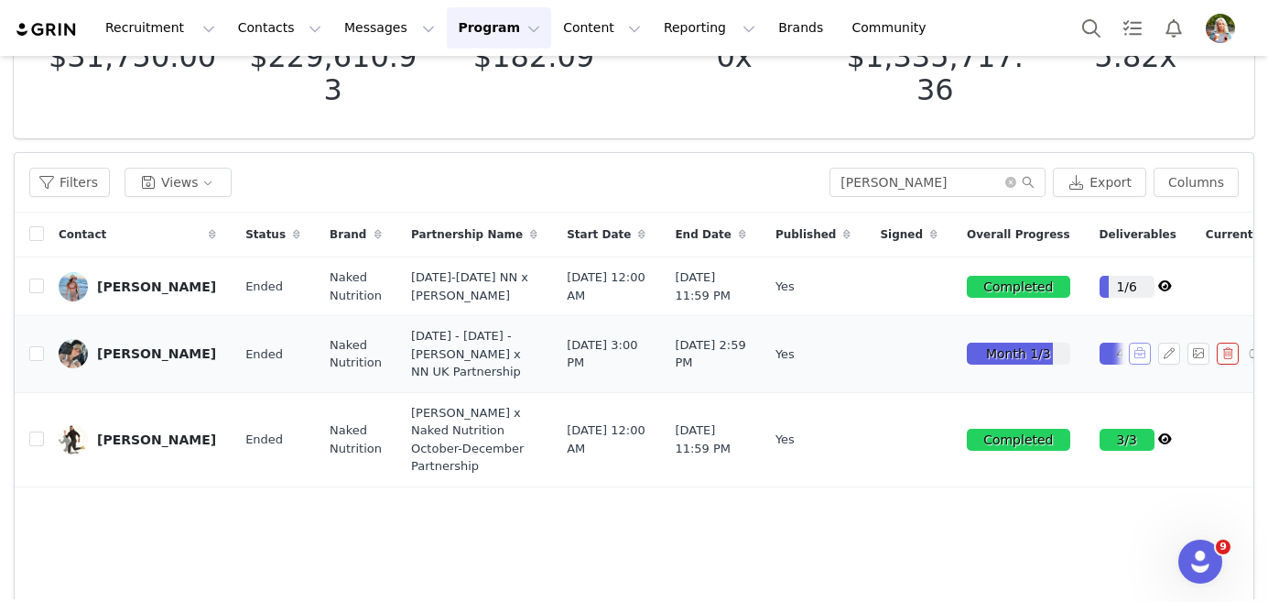
click at [1140, 365] on button "button" at bounding box center [1140, 354] width 22 height 22
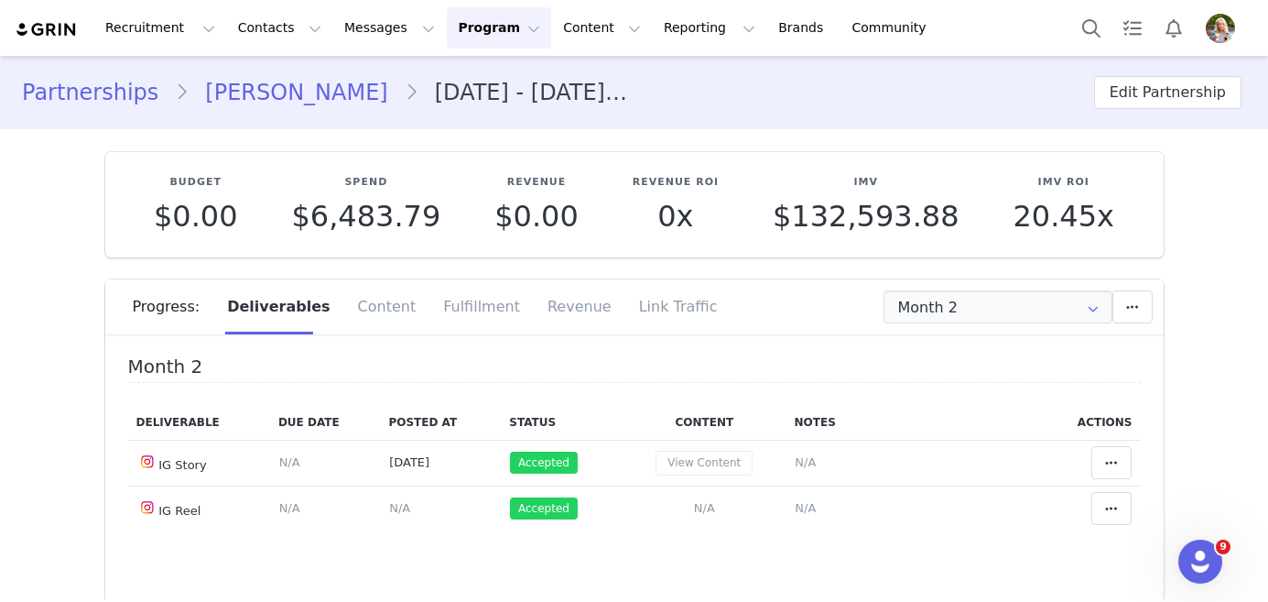
type input "+1 ([GEOGRAPHIC_DATA])"
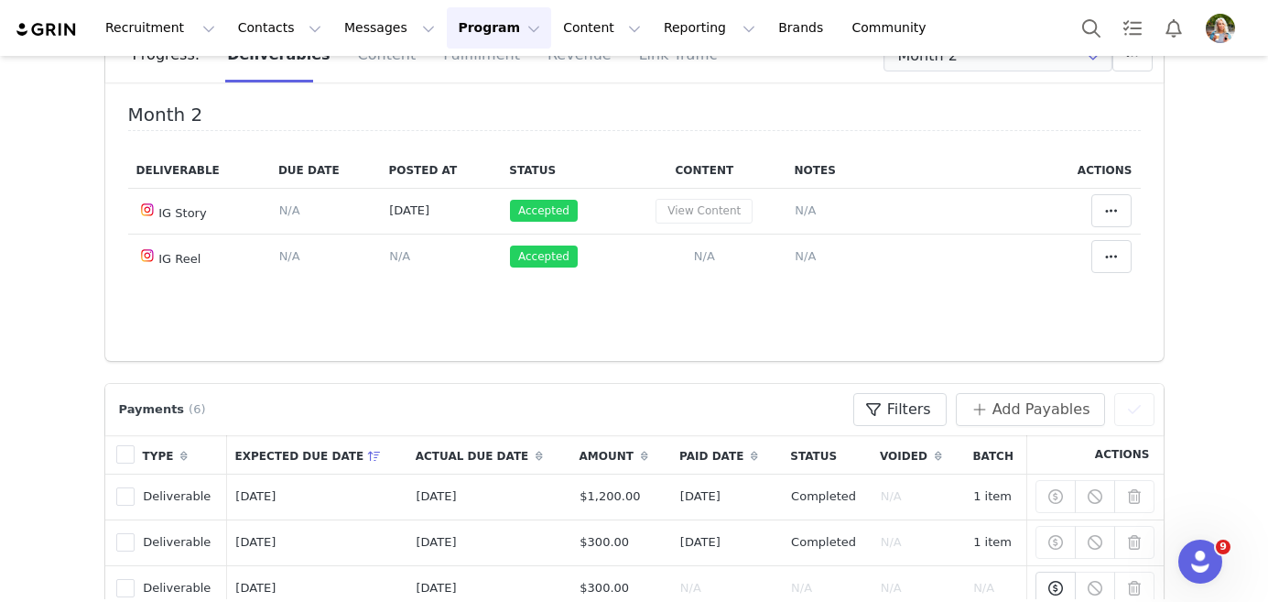
scroll to position [127, 0]
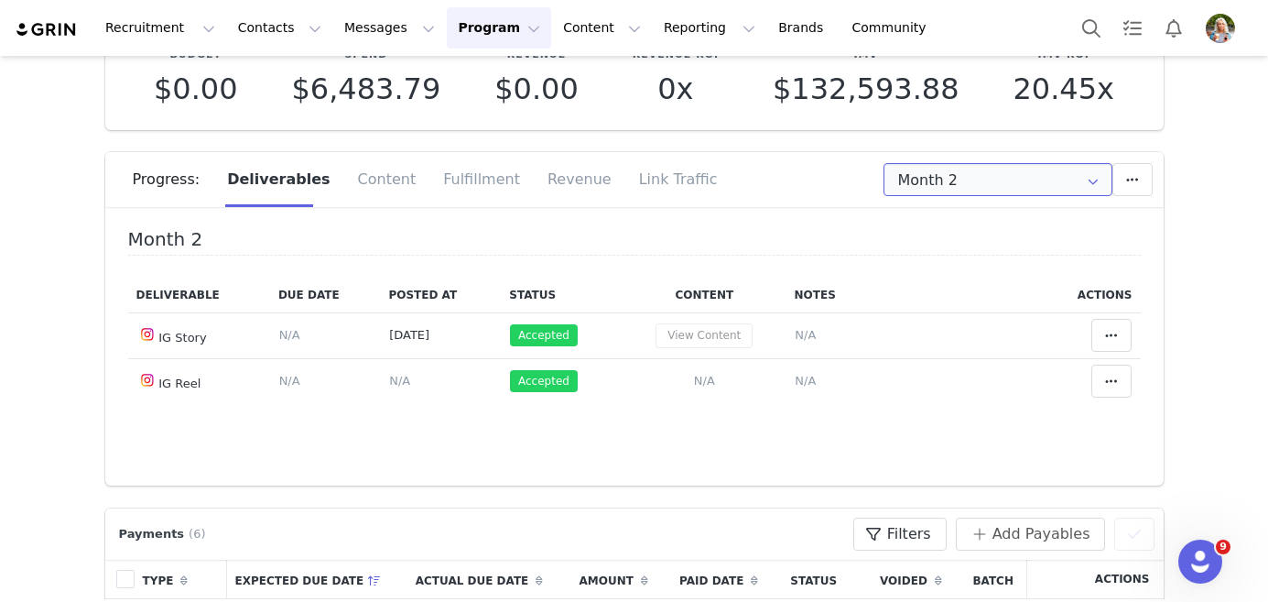
click at [948, 178] on input "Month 2" at bounding box center [998, 179] width 229 height 33
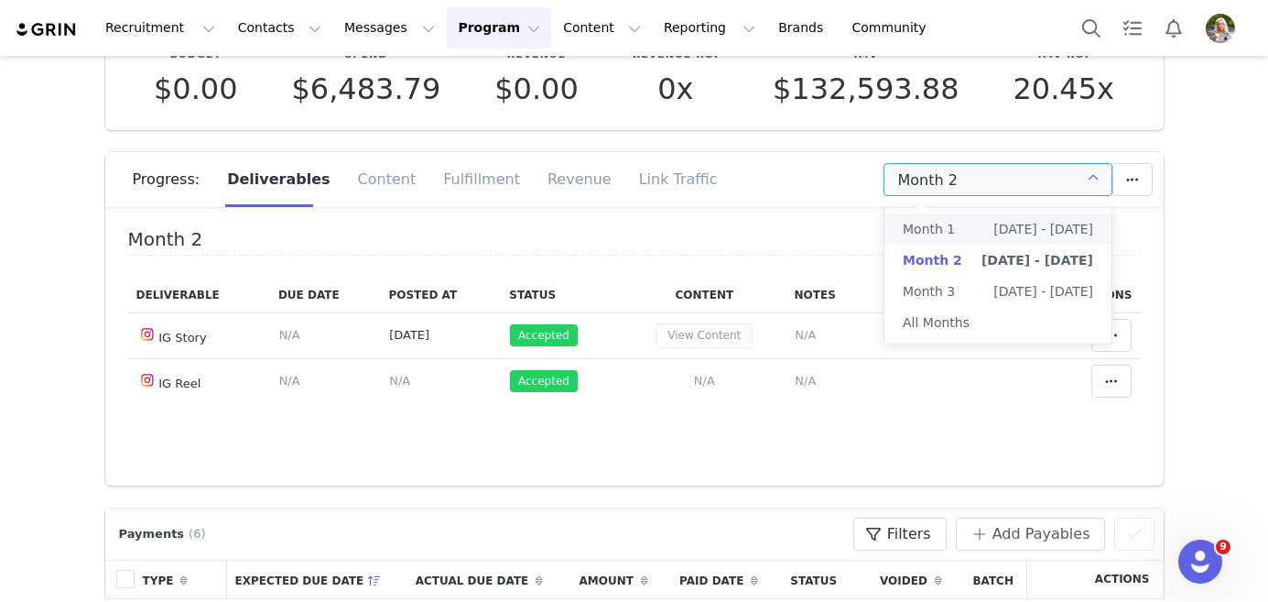
click at [944, 228] on span "Month 1" at bounding box center [929, 228] width 52 height 31
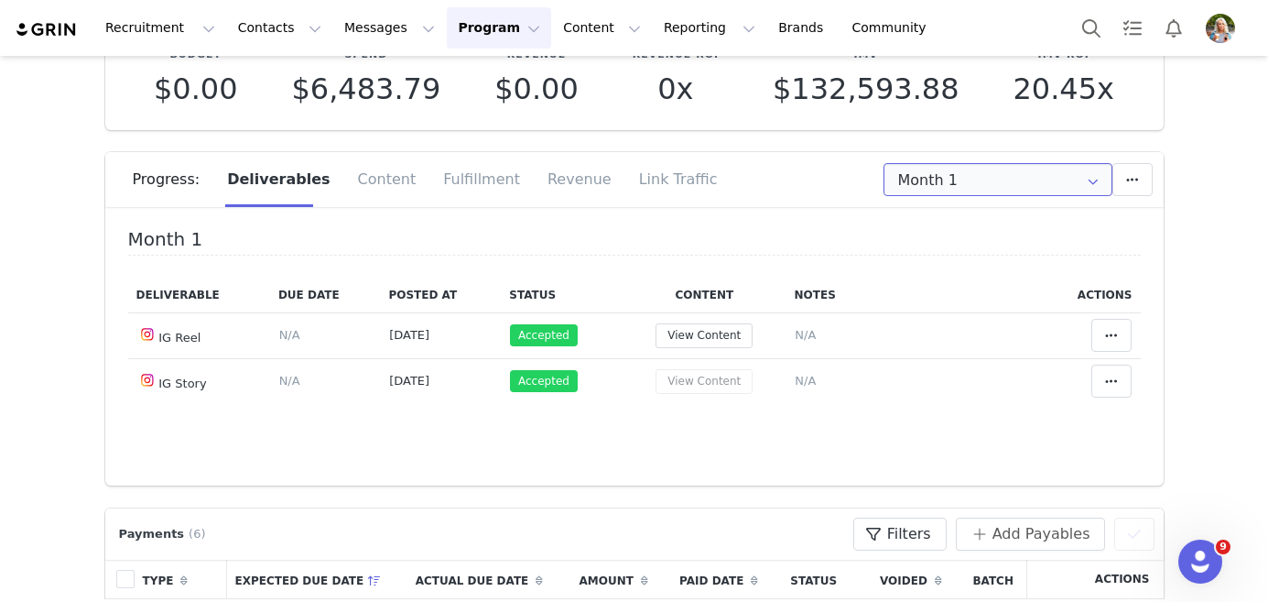
click at [956, 185] on input "Month 1" at bounding box center [998, 179] width 229 height 33
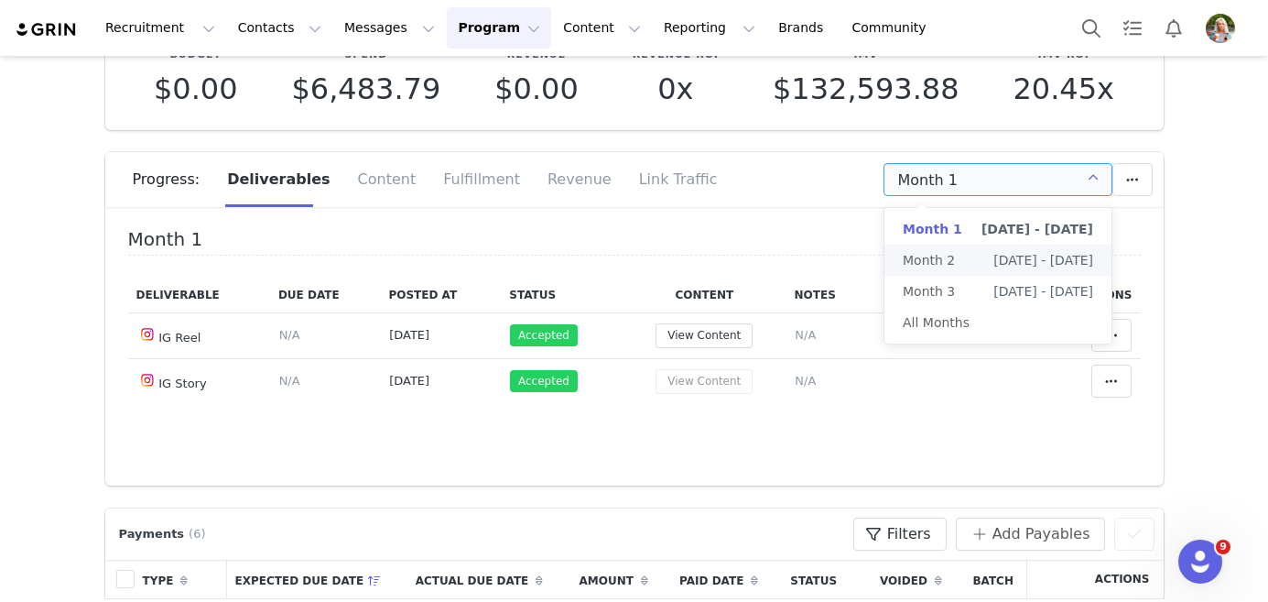
click at [945, 251] on span "Month 2" at bounding box center [929, 260] width 52 height 31
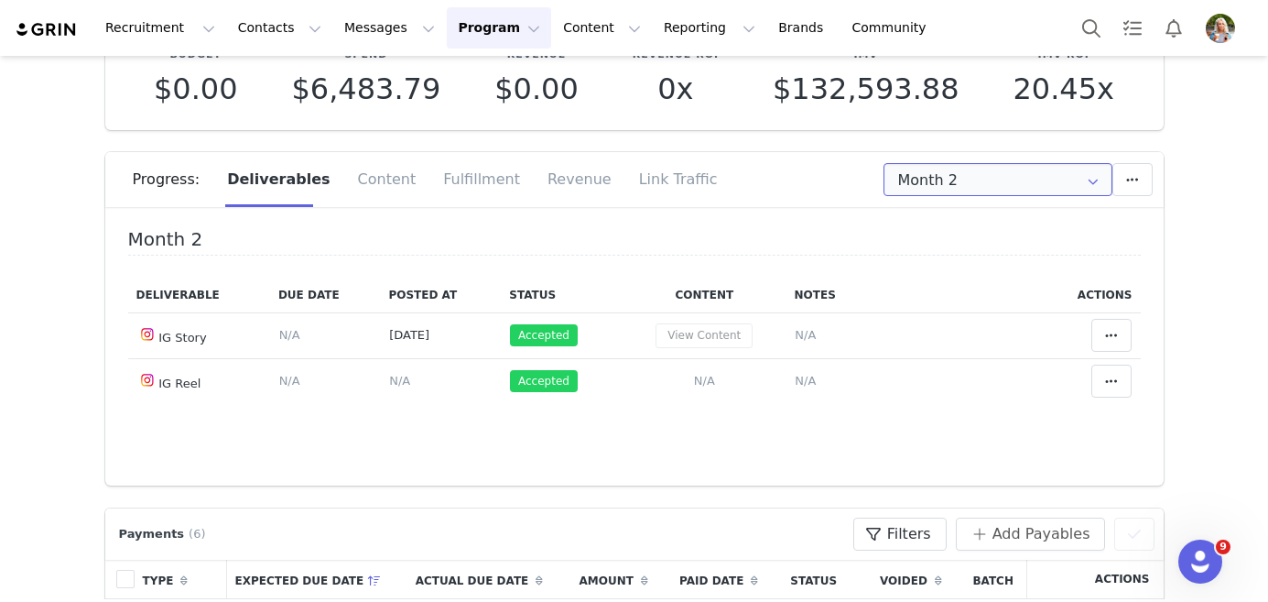
click at [948, 182] on input "Month 2" at bounding box center [998, 179] width 229 height 33
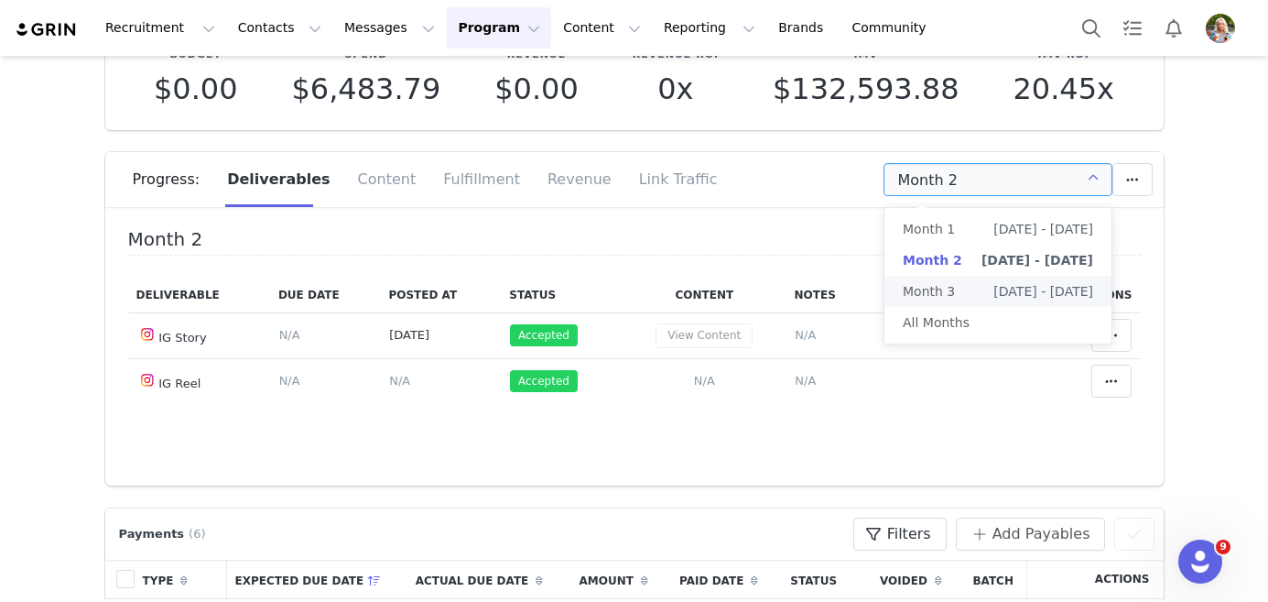
click at [936, 292] on span "Month 3" at bounding box center [929, 291] width 52 height 31
type input "Month 3"
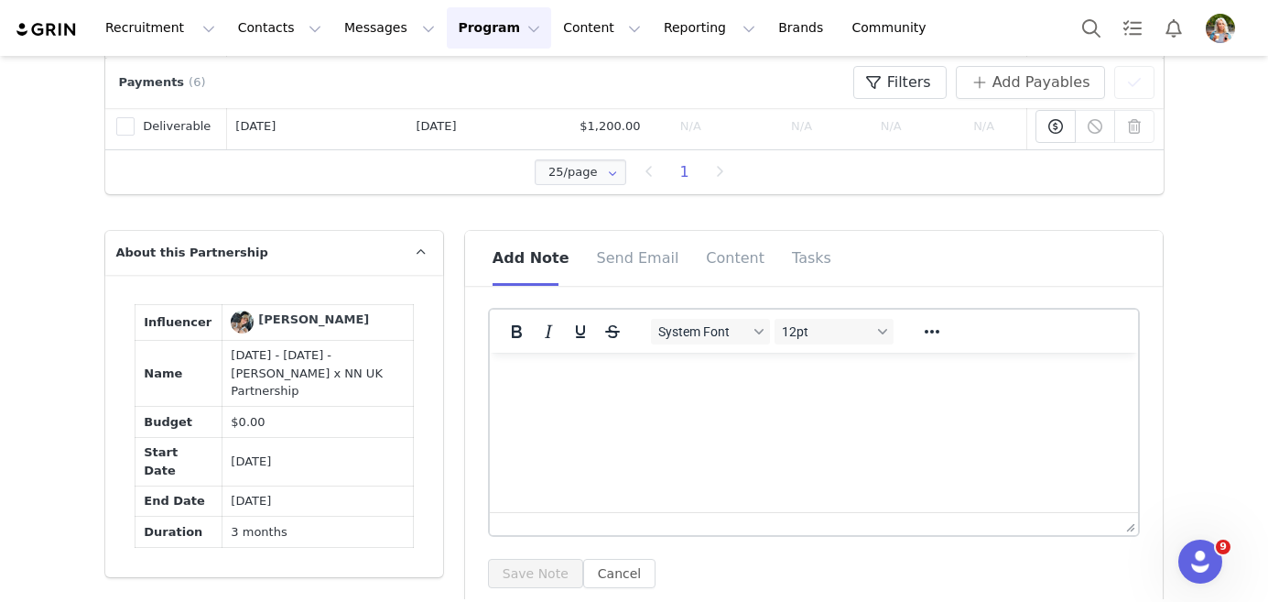
scroll to position [0, 0]
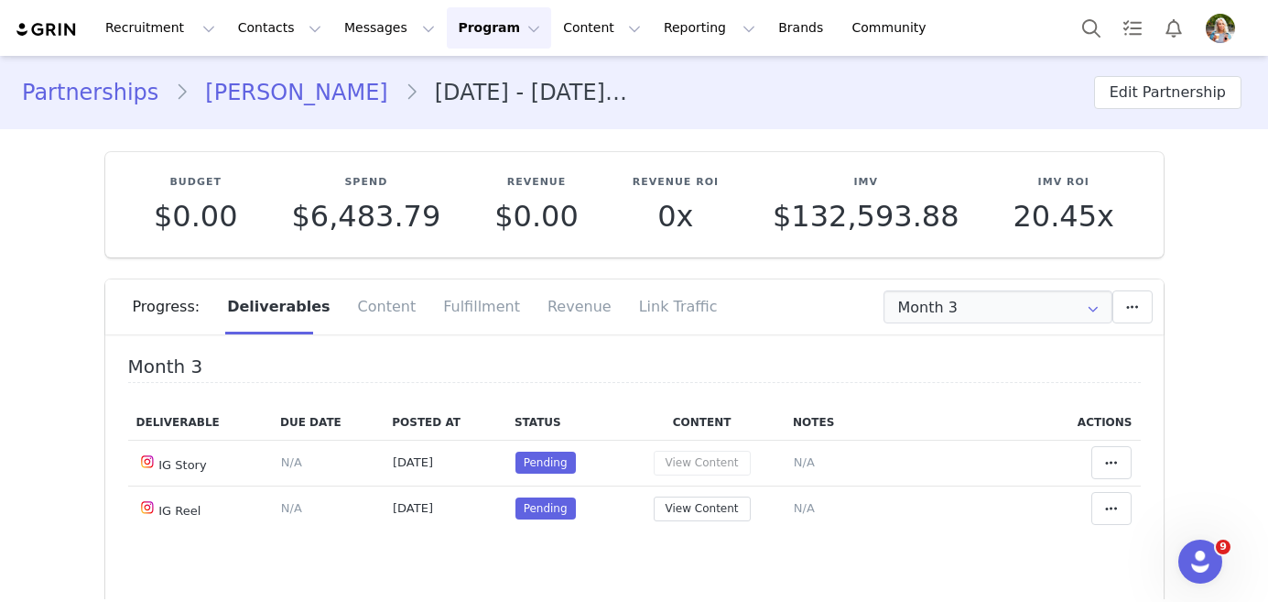
click at [79, 99] on link "Partnerships" at bounding box center [98, 92] width 153 height 33
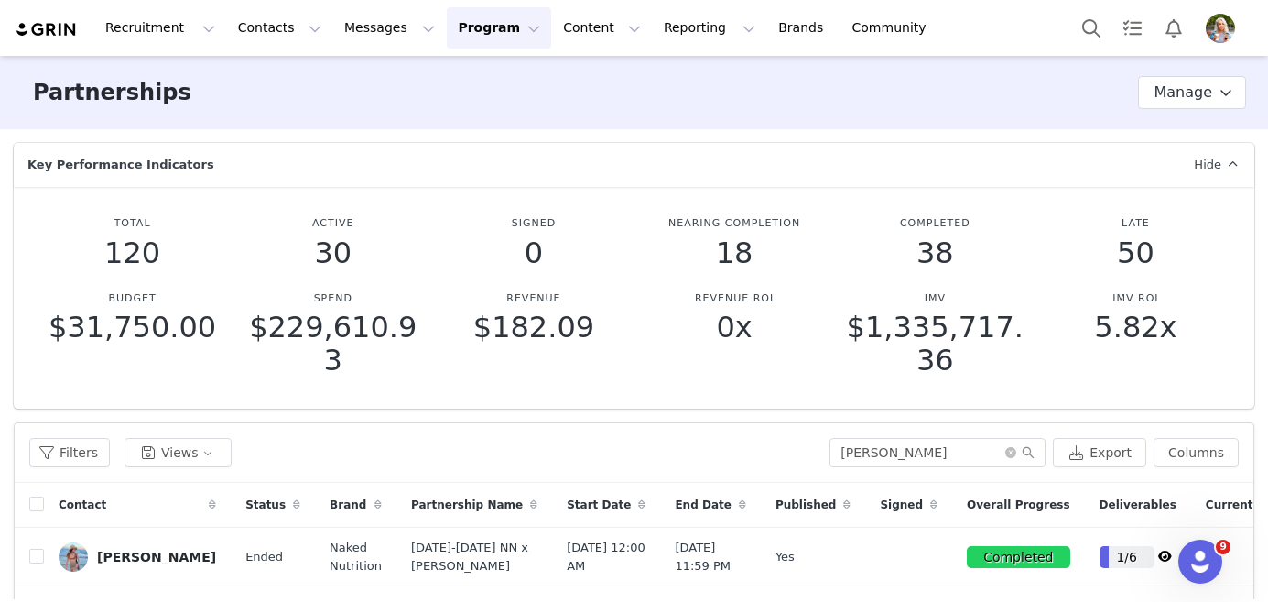
click at [468, 130] on section "Key Performance Indicators Hide Total 120 Active 30 Signed 0 Nearing Completion…" at bounding box center [634, 557] width 1268 height 856
click at [420, 143] on div "Key Performance Indicators Hide" at bounding box center [639, 165] width 1232 height 44
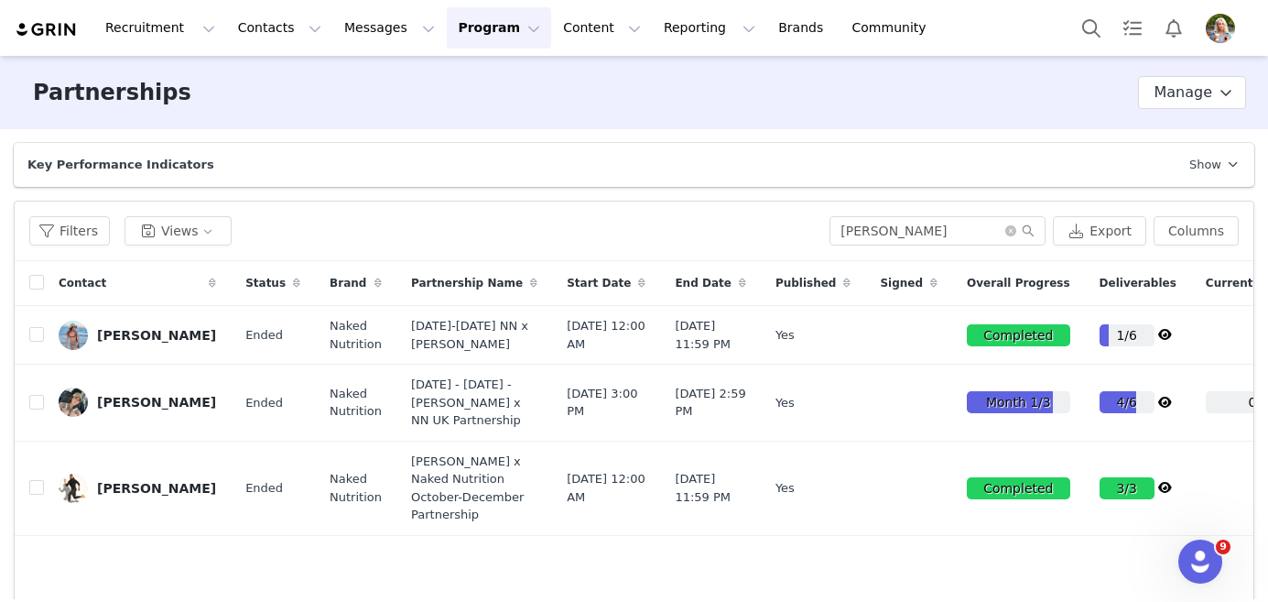
click at [382, 110] on div "Partnerships Partnership Stages Custom Properties Manage" at bounding box center [634, 92] width 1268 height 73
click at [569, 27] on button "Content Content" at bounding box center [602, 27] width 100 height 41
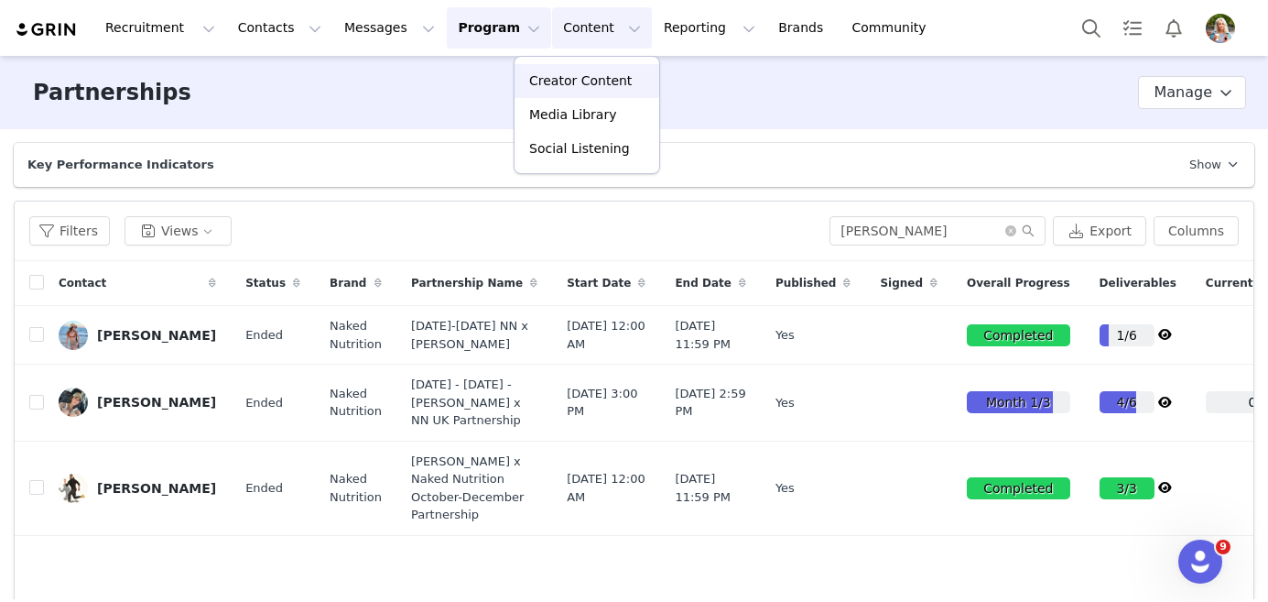
click at [571, 82] on p "Creator Content" at bounding box center [580, 80] width 103 height 19
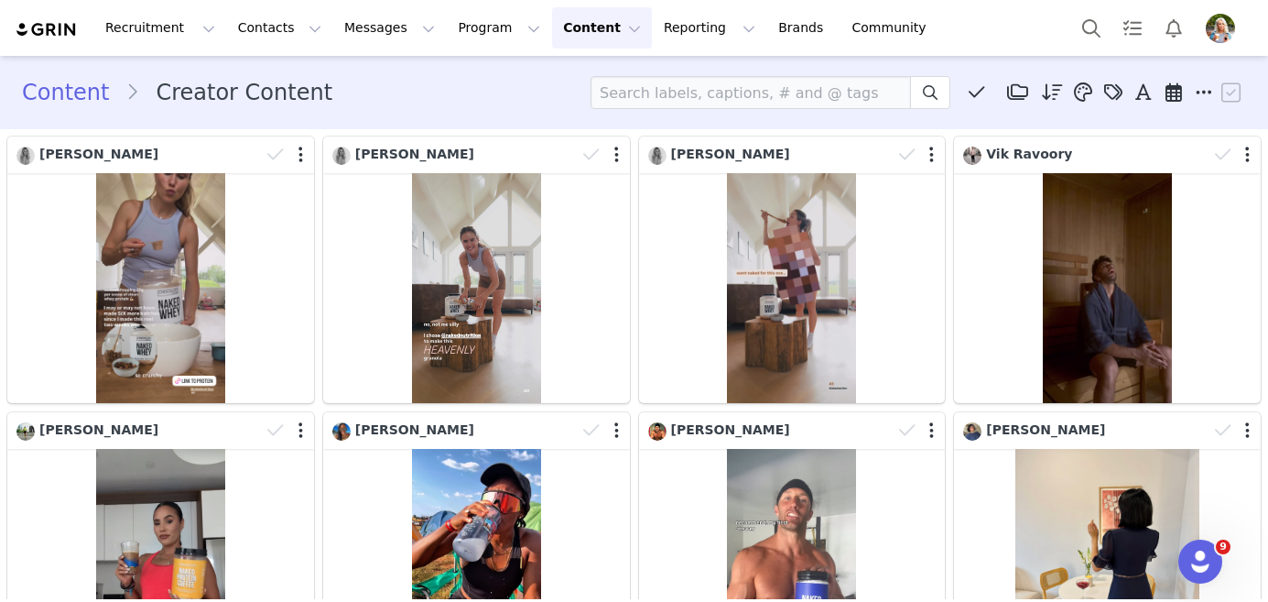
click at [575, 23] on button "Content Content" at bounding box center [602, 27] width 100 height 41
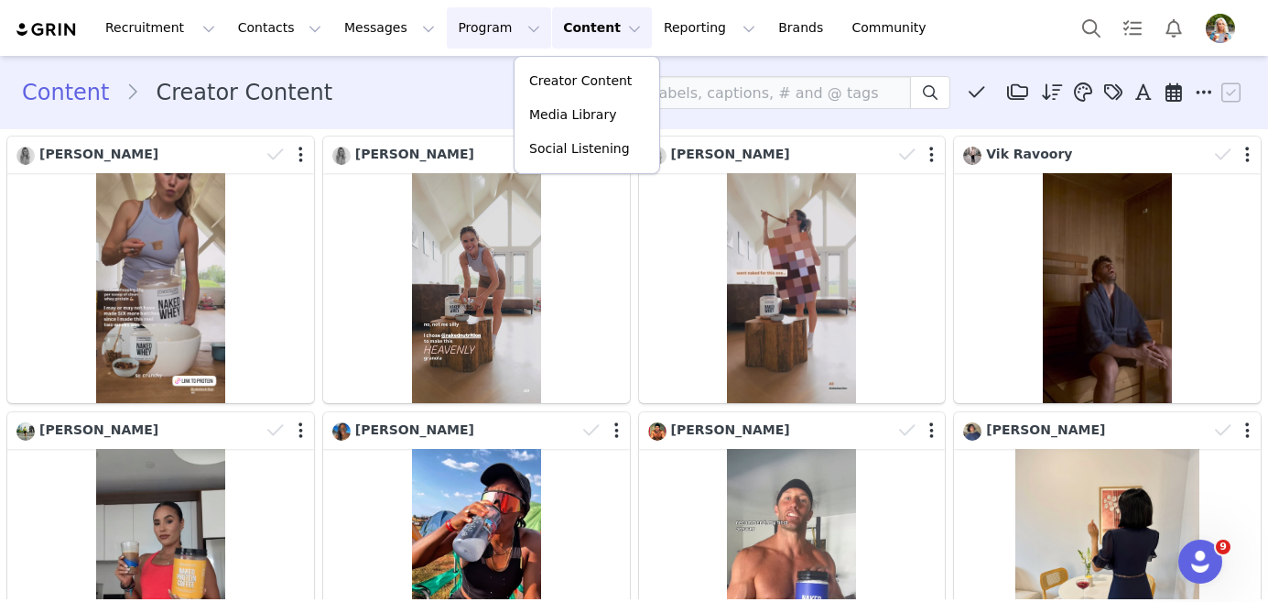
click at [487, 29] on button "Program Program" at bounding box center [499, 27] width 104 height 41
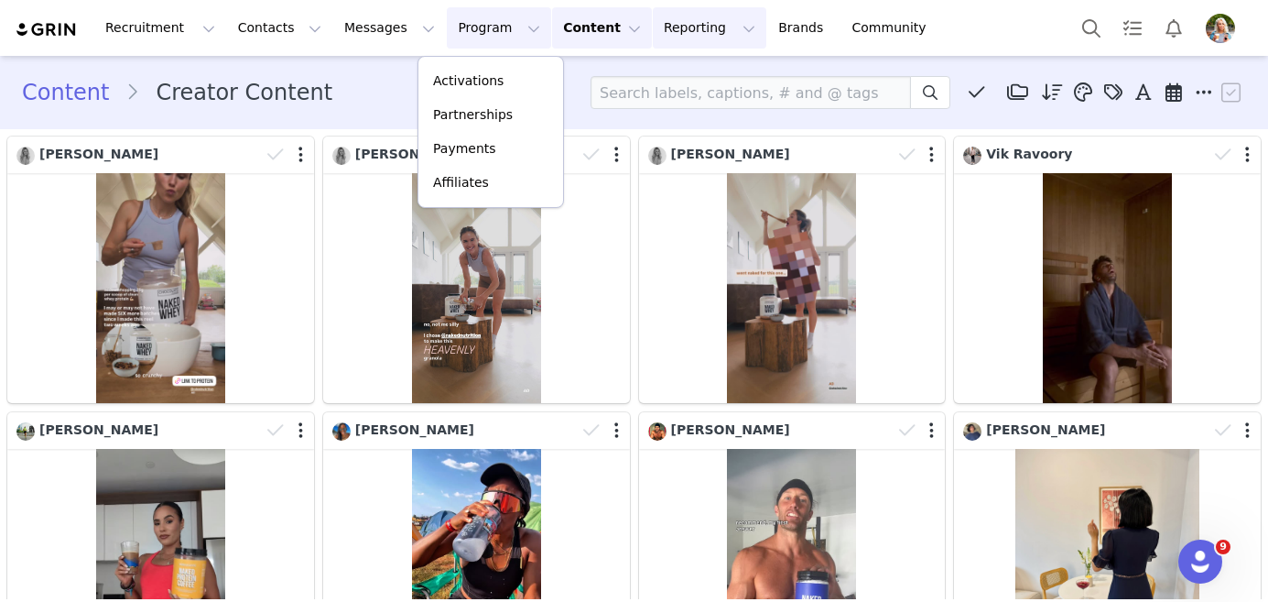
click at [662, 34] on button "Reporting Reporting" at bounding box center [710, 27] width 114 height 41
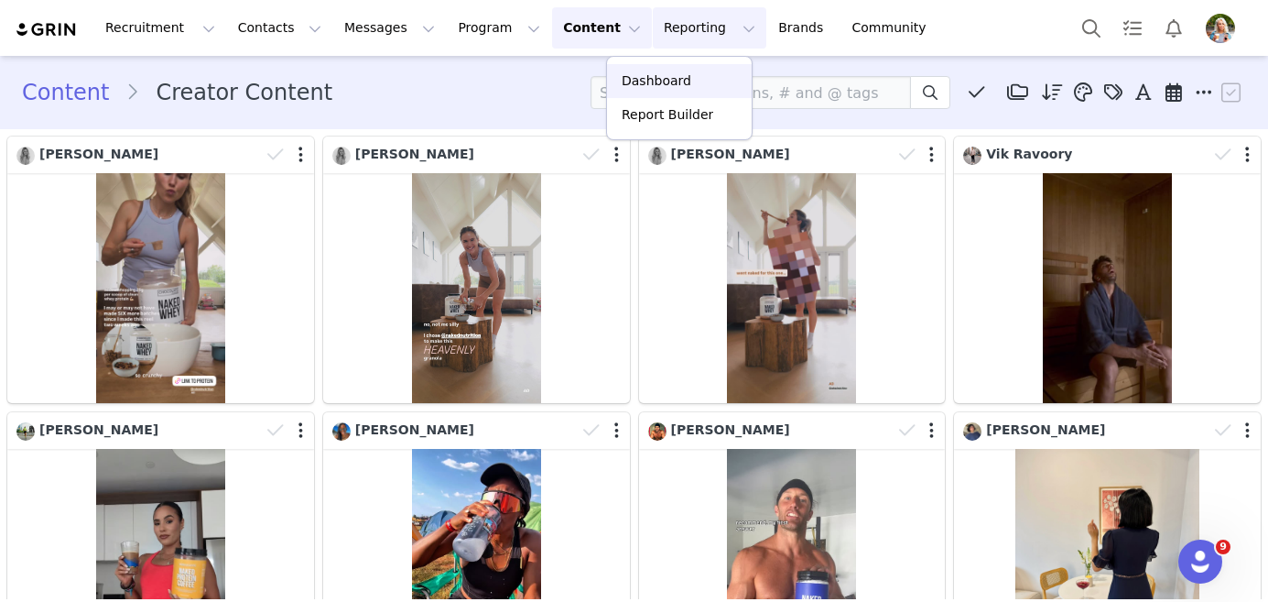
click at [662, 86] on p "Dashboard" at bounding box center [657, 80] width 70 height 19
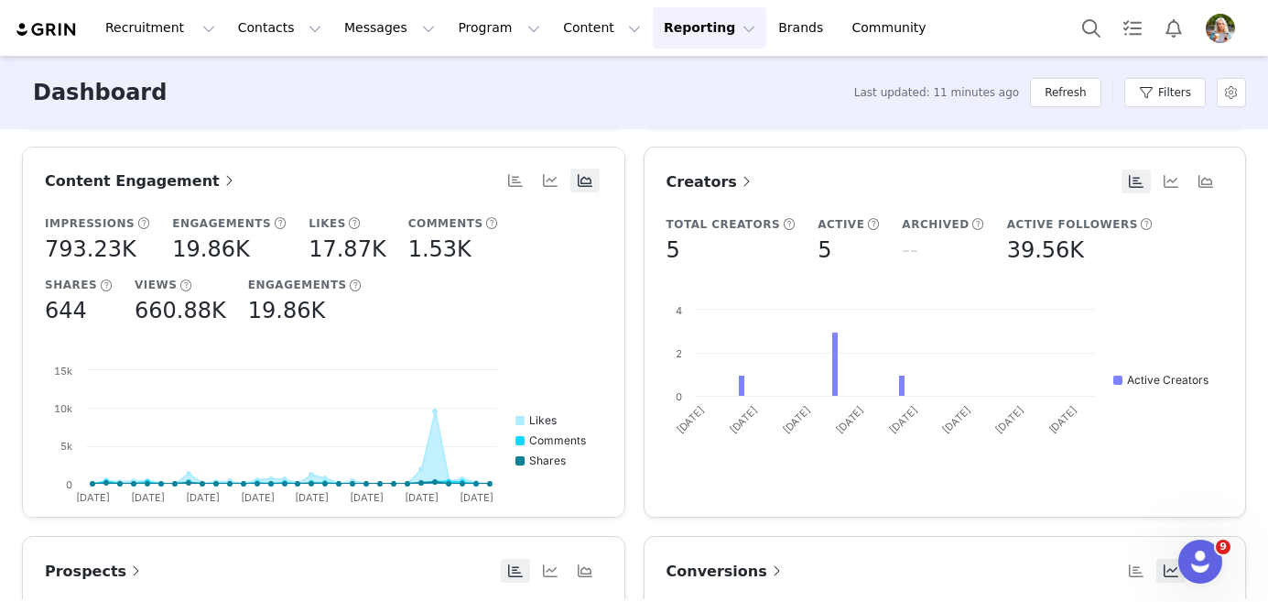
scroll to position [395, 0]
